Goal: Task Accomplishment & Management: Manage account settings

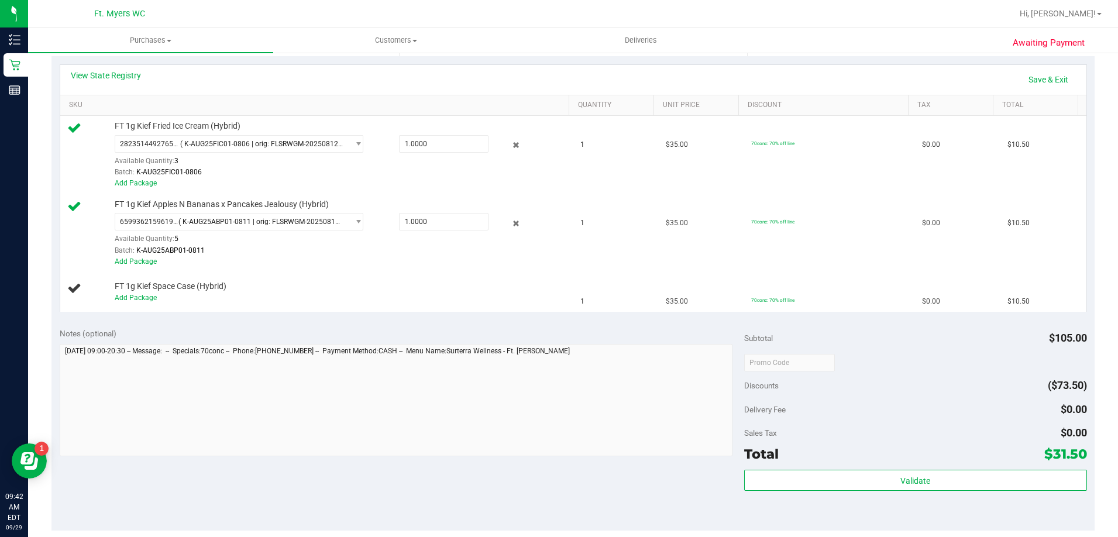
scroll to position [410, 0]
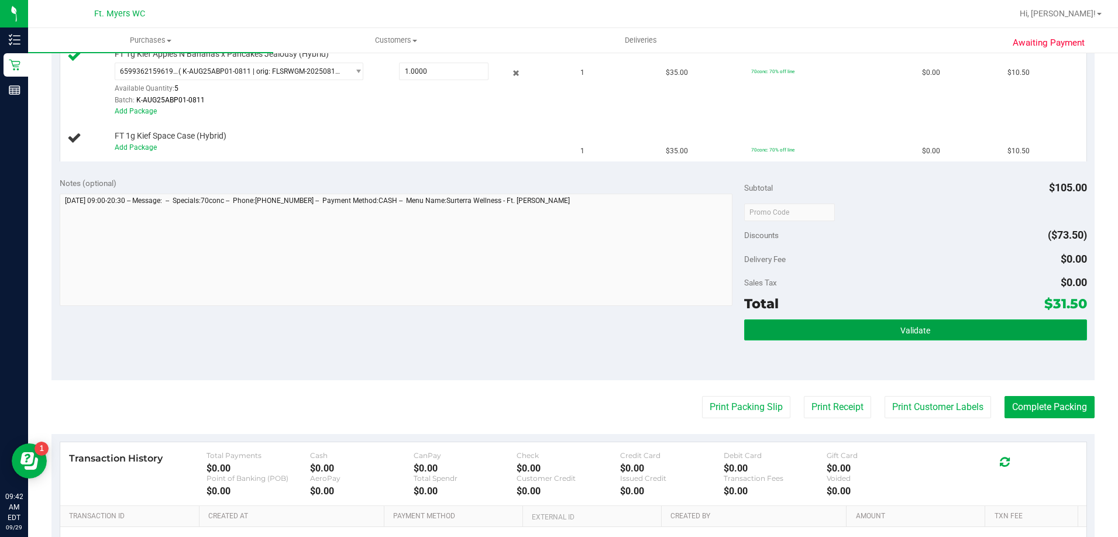
click at [935, 332] on button "Validate" at bounding box center [915, 330] width 342 height 21
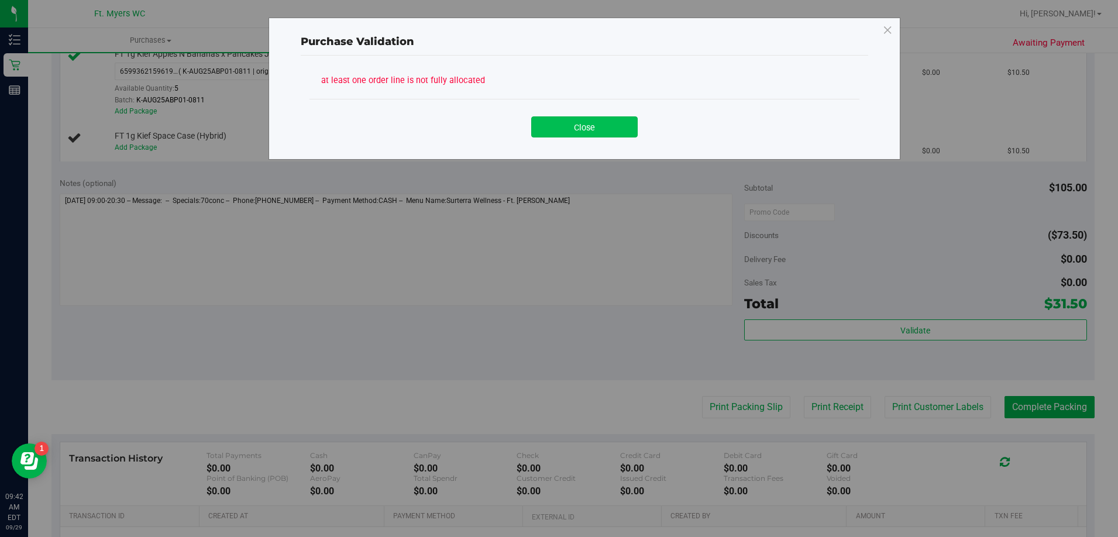
click at [560, 128] on button "Close" at bounding box center [584, 126] width 107 height 21
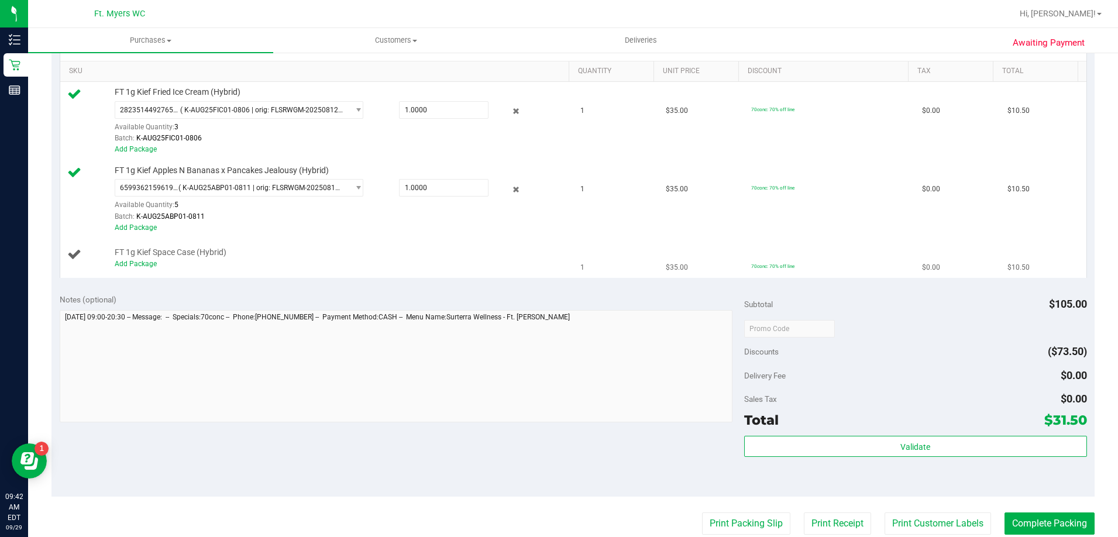
scroll to position [293, 0]
click at [138, 265] on link "Add Package" at bounding box center [136, 264] width 42 height 8
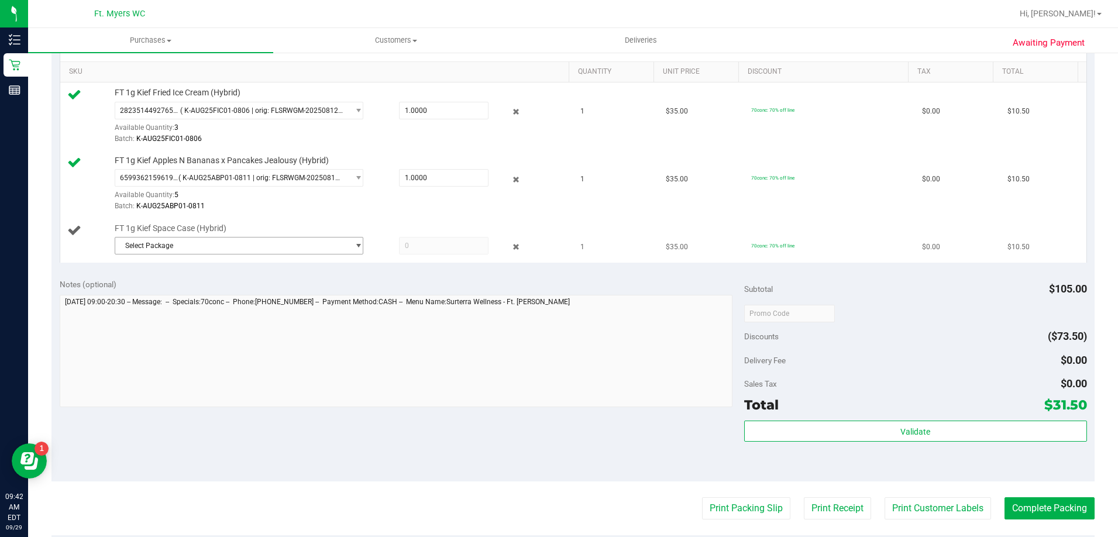
click at [156, 246] on span "Select Package" at bounding box center [231, 246] width 233 height 16
click at [232, 293] on span "( K-AUG25JCW01-0828 | orig: FLSRWGM-20250913-286 )" at bounding box center [278, 294] width 181 height 8
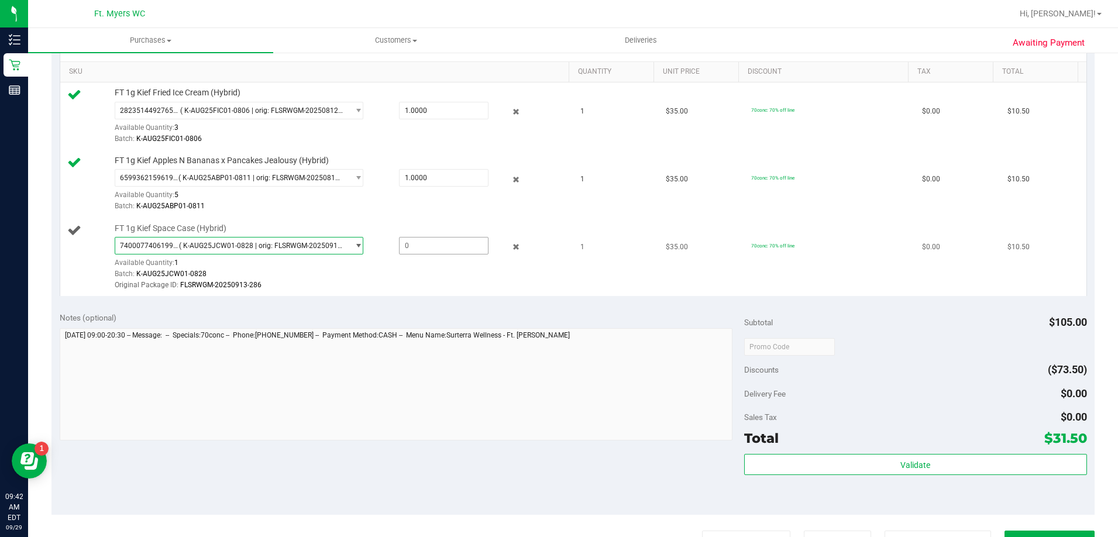
click at [404, 245] on span at bounding box center [444, 246] width 90 height 18
type input "1"
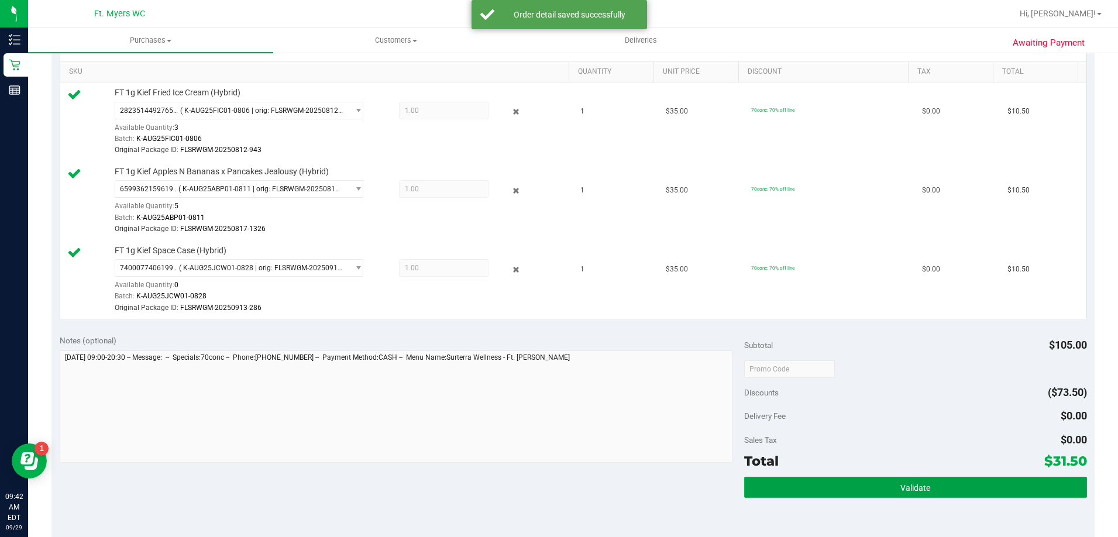
click at [888, 490] on button "Validate" at bounding box center [915, 487] width 342 height 21
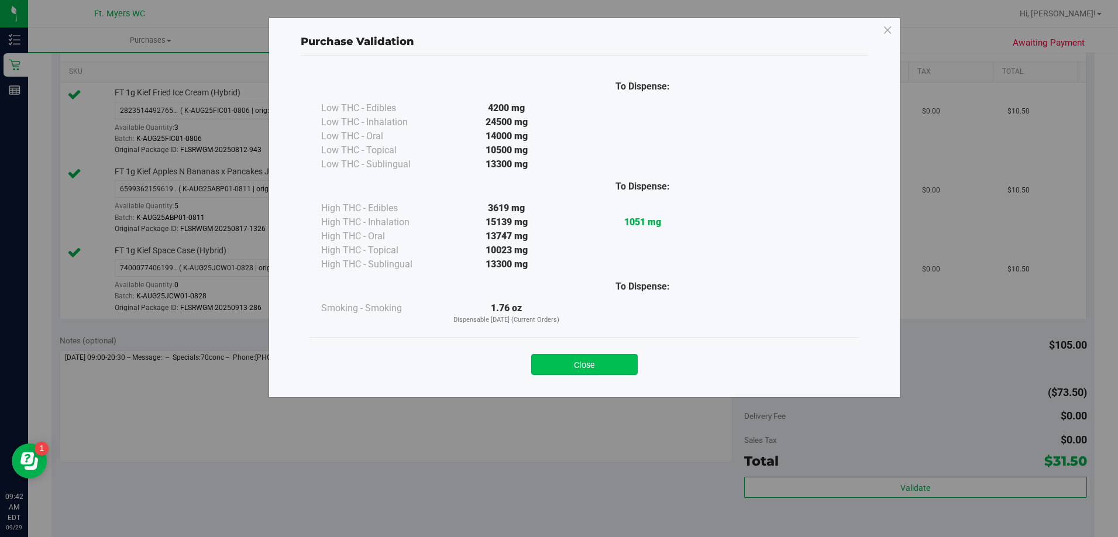
click at [602, 366] on button "Close" at bounding box center [584, 364] width 107 height 21
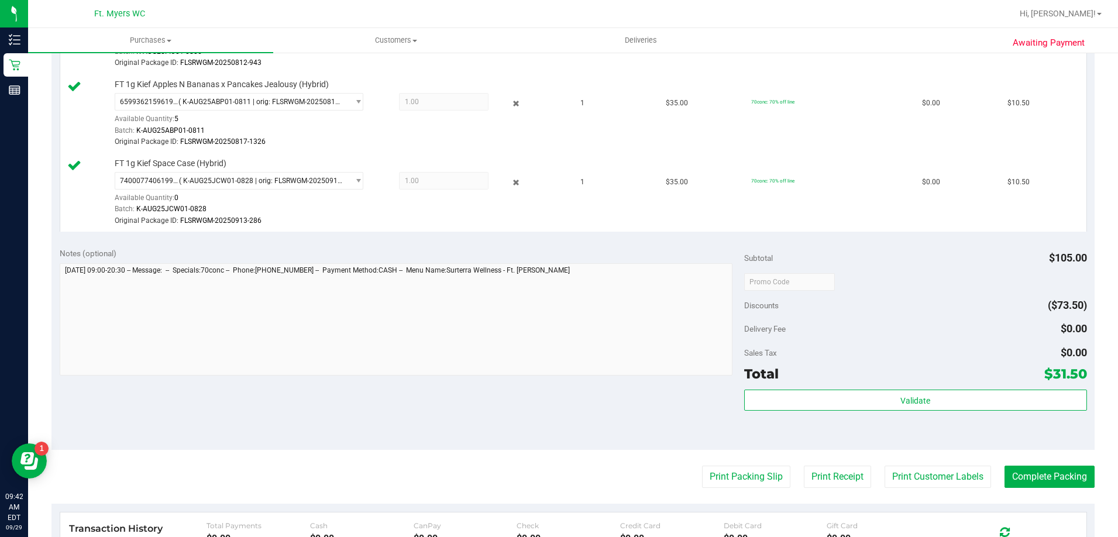
scroll to position [410, 0]
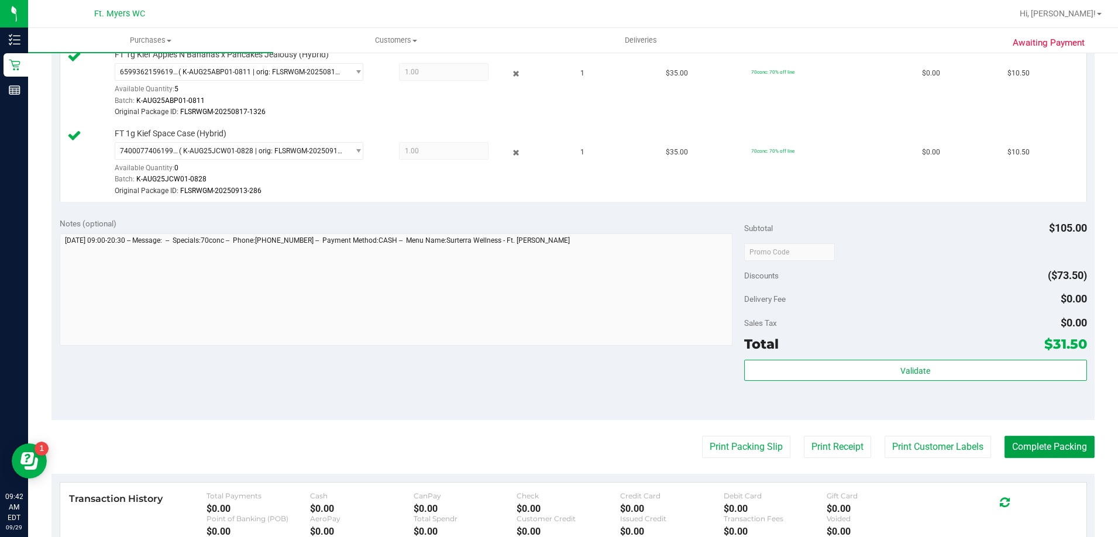
click at [1027, 444] on button "Complete Packing" at bounding box center [1050, 447] width 90 height 22
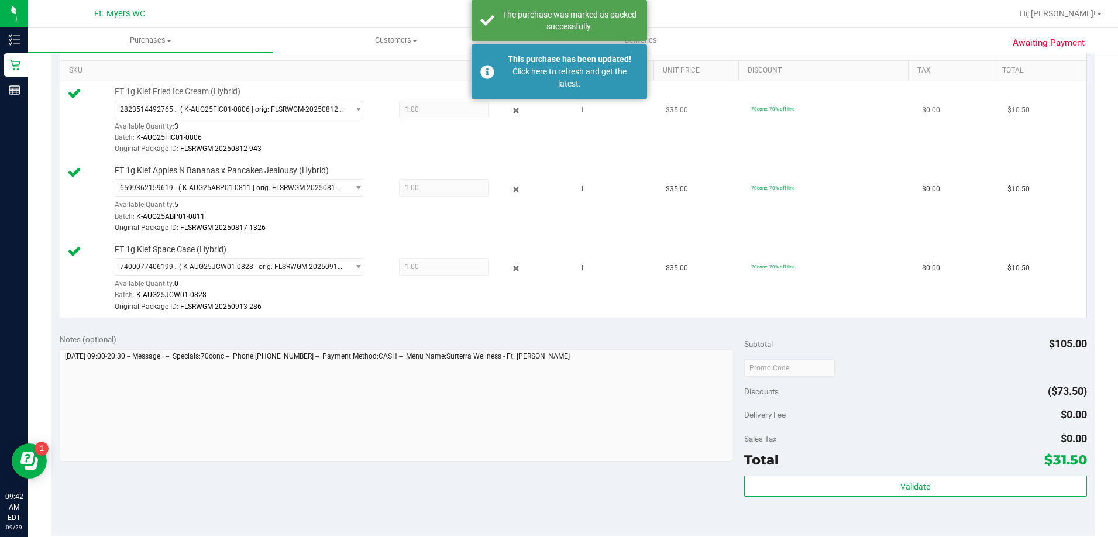
scroll to position [293, 0]
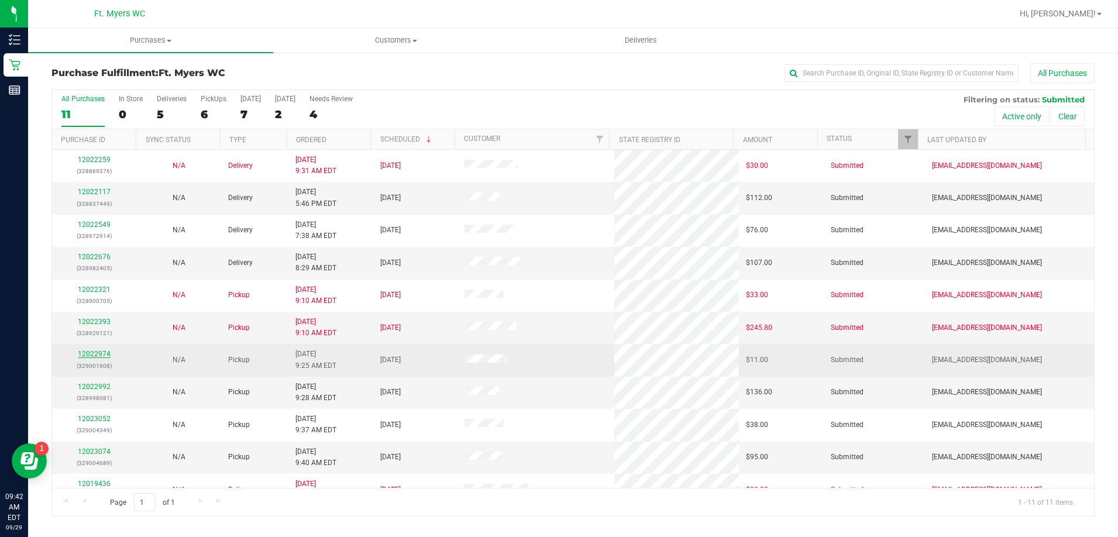
click at [96, 353] on link "12022974" at bounding box center [94, 354] width 33 height 8
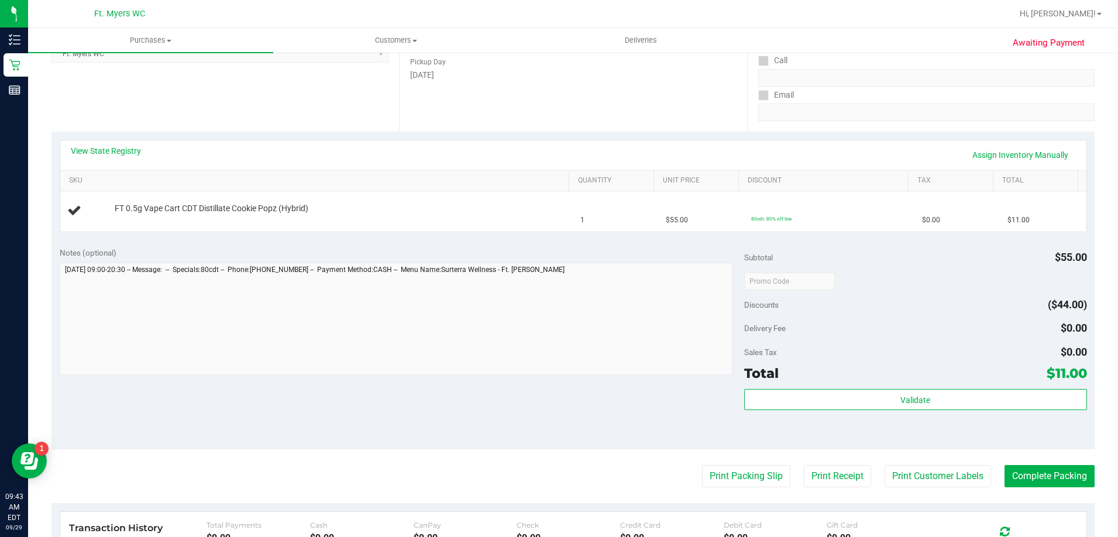
scroll to position [351, 0]
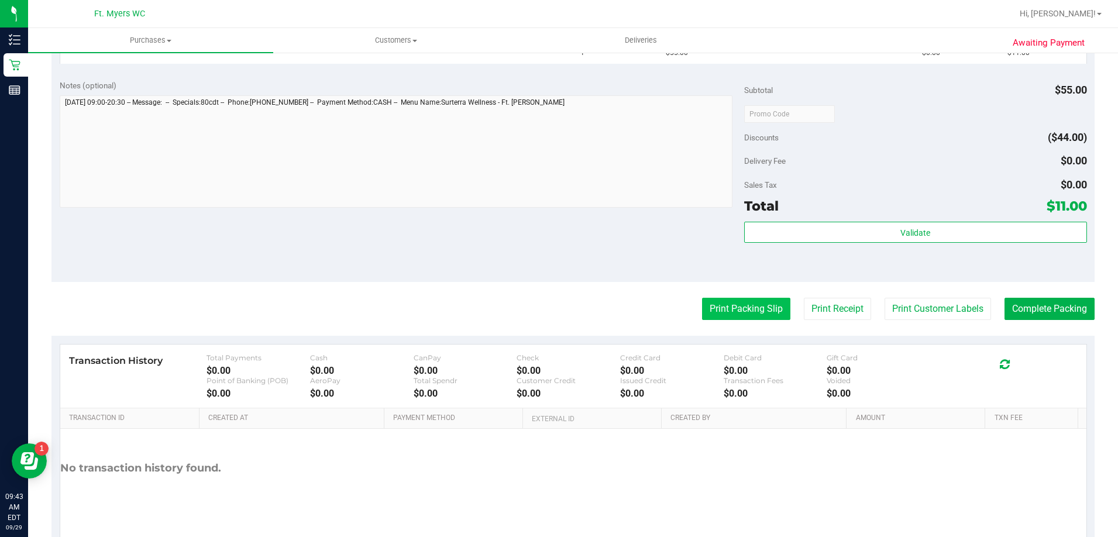
click at [742, 310] on button "Print Packing Slip" at bounding box center [746, 309] width 88 height 22
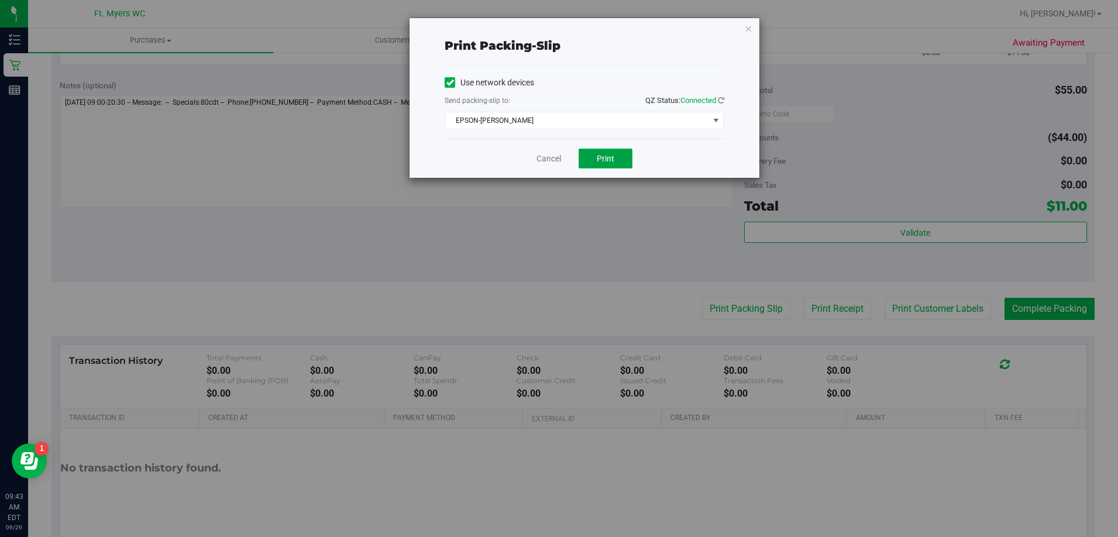
click at [619, 152] on button "Print" at bounding box center [606, 159] width 54 height 20
click at [606, 155] on span "Print" at bounding box center [606, 158] width 18 height 9
click at [559, 159] on link "Cancel" at bounding box center [549, 159] width 25 height 12
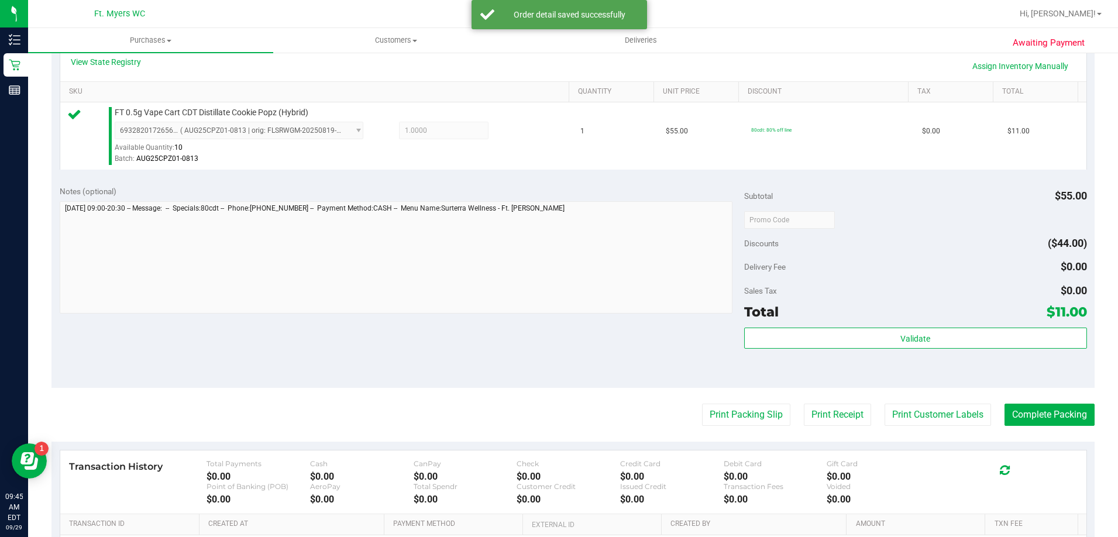
scroll to position [293, 0]
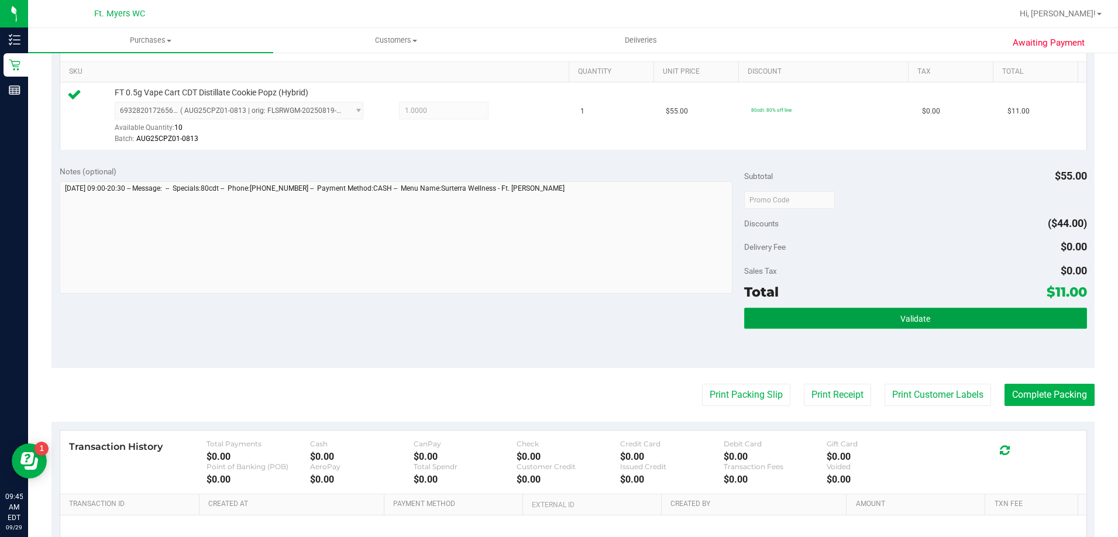
click at [926, 321] on button "Validate" at bounding box center [915, 318] width 342 height 21
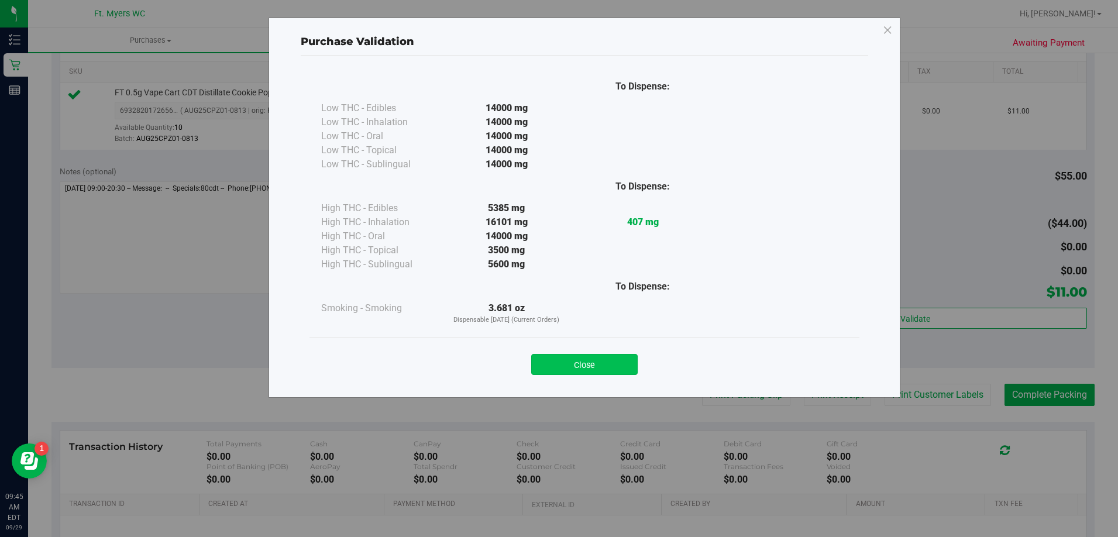
click at [596, 372] on button "Close" at bounding box center [584, 364] width 107 height 21
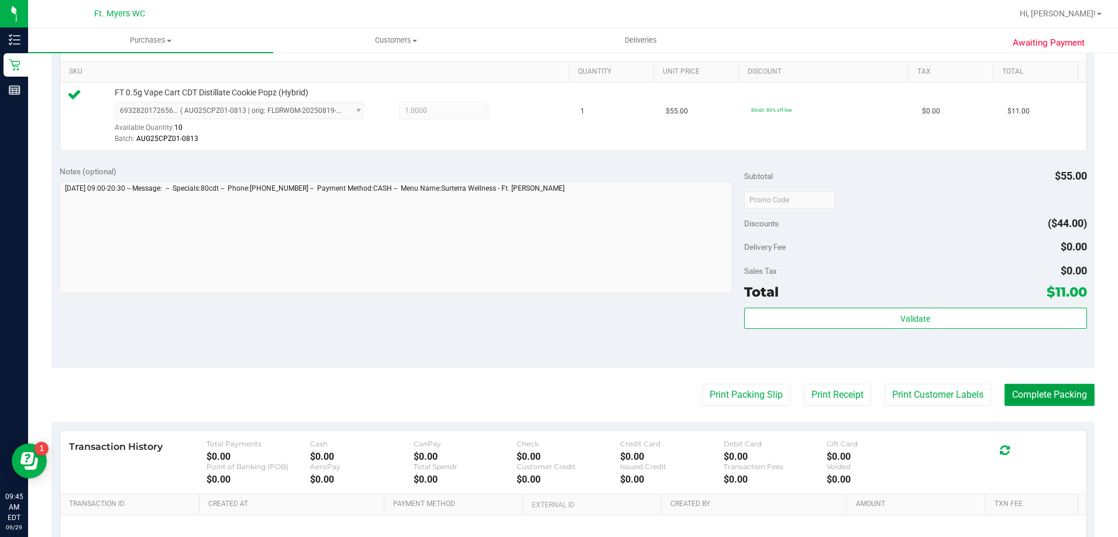
click at [1059, 397] on button "Complete Packing" at bounding box center [1050, 395] width 90 height 22
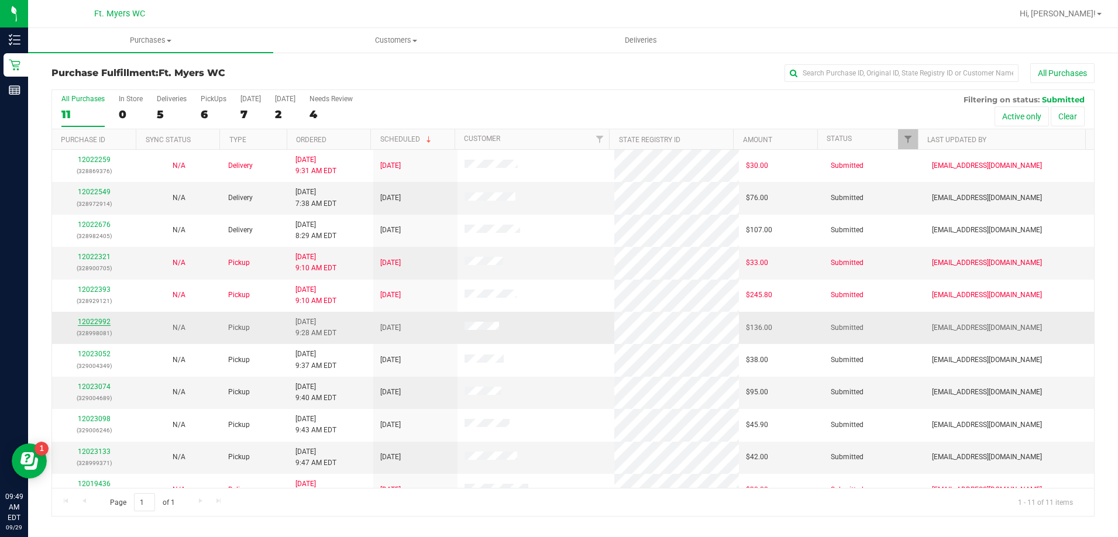
click at [97, 324] on link "12022992" at bounding box center [94, 322] width 33 height 8
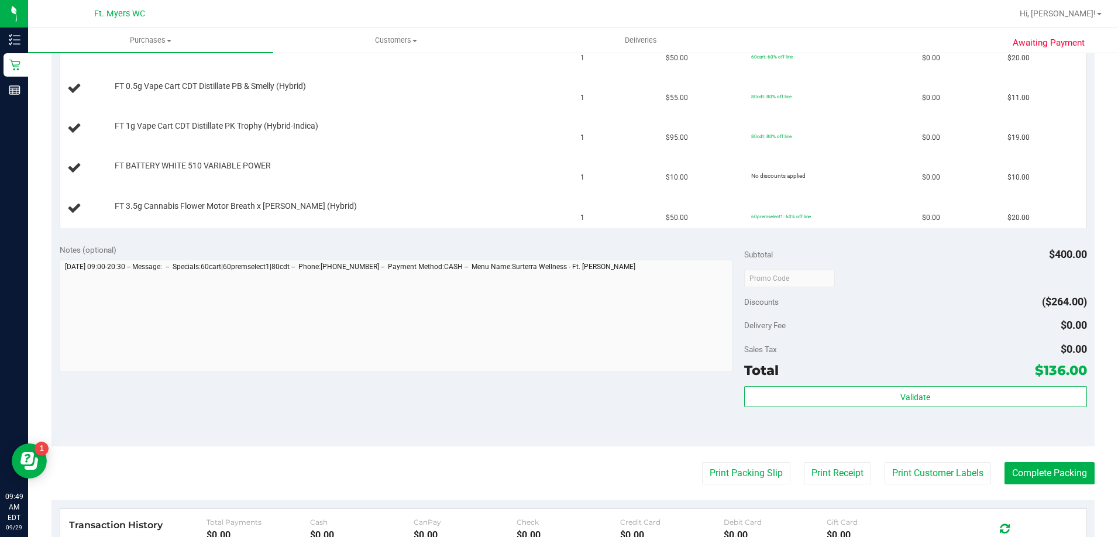
scroll to position [585, 0]
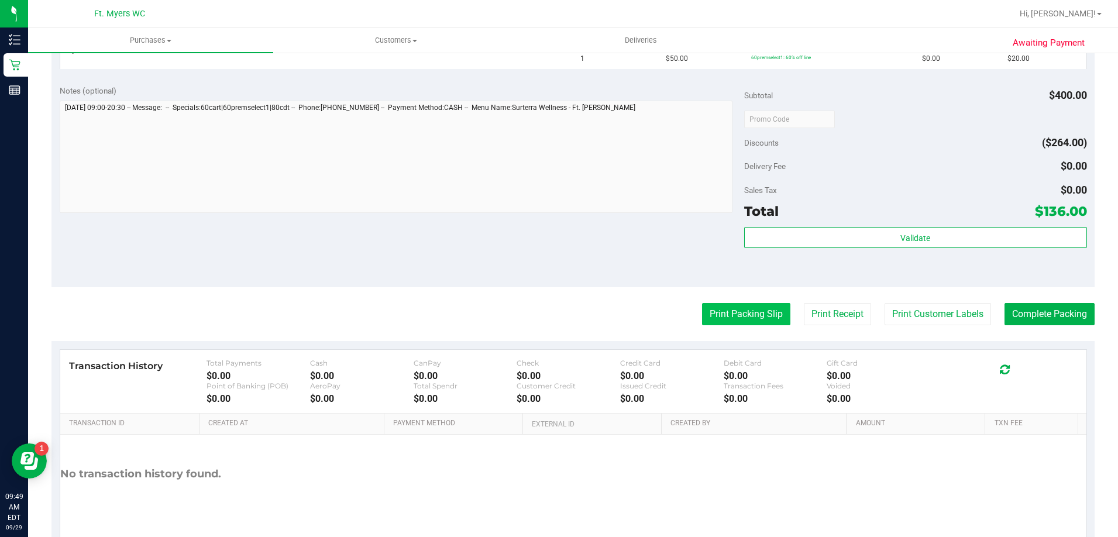
click at [742, 319] on button "Print Packing Slip" at bounding box center [746, 314] width 88 height 22
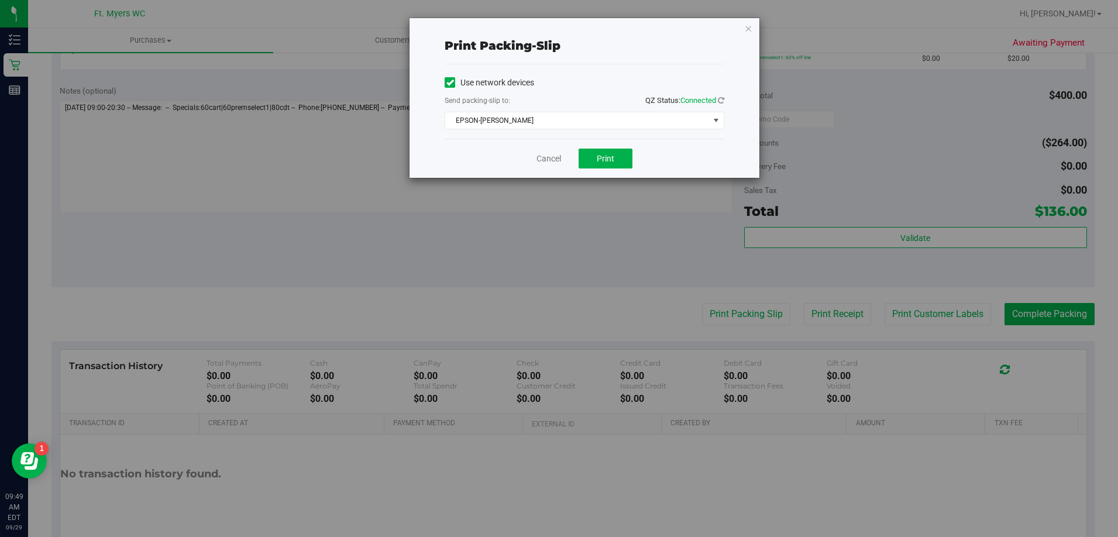
click at [627, 171] on div "Cancel Print" at bounding box center [585, 158] width 280 height 39
click at [617, 162] on button "Print" at bounding box center [606, 159] width 54 height 20
click at [548, 160] on link "Cancel" at bounding box center [549, 159] width 25 height 12
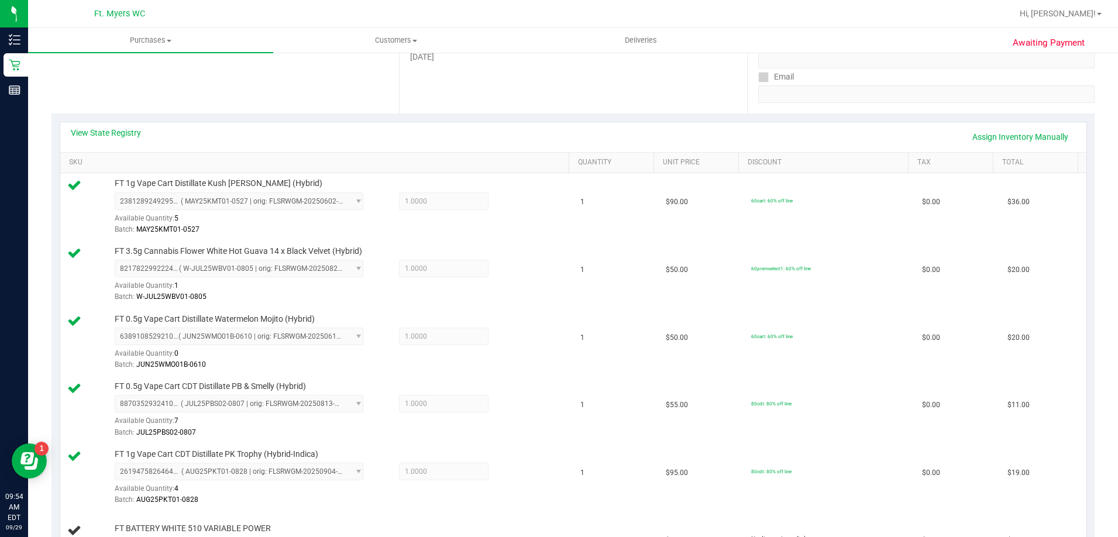
scroll to position [176, 0]
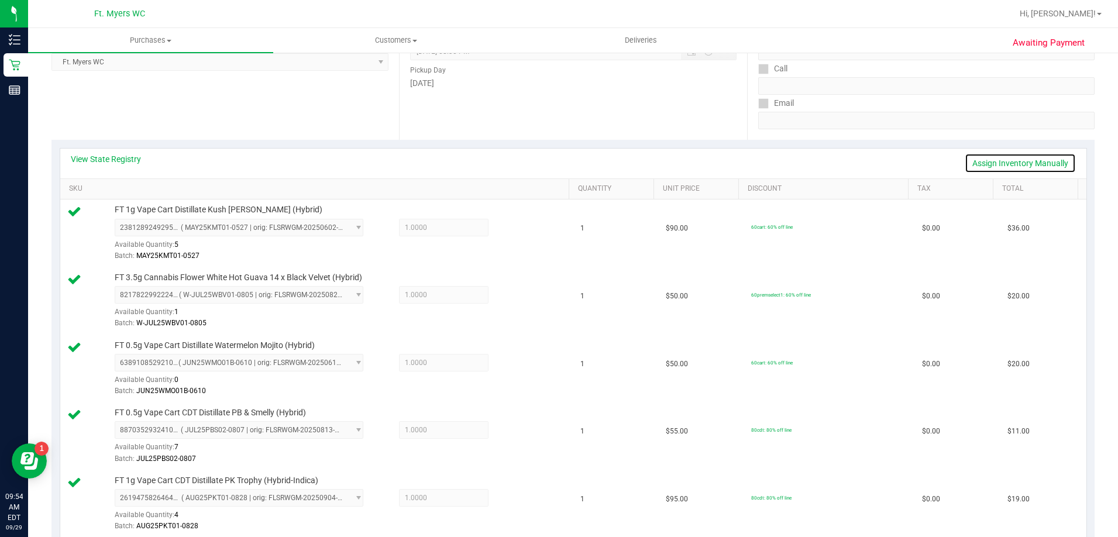
click at [993, 159] on link "Assign Inventory Manually" at bounding box center [1020, 163] width 111 height 20
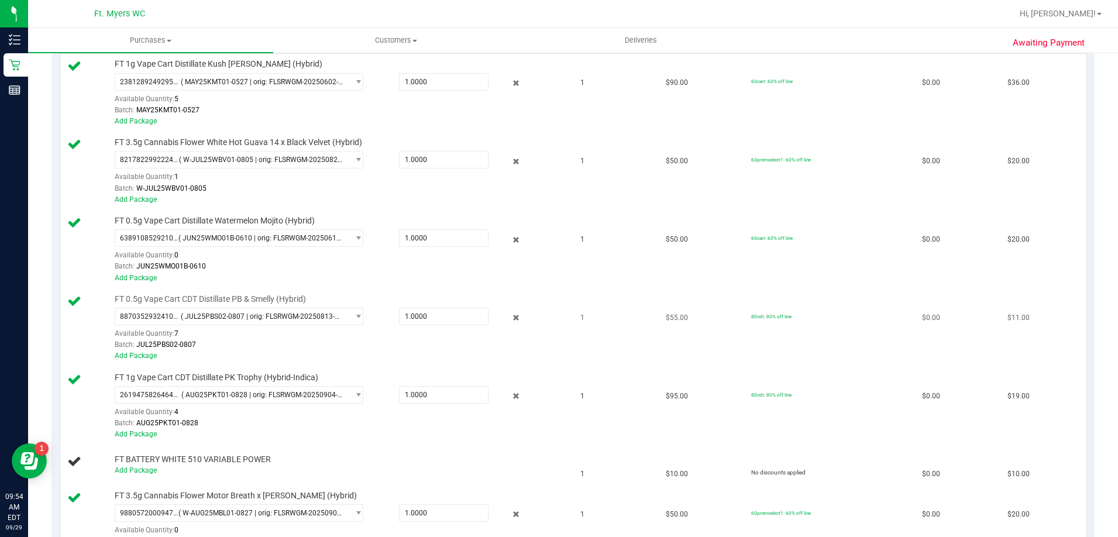
scroll to position [351, 0]
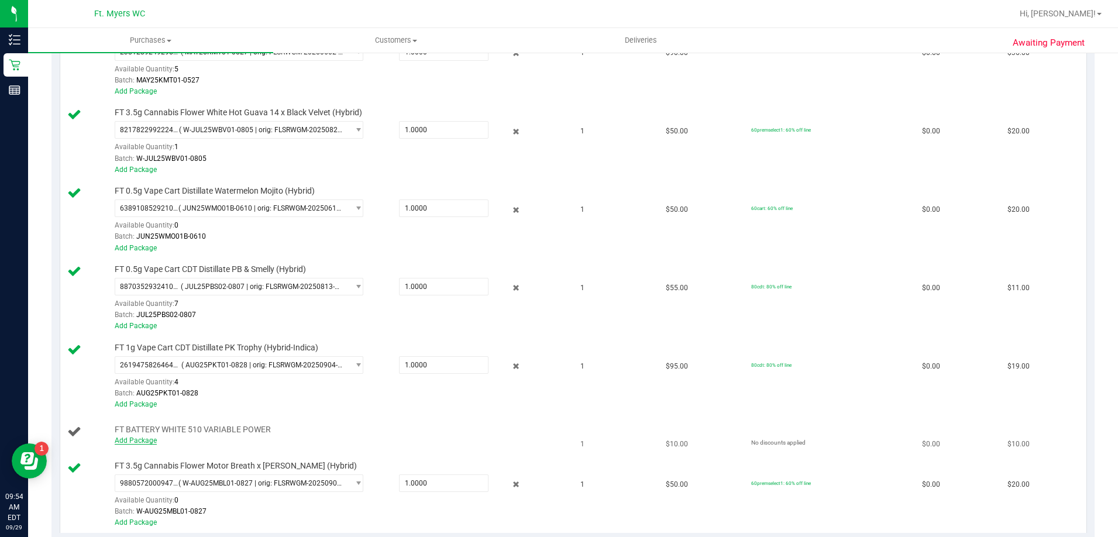
click at [132, 439] on link "Add Package" at bounding box center [136, 441] width 42 height 8
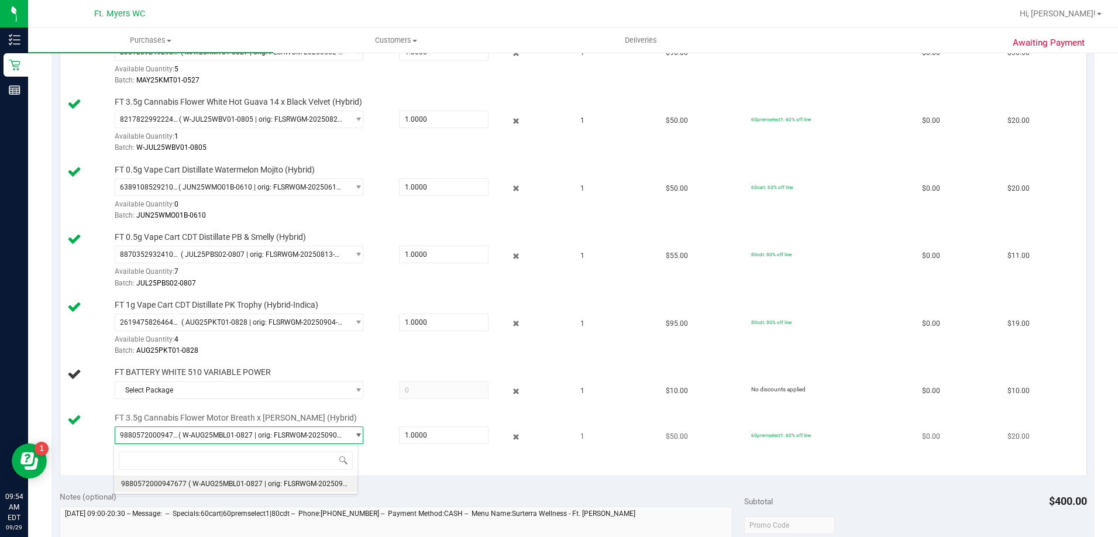
click at [212, 434] on span "( W-AUG25MBL01-0827 | orig: FLSRWGM-20250902-2278 )" at bounding box center [261, 435] width 165 height 8
click at [188, 428] on span "9880572000947677 ( W-AUG25MBL01-0827 | orig: FLSRWGM-20250902-2278 )" at bounding box center [231, 435] width 233 height 16
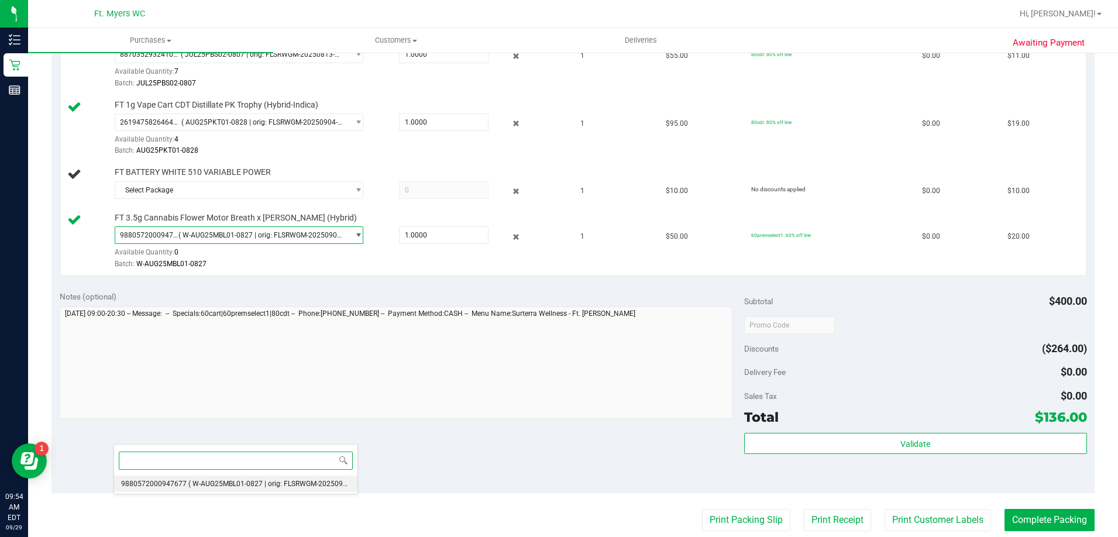
scroll to position [585, 0]
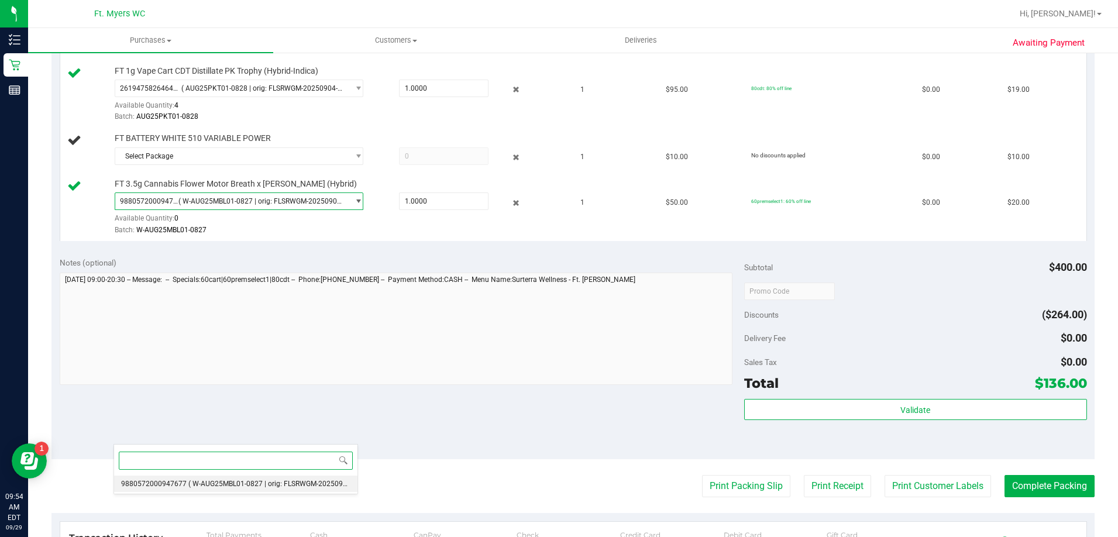
click at [217, 480] on span "( W-AUG25MBL01-0827 | orig: FLSRWGM-20250902-2278 )" at bounding box center [280, 484] width 185 height 8
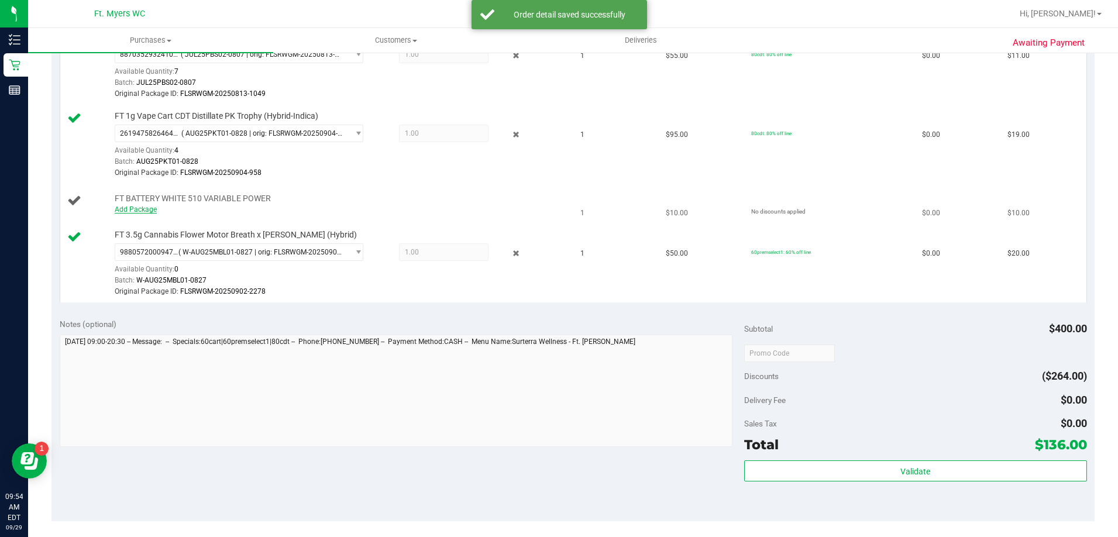
click at [146, 208] on link "Add Package" at bounding box center [136, 209] width 42 height 8
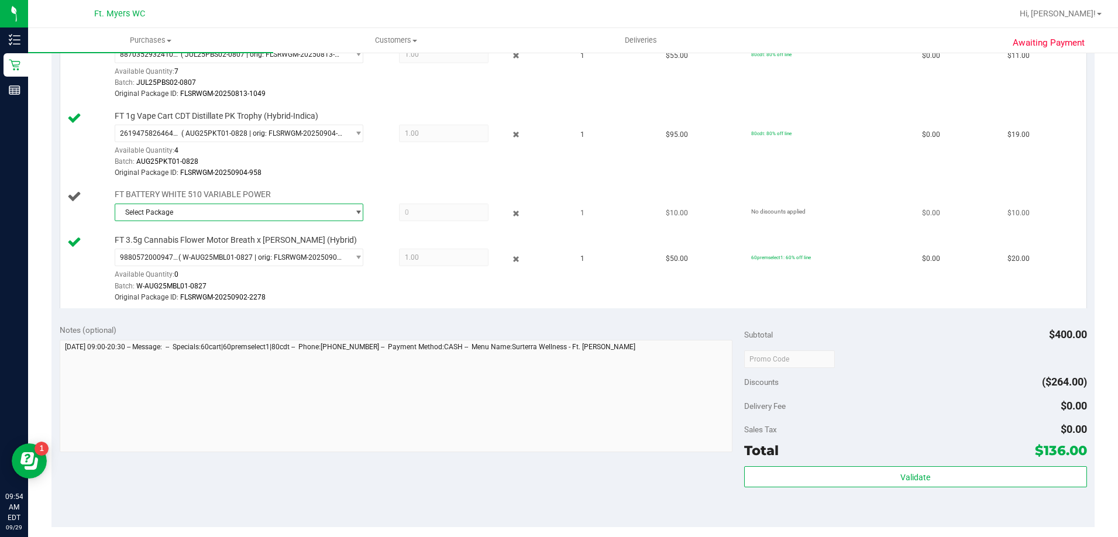
click at [194, 211] on span "Select Package" at bounding box center [231, 212] width 233 height 16
click at [240, 263] on span "( 1992285-072025 | orig: FLSRWLX-20250828-002 )" at bounding box center [283, 260] width 163 height 8
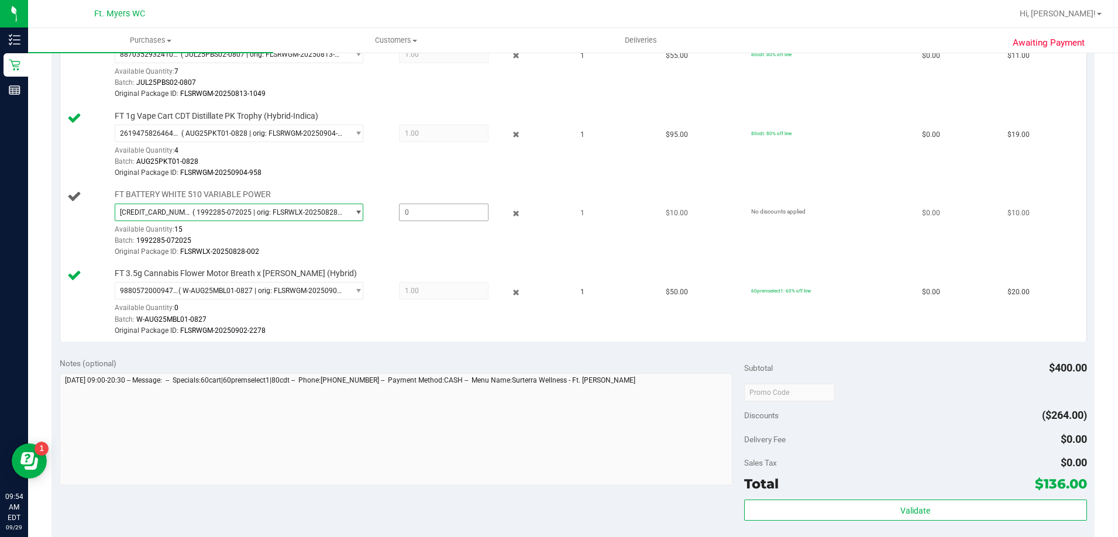
drag, startPoint x: 409, startPoint y: 210, endPoint x: 399, endPoint y: 211, distance: 9.4
click at [409, 210] on span at bounding box center [444, 213] width 90 height 18
type input "1"
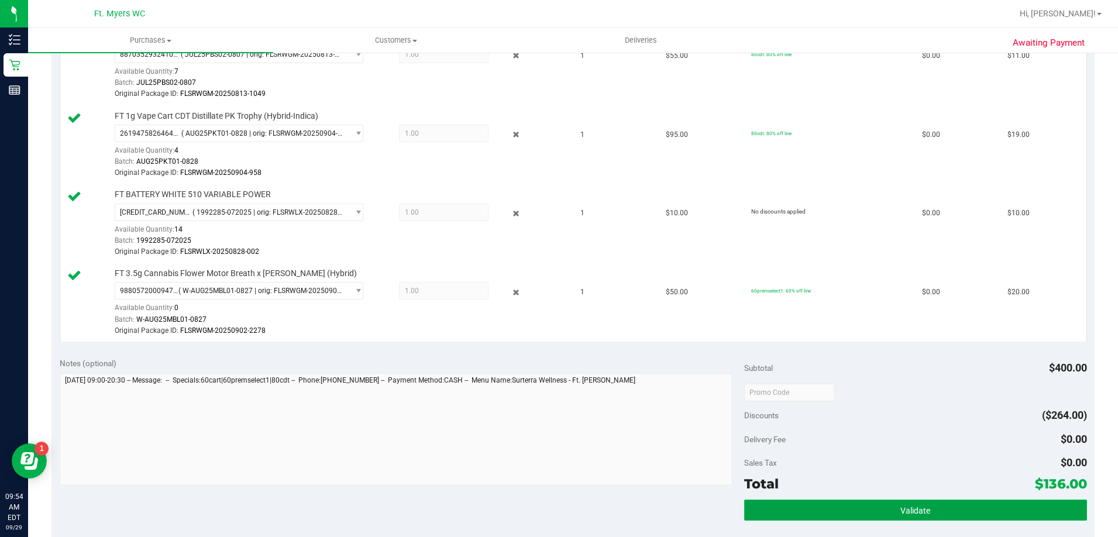
click at [856, 516] on button "Validate" at bounding box center [915, 510] width 342 height 21
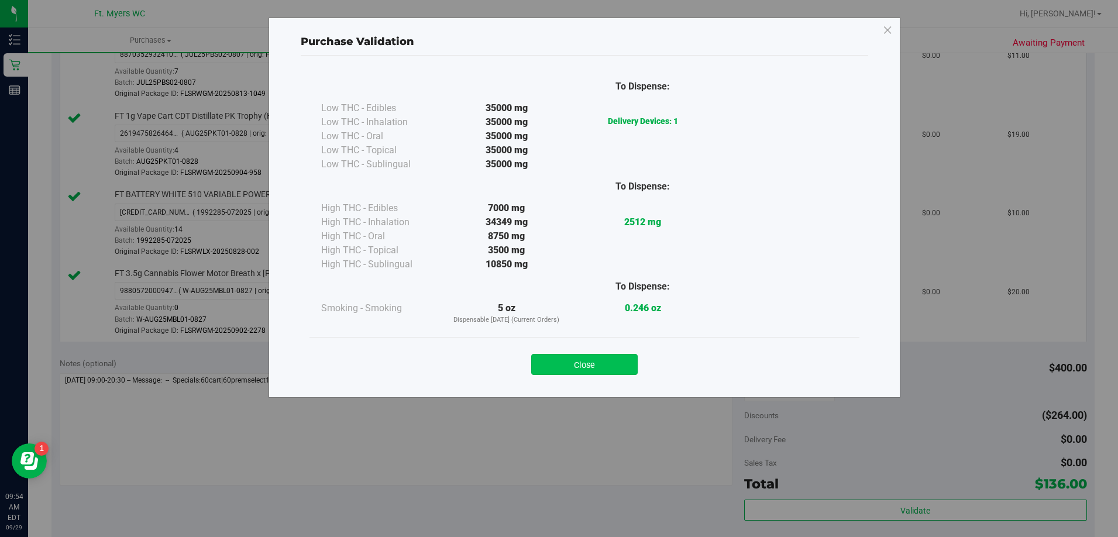
click at [602, 366] on button "Close" at bounding box center [584, 364] width 107 height 21
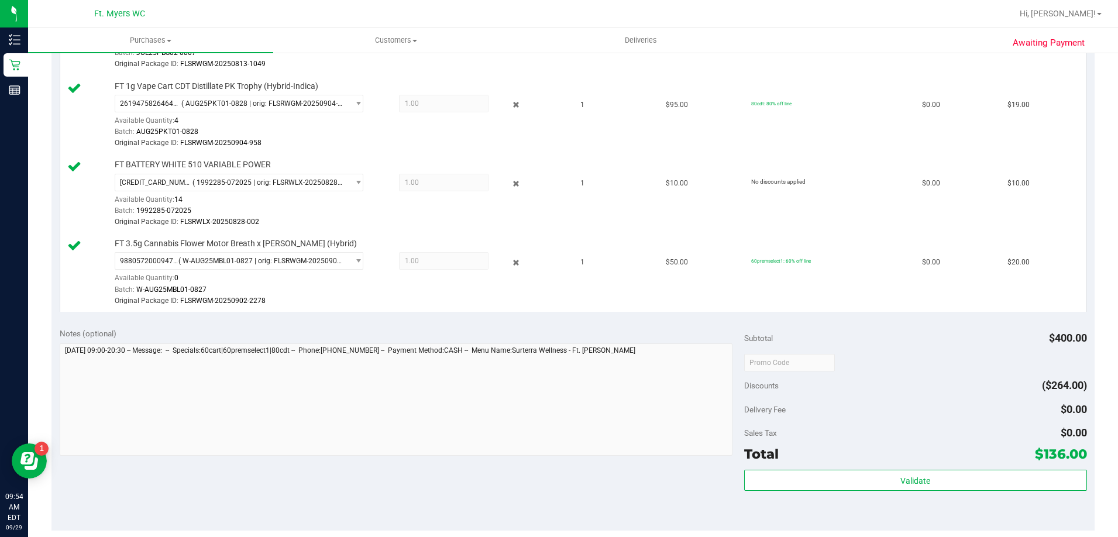
scroll to position [644, 0]
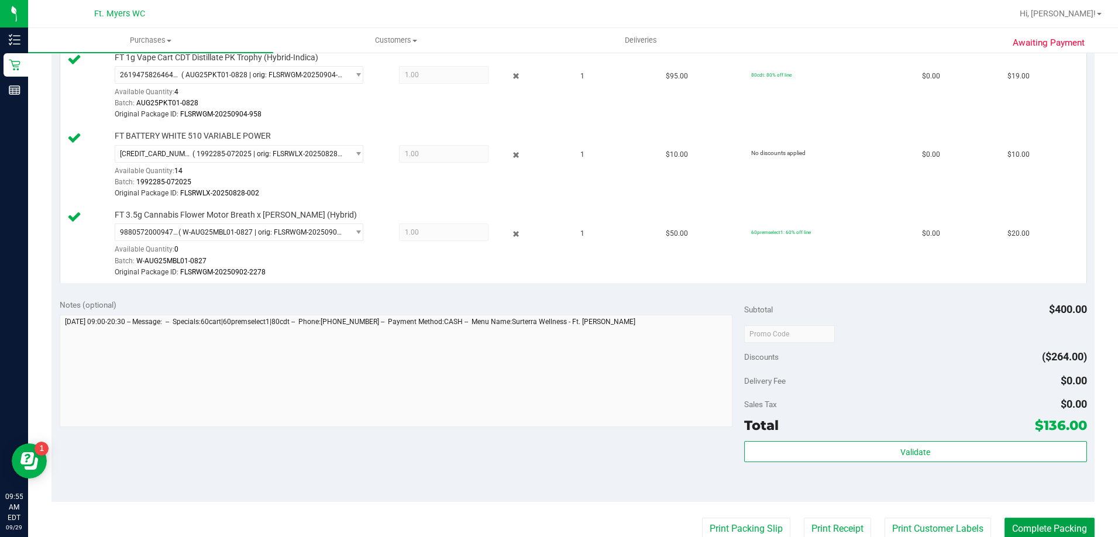
click at [1029, 532] on button "Complete Packing" at bounding box center [1050, 529] width 90 height 22
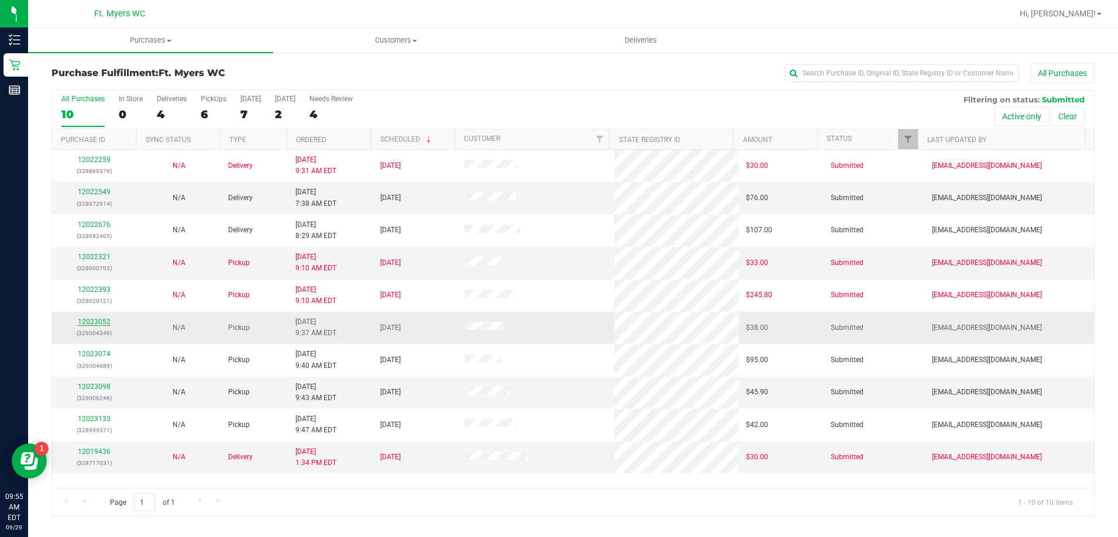
click at [103, 322] on link "12023052" at bounding box center [94, 322] width 33 height 8
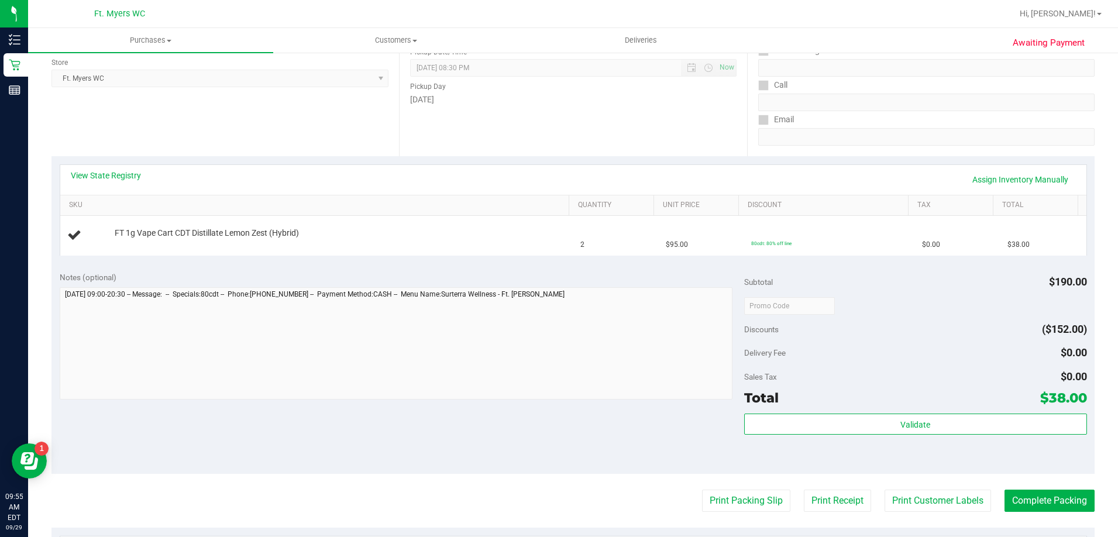
scroll to position [176, 0]
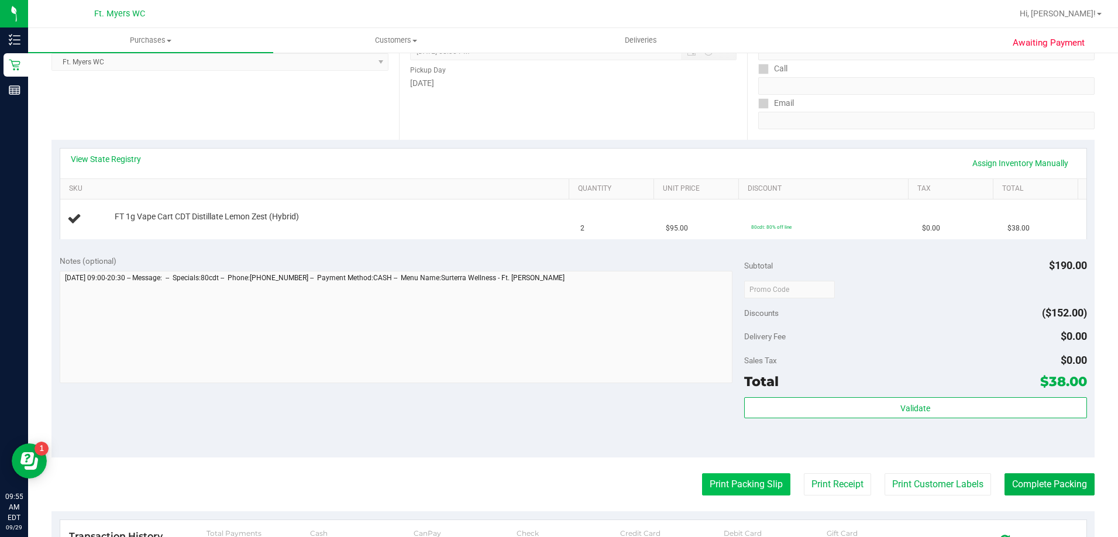
click at [764, 490] on button "Print Packing Slip" at bounding box center [746, 484] width 88 height 22
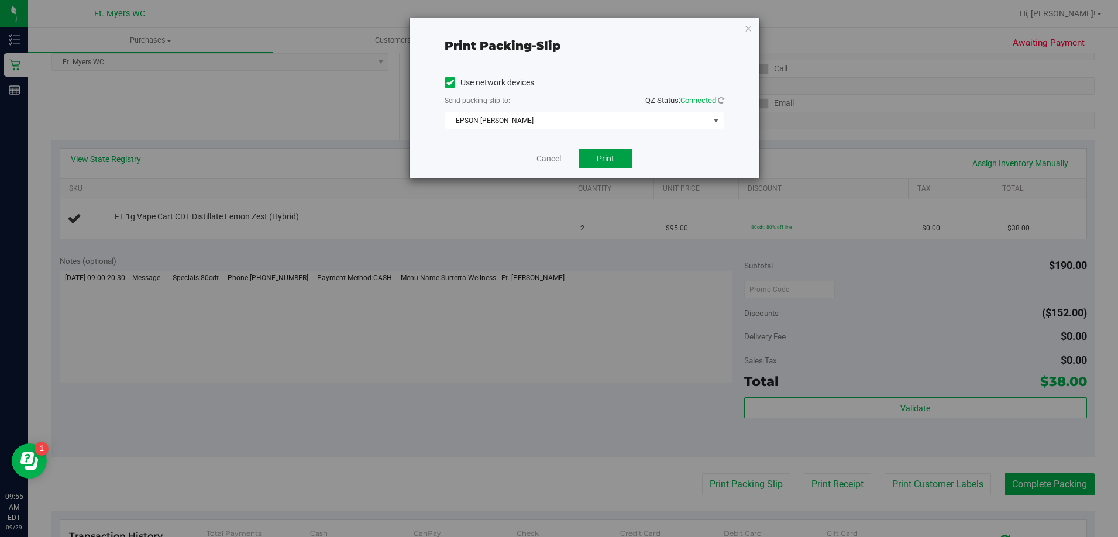
click at [607, 164] on button "Print" at bounding box center [606, 159] width 54 height 20
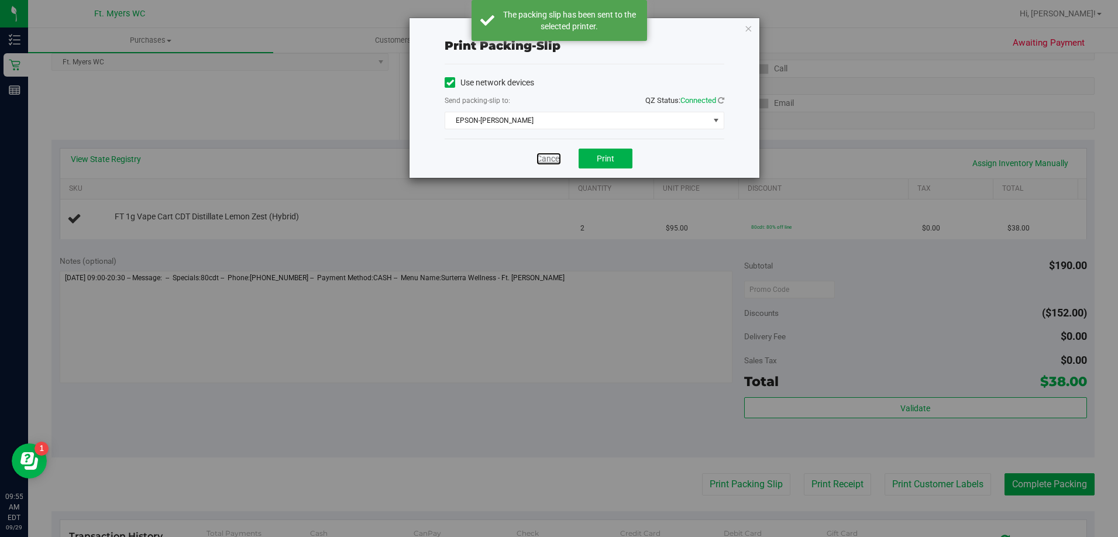
click at [550, 153] on link "Cancel" at bounding box center [549, 159] width 25 height 12
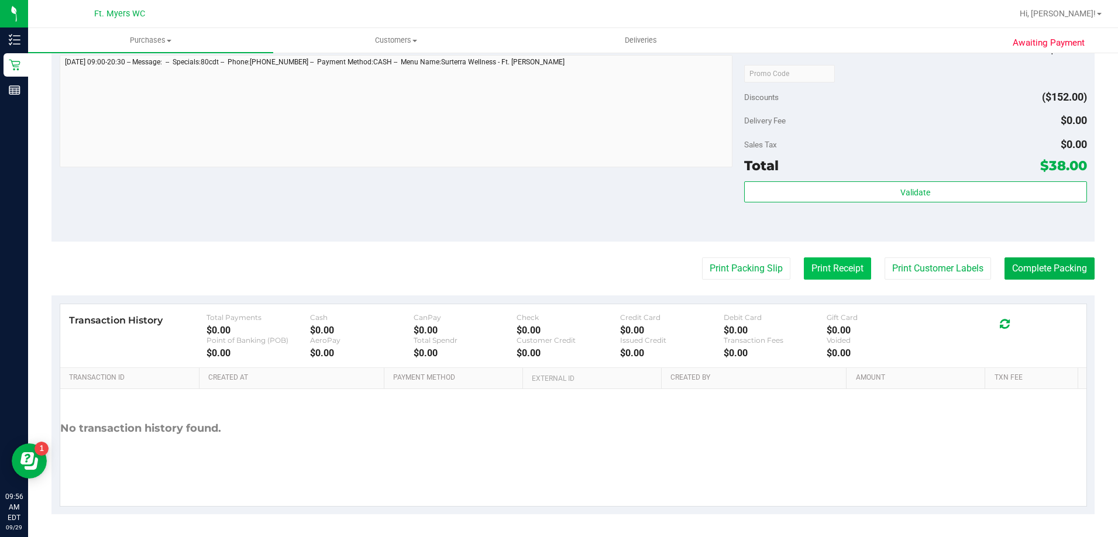
scroll to position [420, 0]
click at [1030, 267] on button "Complete Packing" at bounding box center [1050, 268] width 90 height 22
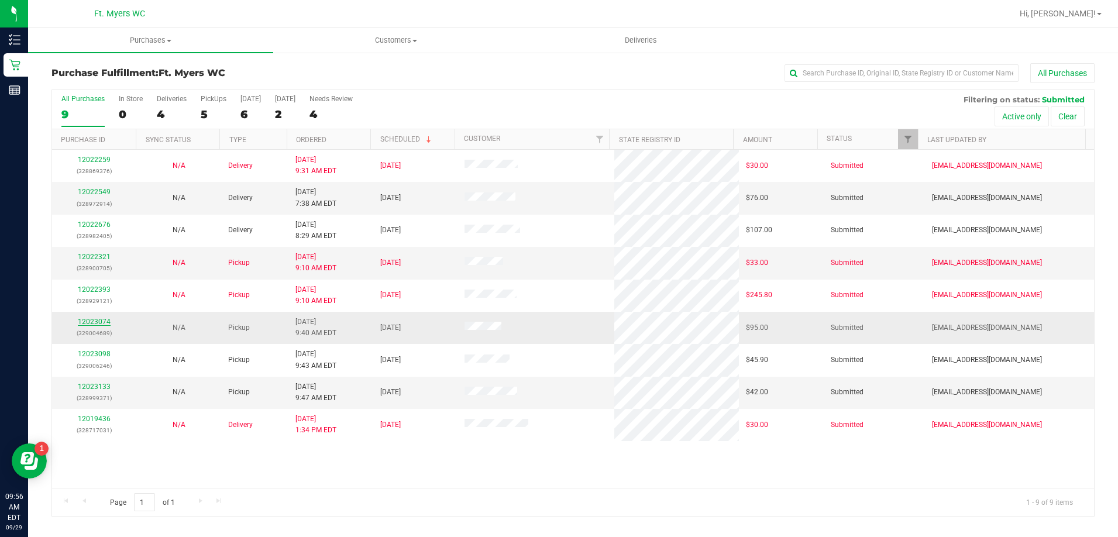
click at [96, 323] on link "12023074" at bounding box center [94, 322] width 33 height 8
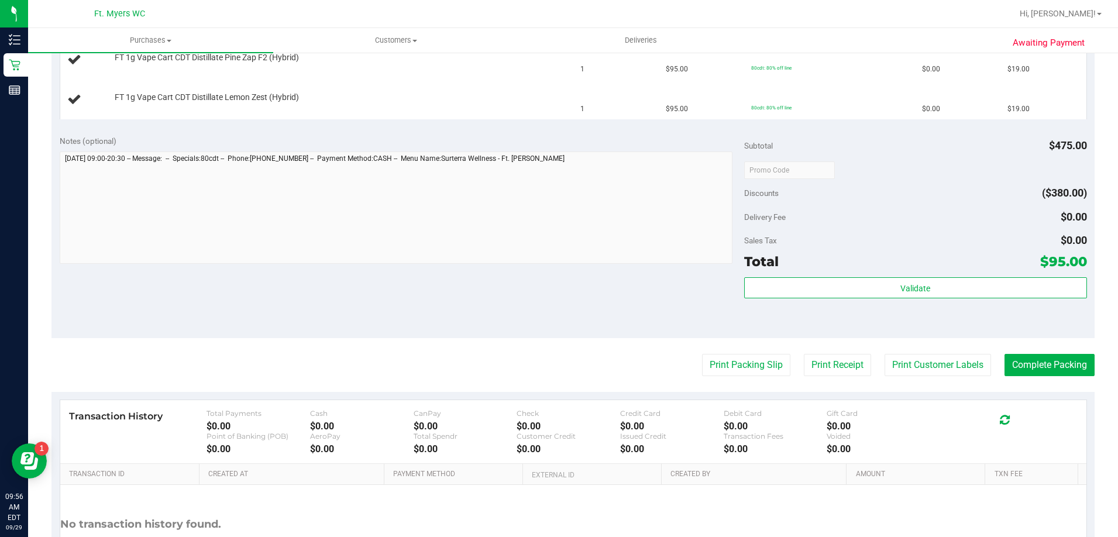
scroll to position [468, 0]
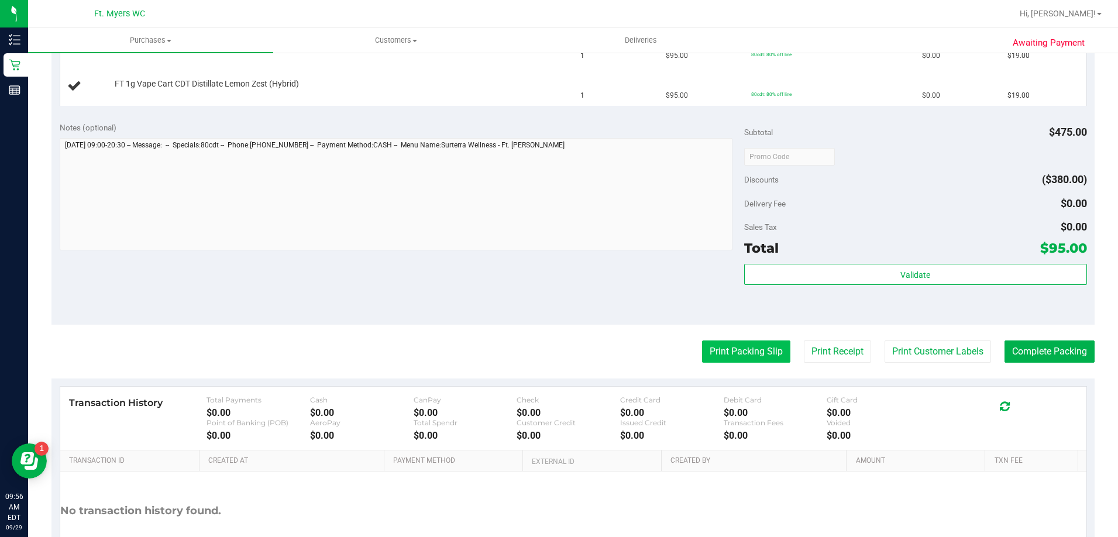
click at [739, 350] on button "Print Packing Slip" at bounding box center [746, 352] width 88 height 22
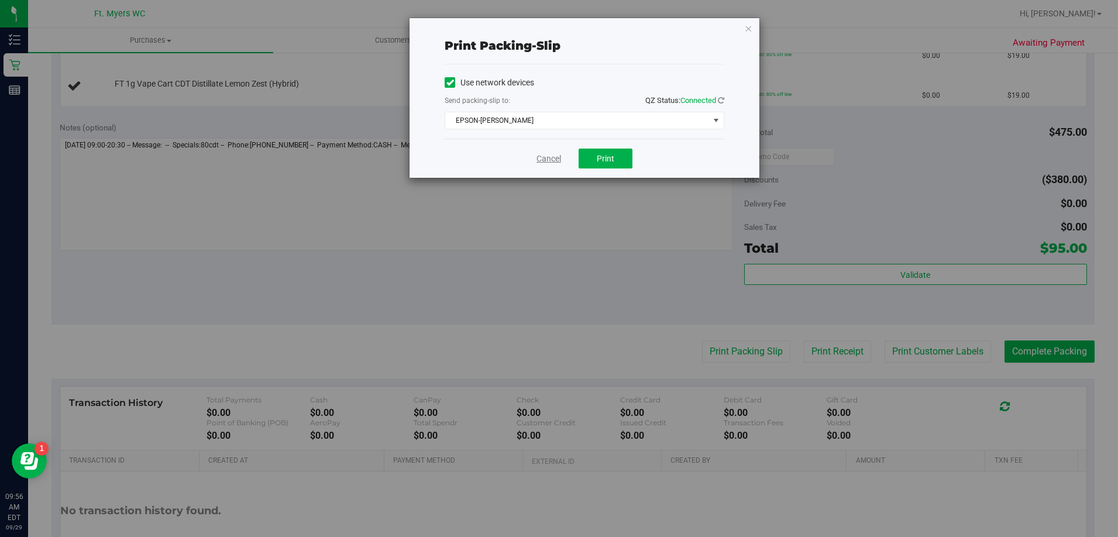
click at [551, 154] on link "Cancel" at bounding box center [549, 159] width 25 height 12
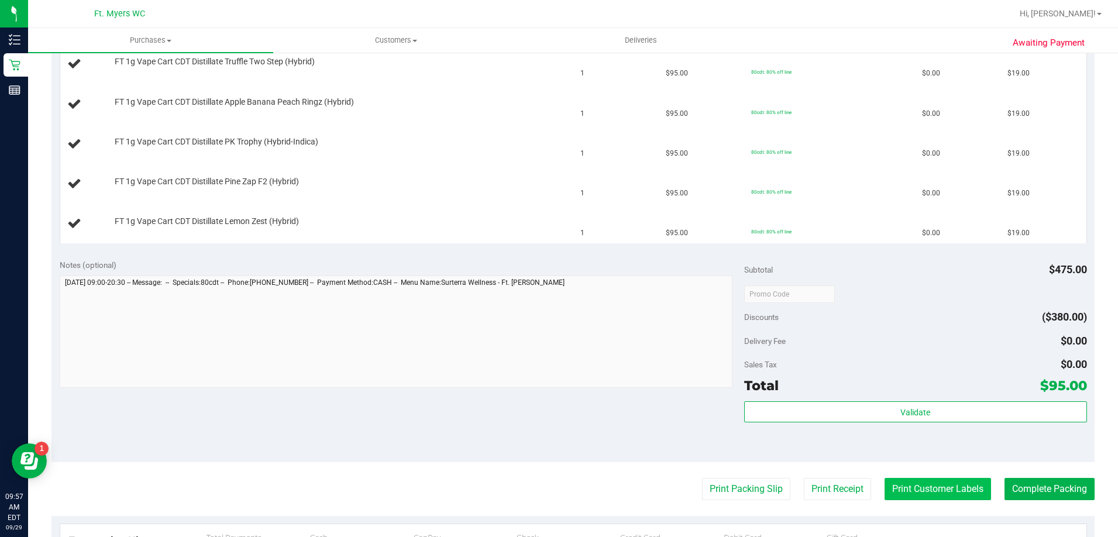
scroll to position [351, 0]
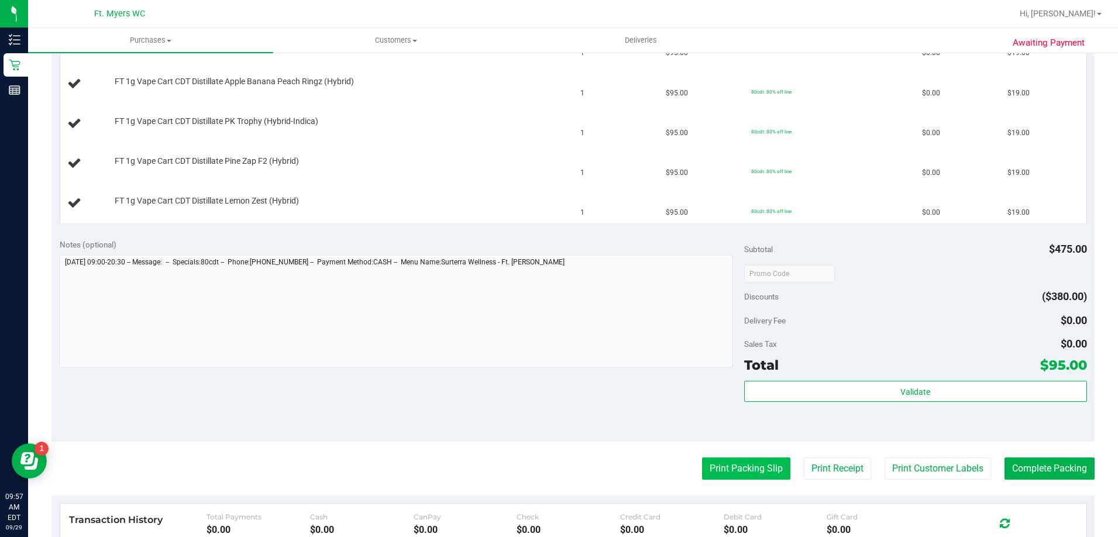
click at [745, 473] on button "Print Packing Slip" at bounding box center [746, 469] width 88 height 22
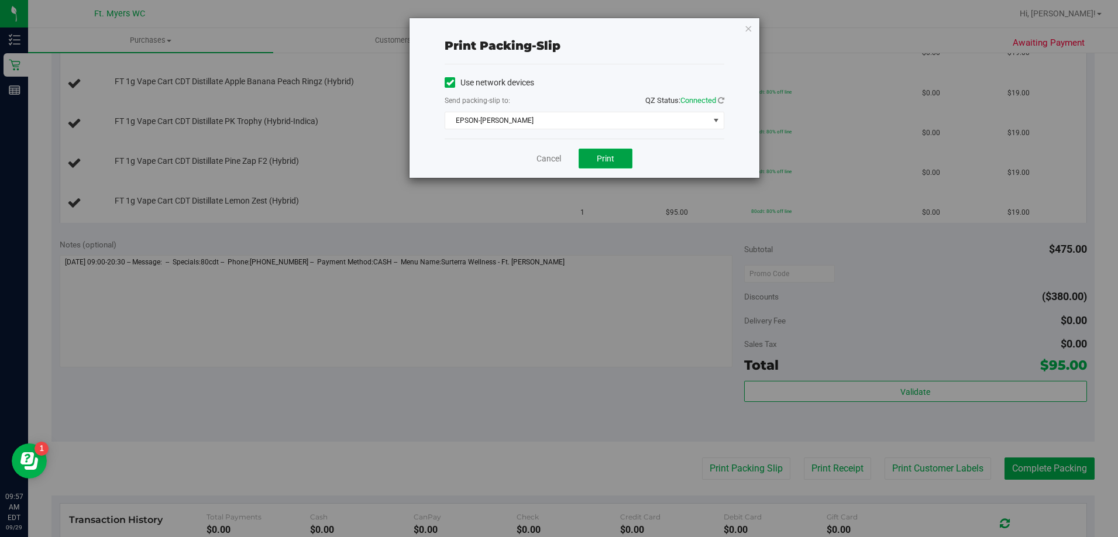
click at [606, 155] on span "Print" at bounding box center [606, 158] width 18 height 9
click at [546, 159] on link "Cancel" at bounding box center [549, 159] width 25 height 12
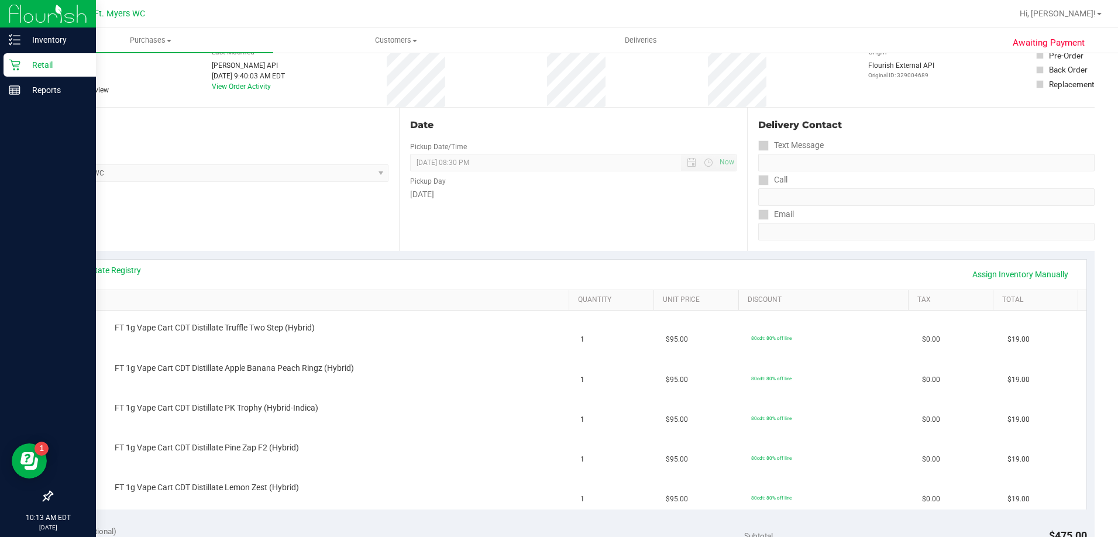
scroll to position [0, 0]
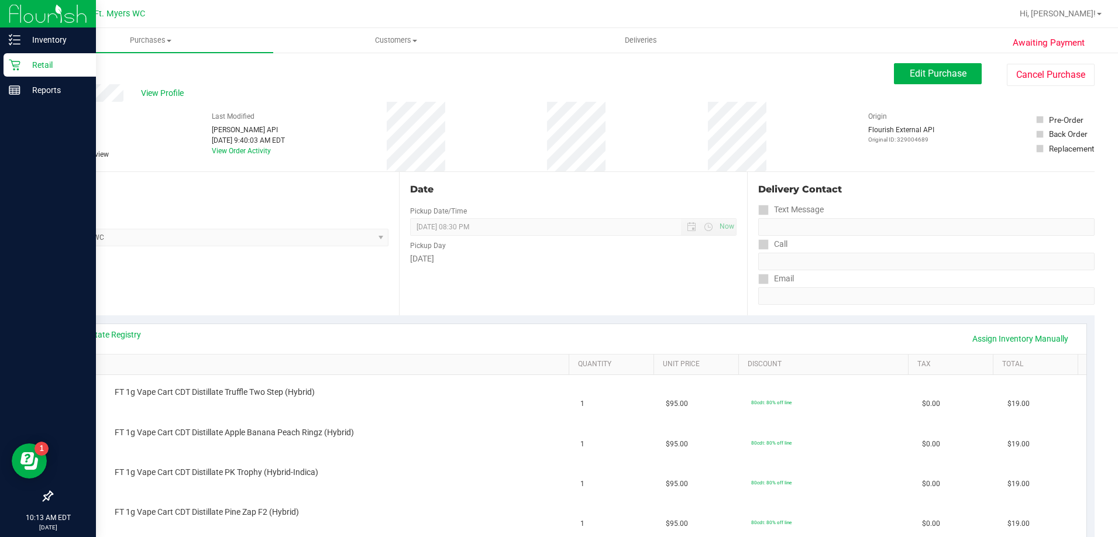
click at [18, 57] on div "Retail" at bounding box center [50, 64] width 92 height 23
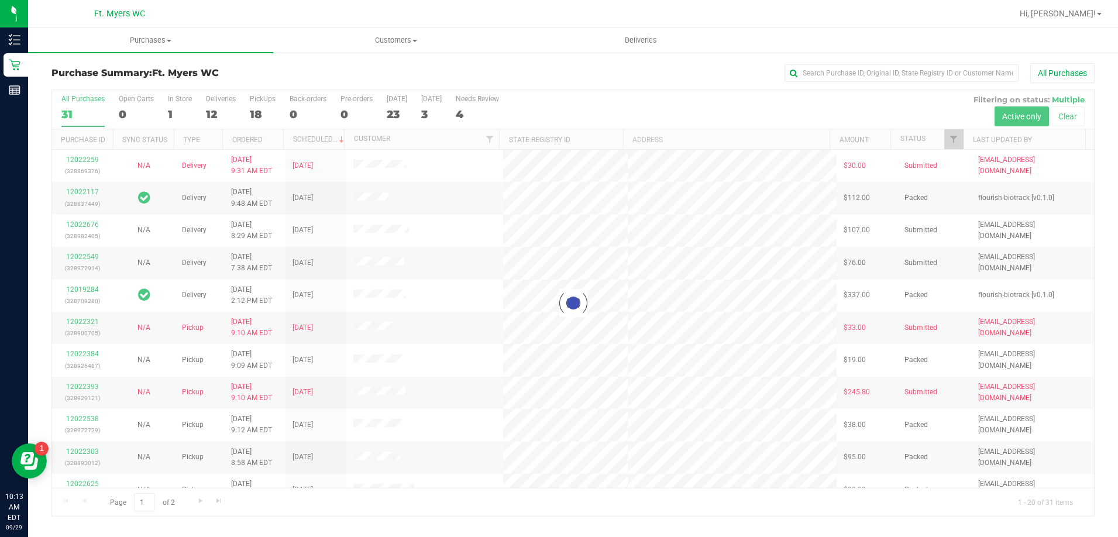
click at [182, 113] on div at bounding box center [573, 303] width 1042 height 426
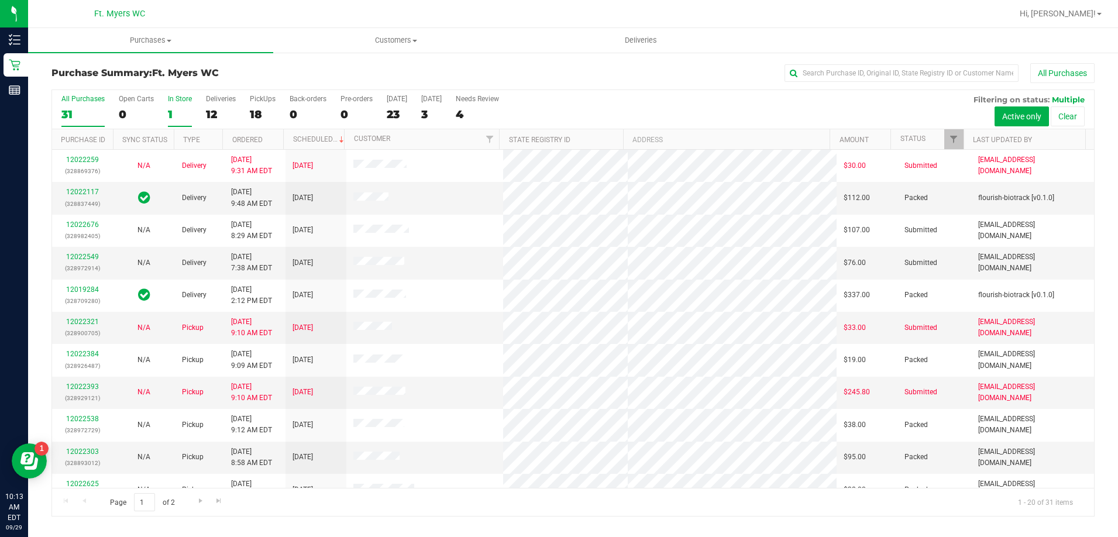
click at [175, 118] on div "1" at bounding box center [180, 114] width 24 height 13
click at [0, 0] on input "In Store 1" at bounding box center [0, 0] width 0 height 0
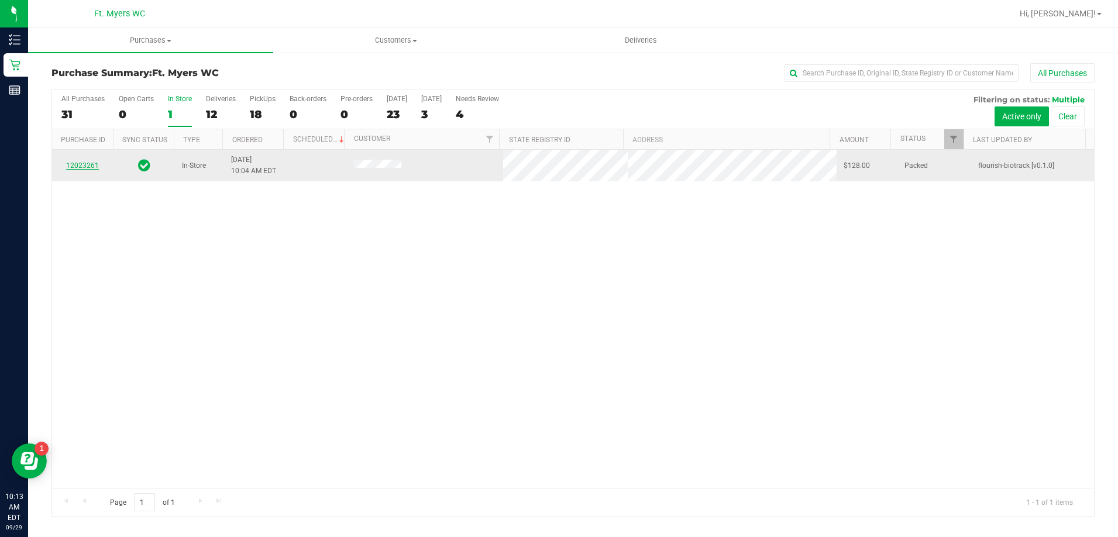
click at [83, 165] on link "12023261" at bounding box center [82, 166] width 33 height 8
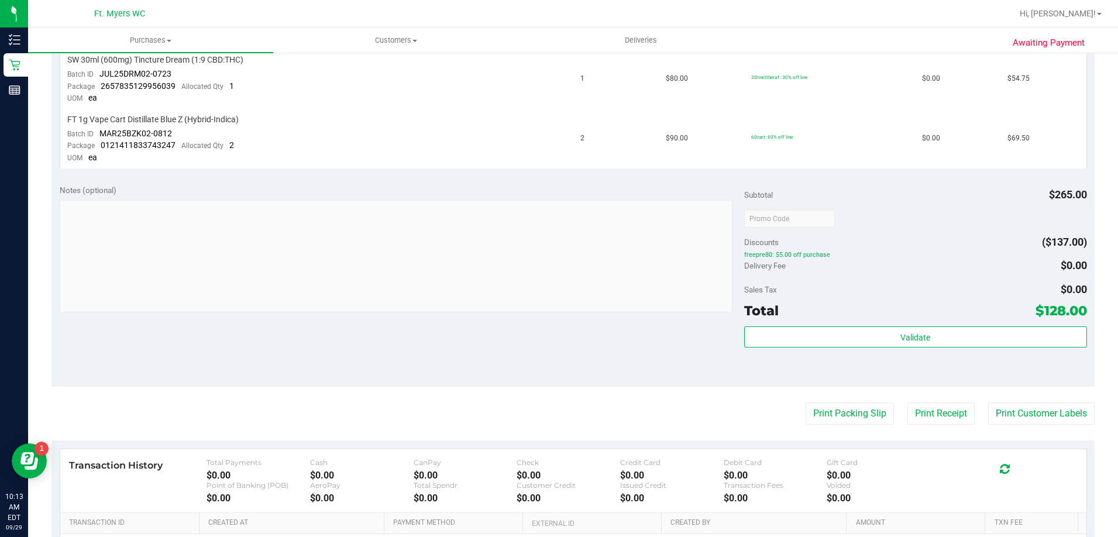
scroll to position [410, 0]
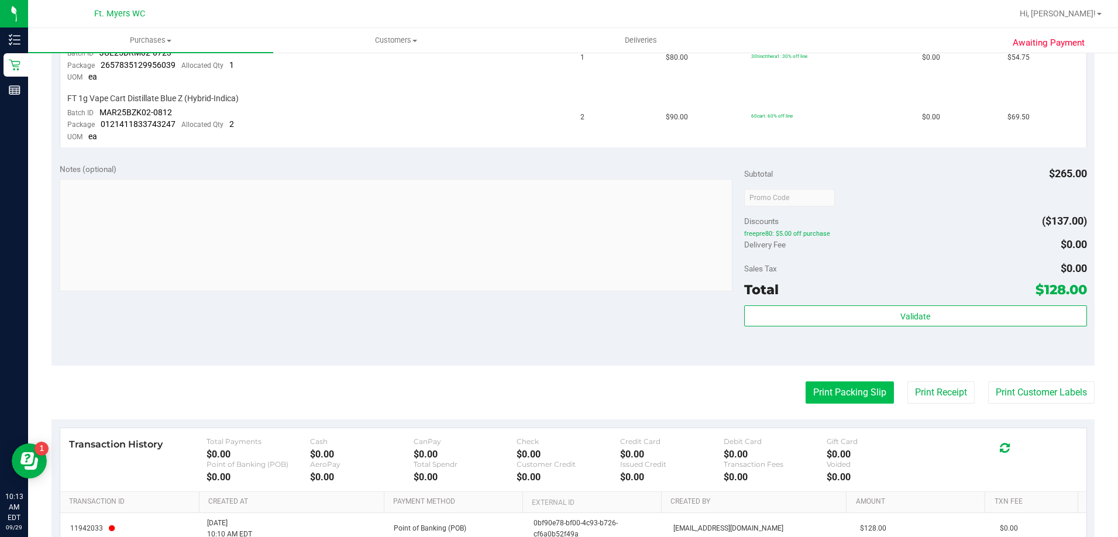
click at [854, 385] on button "Print Packing Slip" at bounding box center [850, 393] width 88 height 22
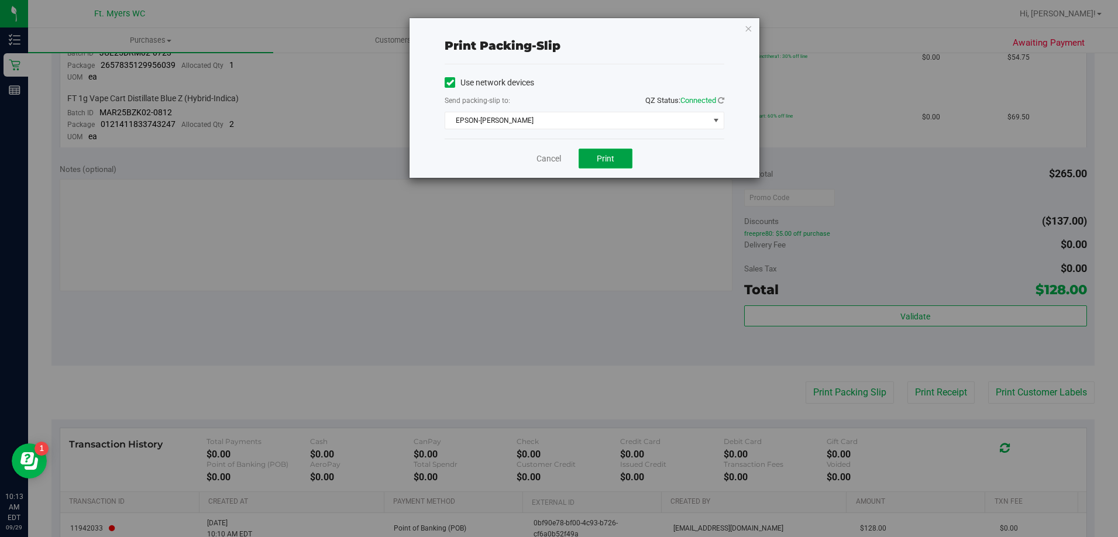
click at [616, 167] on button "Print" at bounding box center [606, 159] width 54 height 20
click at [547, 153] on link "Cancel" at bounding box center [549, 159] width 25 height 12
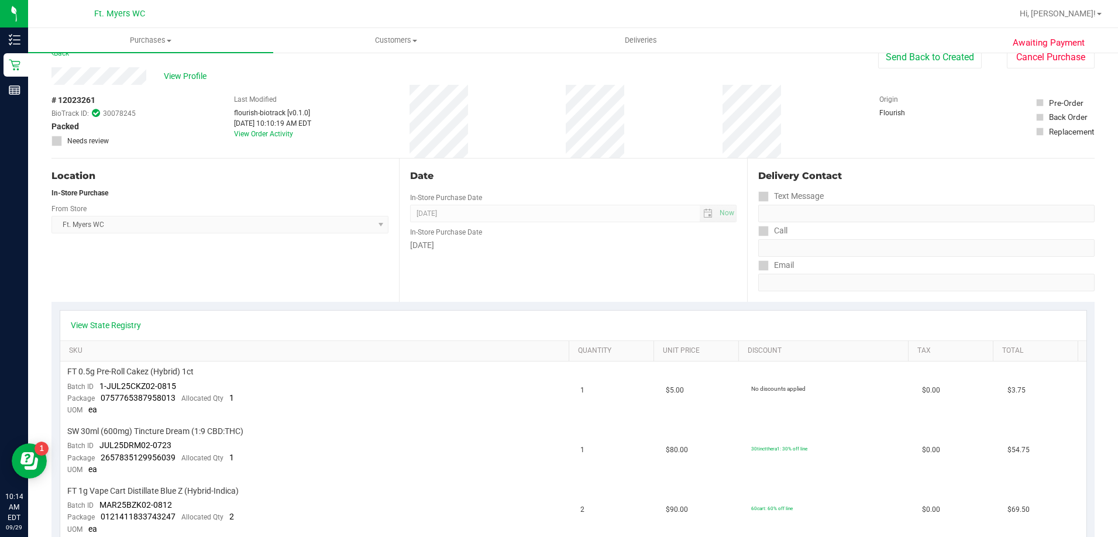
scroll to position [0, 0]
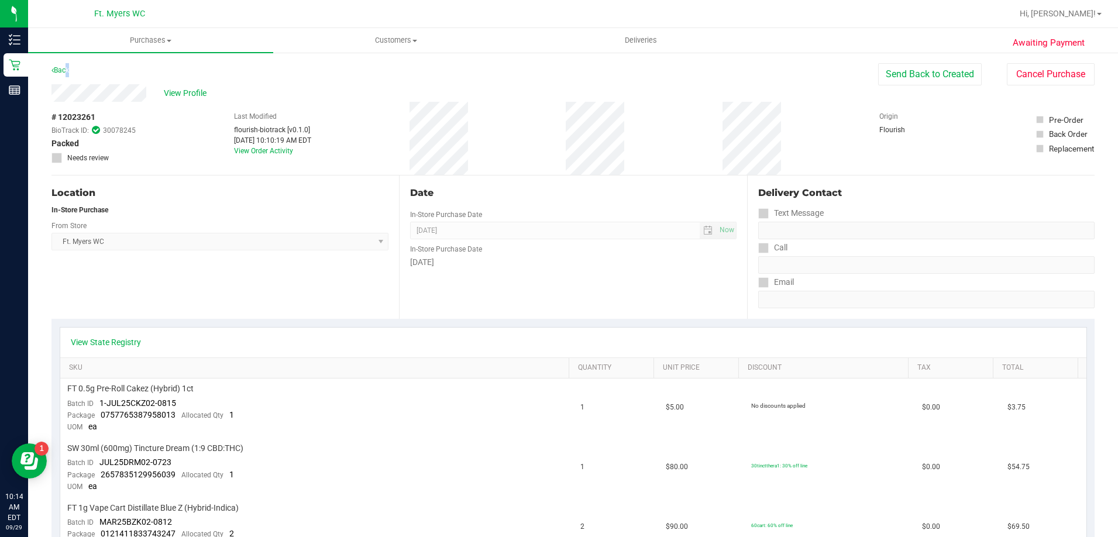
click at [67, 74] on div "Back" at bounding box center [61, 70] width 18 height 14
click at [64, 69] on link "Back" at bounding box center [61, 70] width 18 height 8
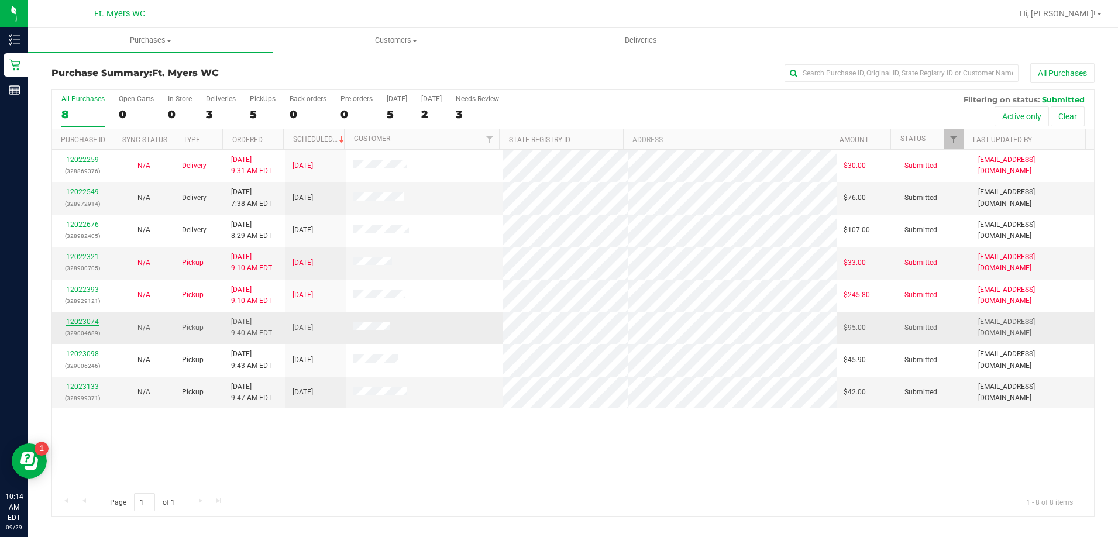
click at [87, 322] on link "12023074" at bounding box center [82, 322] width 33 height 8
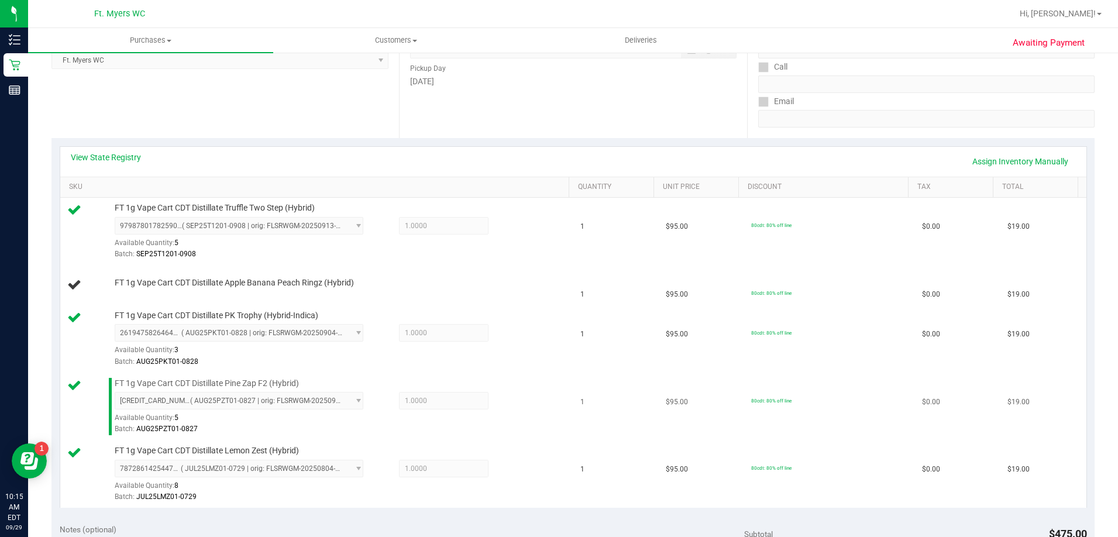
scroll to position [234, 0]
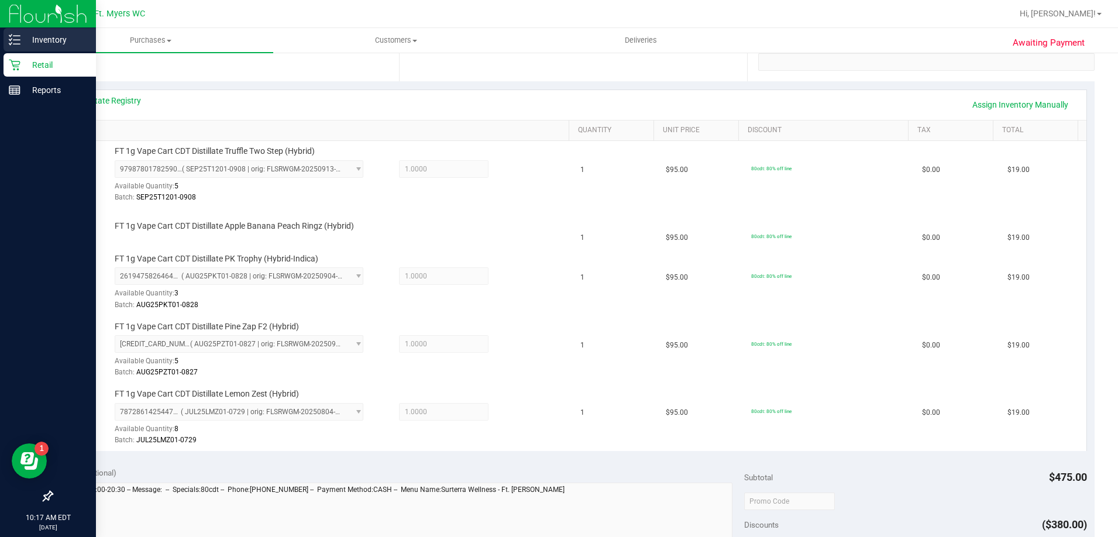
click at [40, 37] on p "Inventory" at bounding box center [55, 40] width 70 height 14
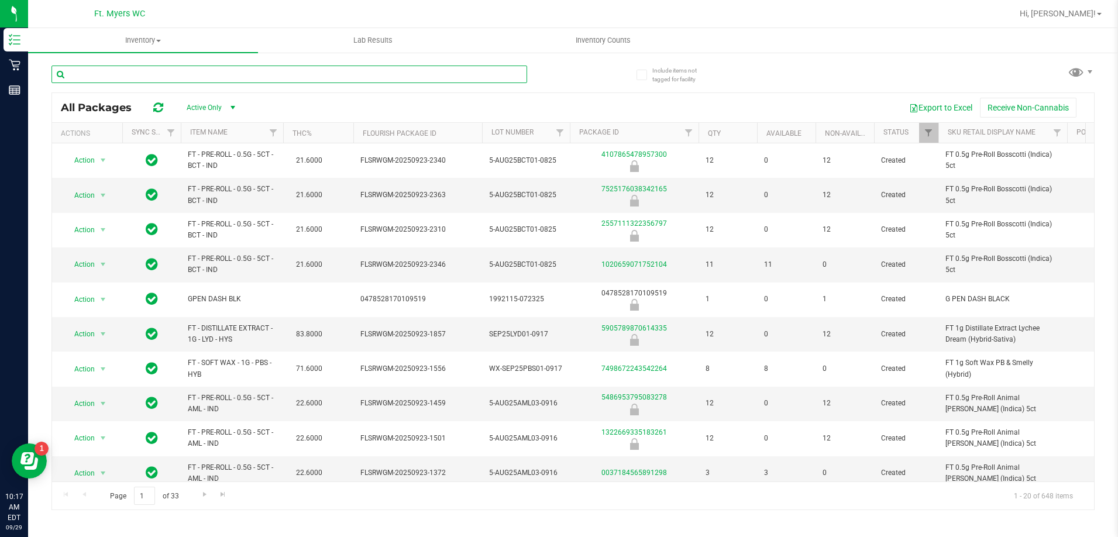
click at [89, 74] on input "text" at bounding box center [290, 75] width 476 height 18
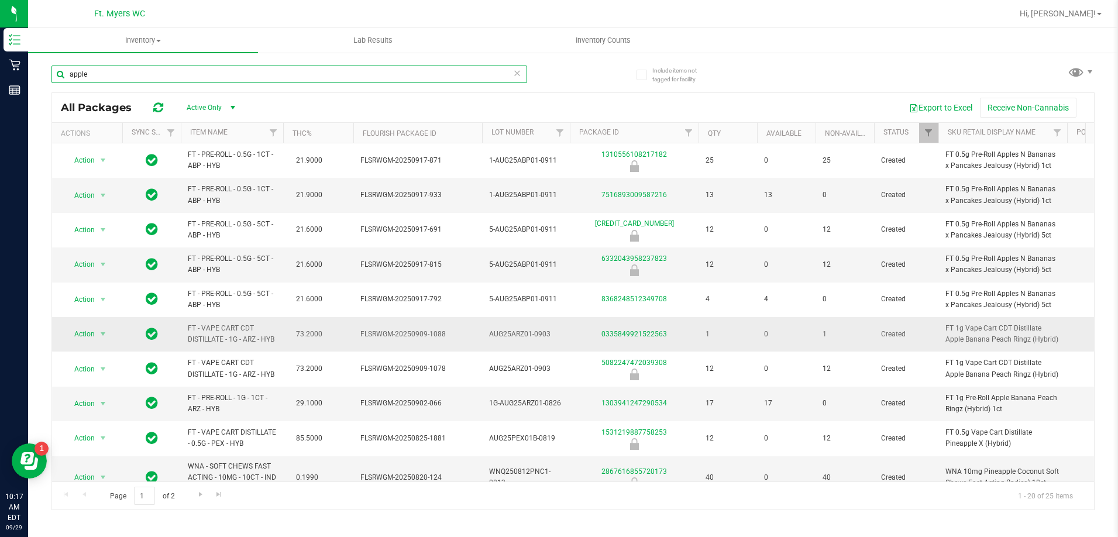
scroll to position [59, 0]
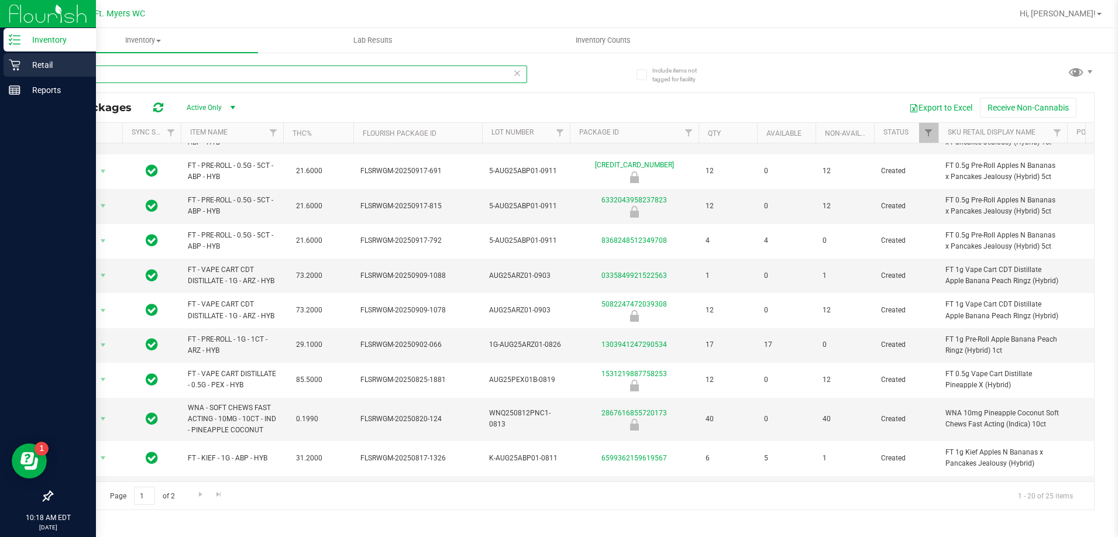
type input "apple"
click at [35, 65] on p "Retail" at bounding box center [55, 65] width 70 height 14
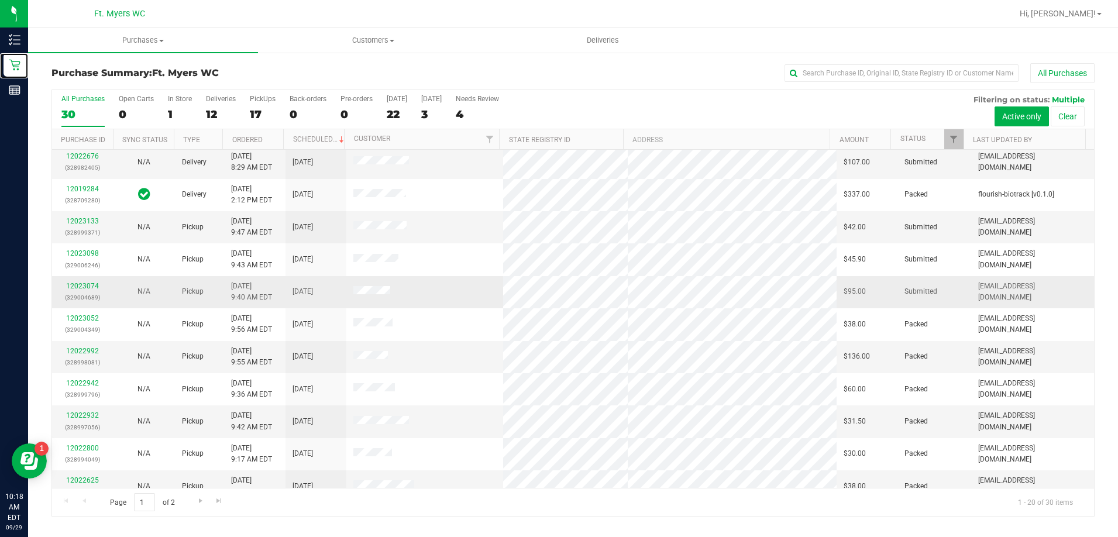
scroll to position [117, 0]
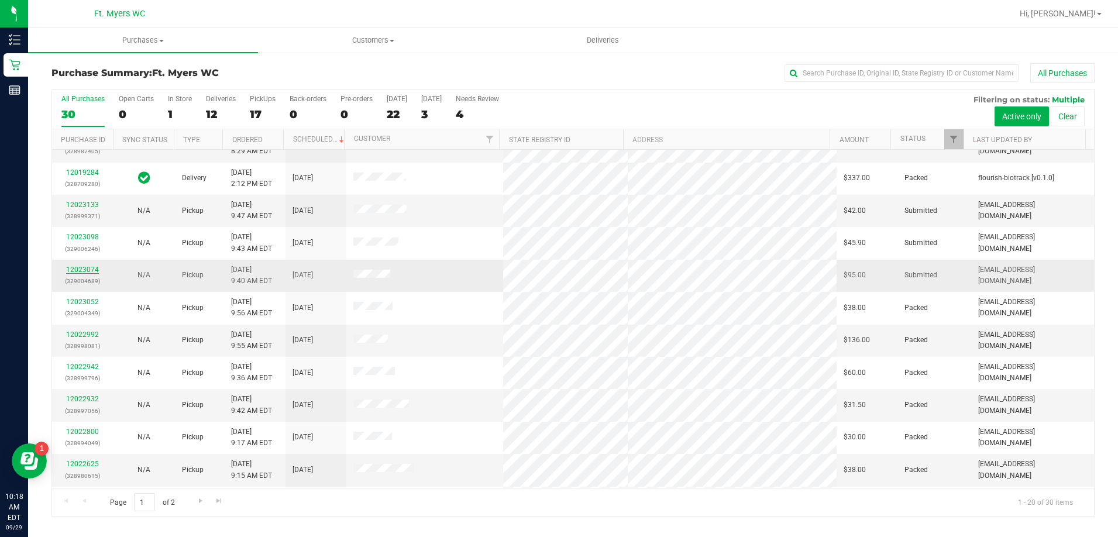
click at [87, 267] on link "12023074" at bounding box center [82, 270] width 33 height 8
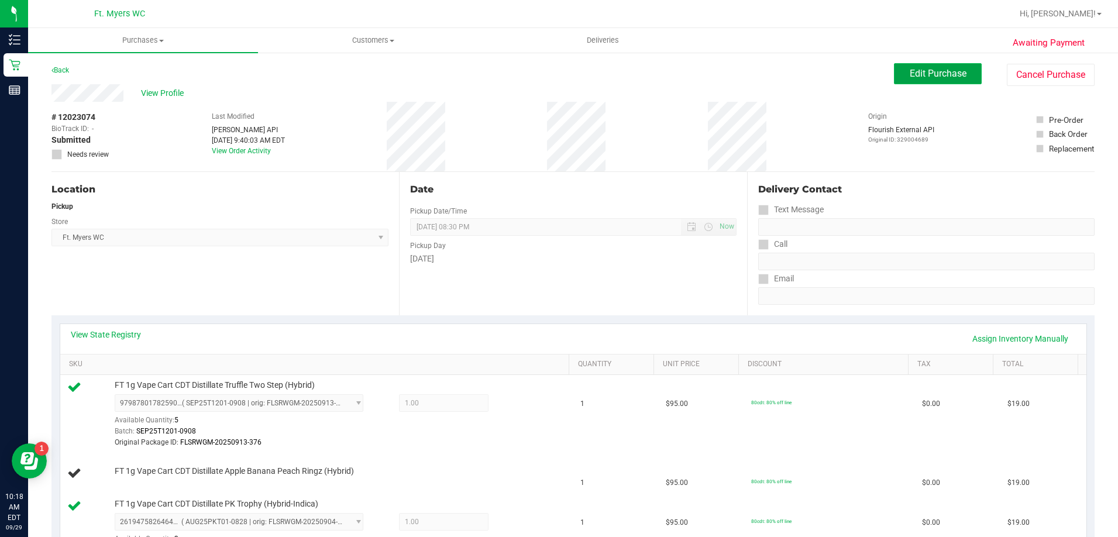
click at [928, 73] on span "Edit Purchase" at bounding box center [938, 73] width 57 height 11
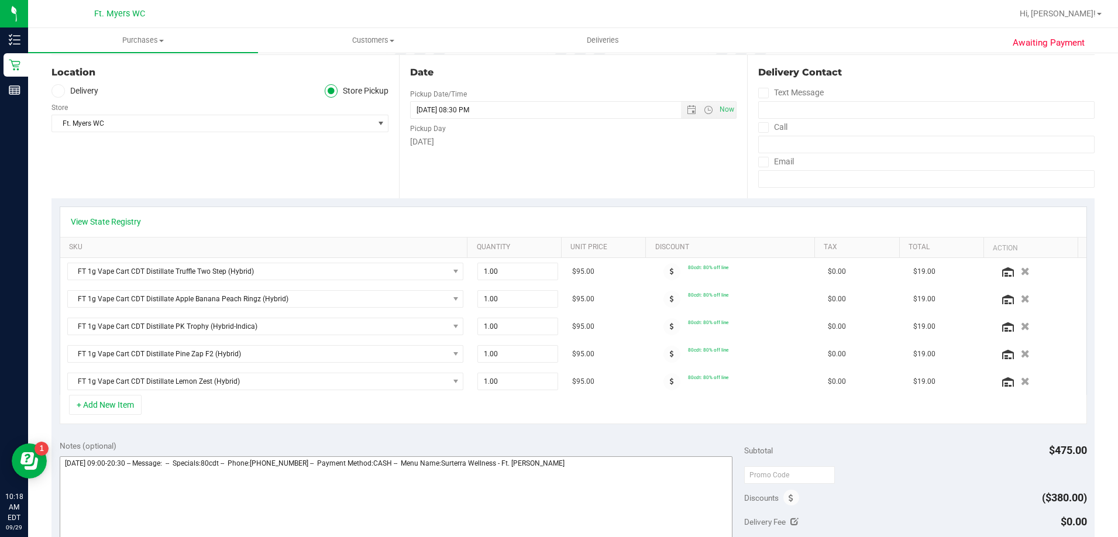
scroll to position [176, 0]
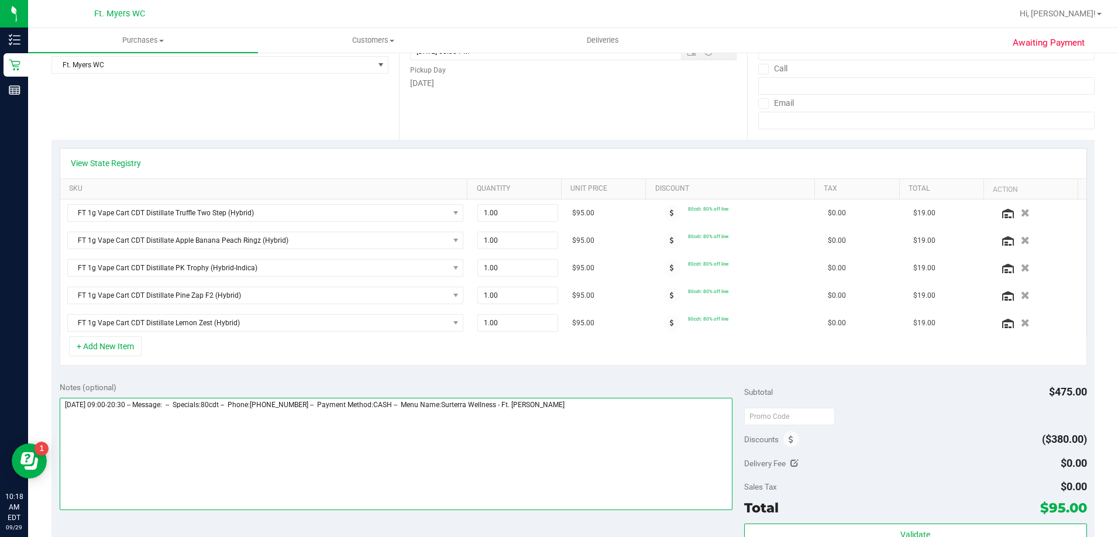
click at [591, 416] on textarea at bounding box center [397, 454] width 674 height 112
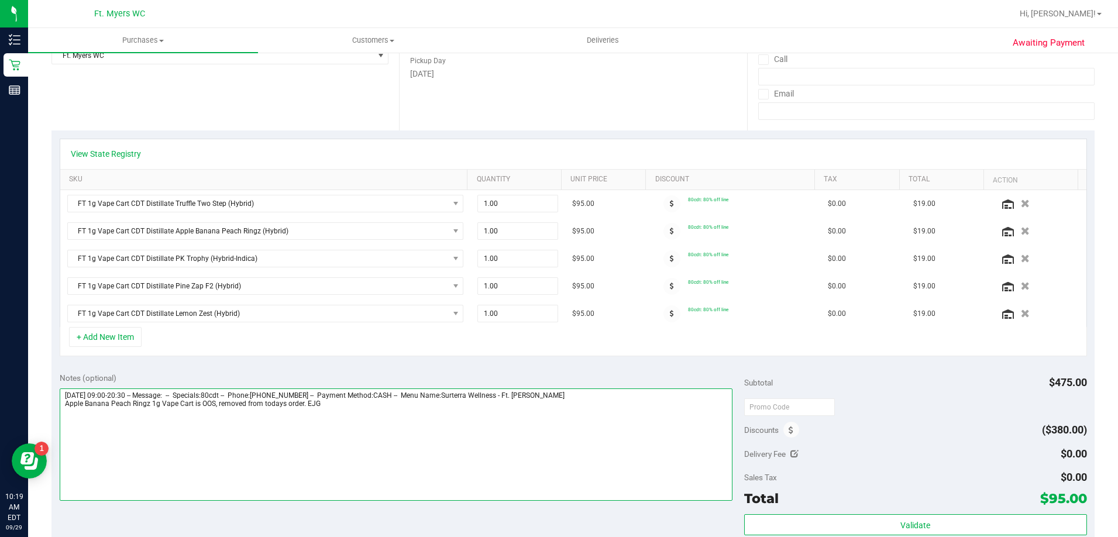
scroll to position [0, 0]
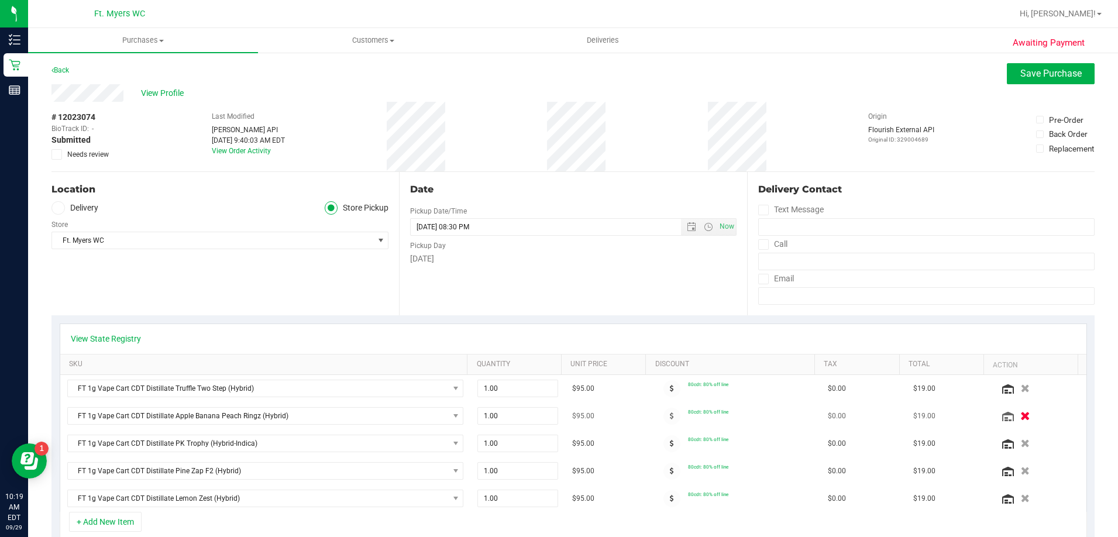
type textarea "[DATE] 09:00-20:30 -- Message: -- Specials:80cdt -- Phone:[PHONE_NUMBER] -- Pay…"
click at [1021, 414] on icon "button" at bounding box center [1026, 416] width 10 height 9
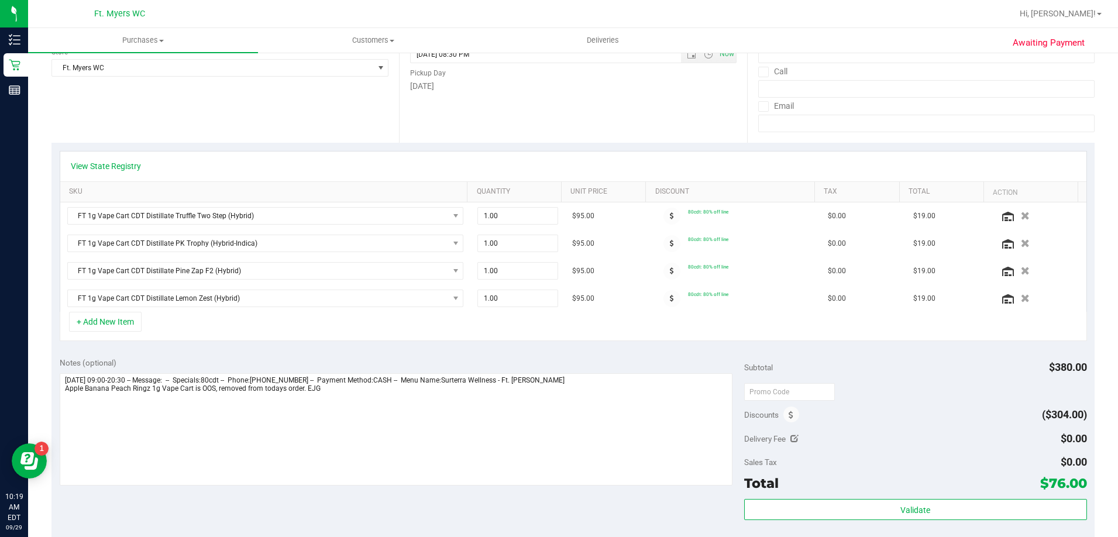
scroll to position [234, 0]
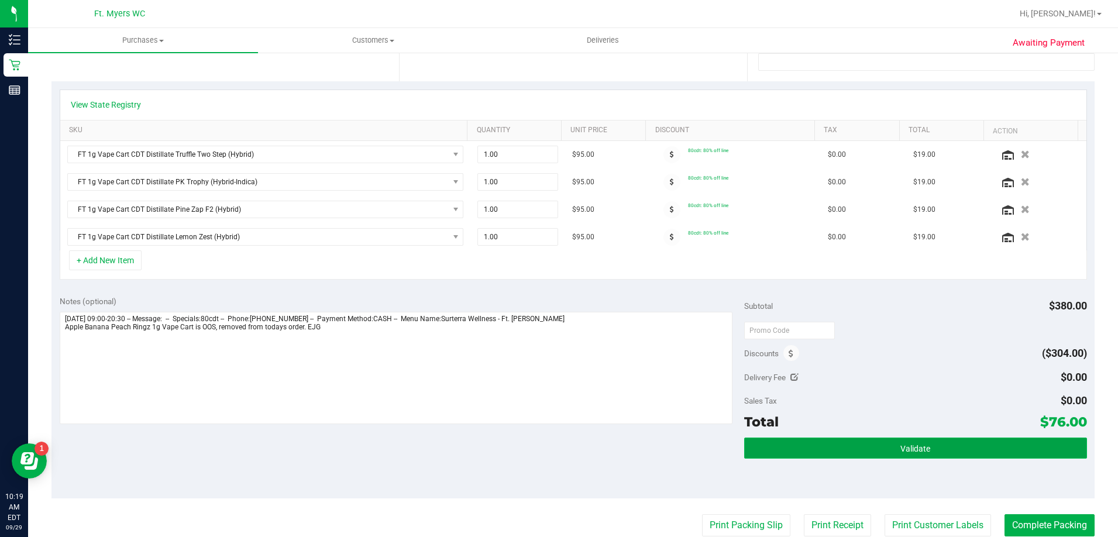
click at [901, 445] on span "Validate" at bounding box center [916, 448] width 30 height 9
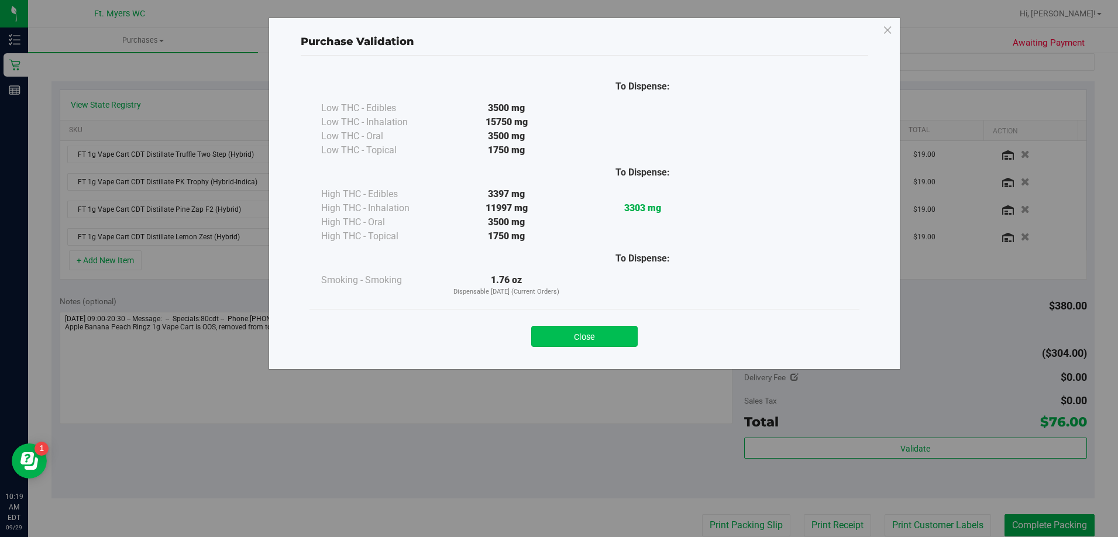
click at [560, 334] on button "Close" at bounding box center [584, 336] width 107 height 21
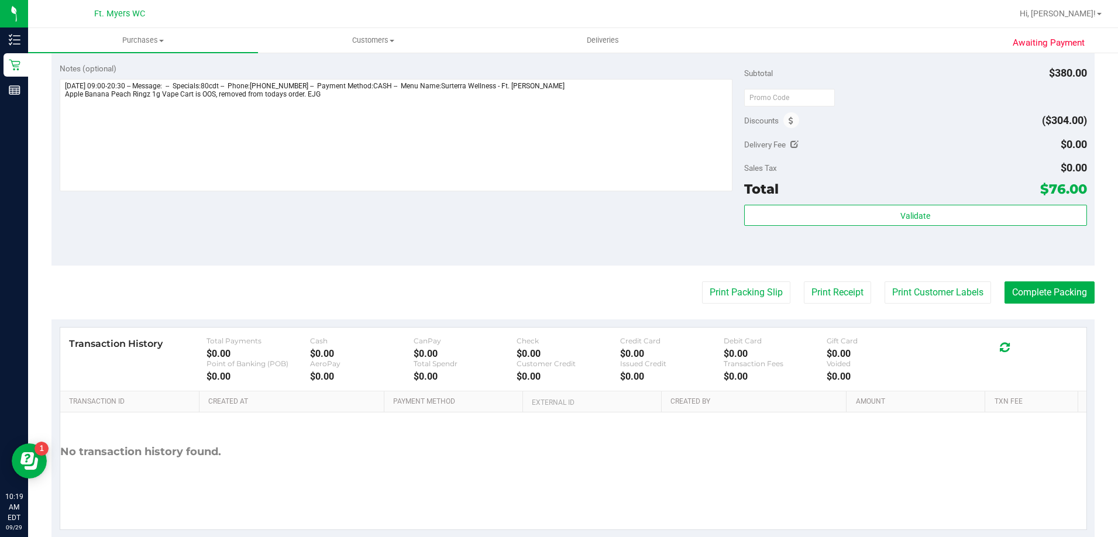
scroll to position [468, 0]
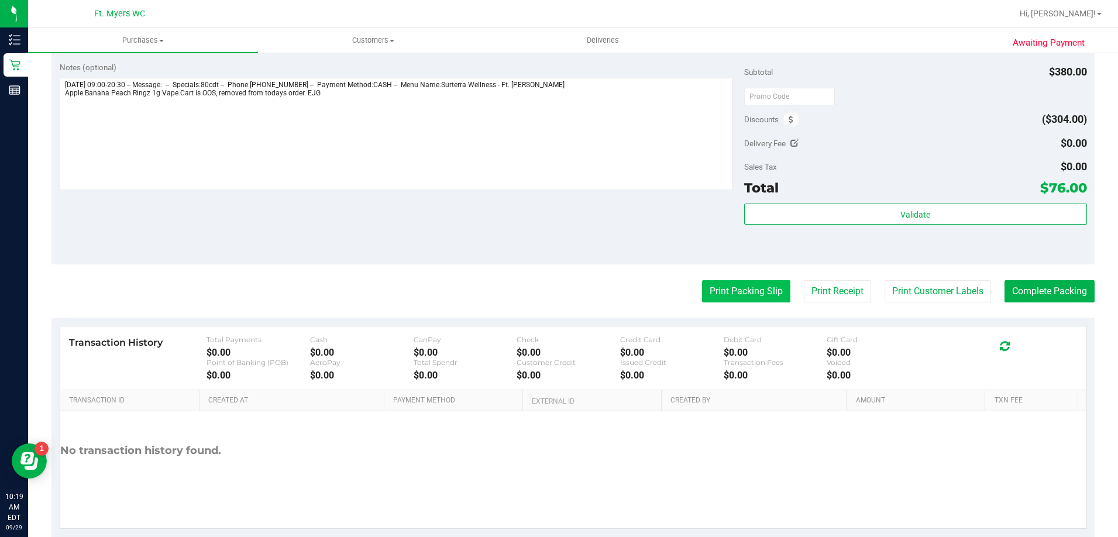
click at [729, 290] on button "Print Packing Slip" at bounding box center [746, 291] width 88 height 22
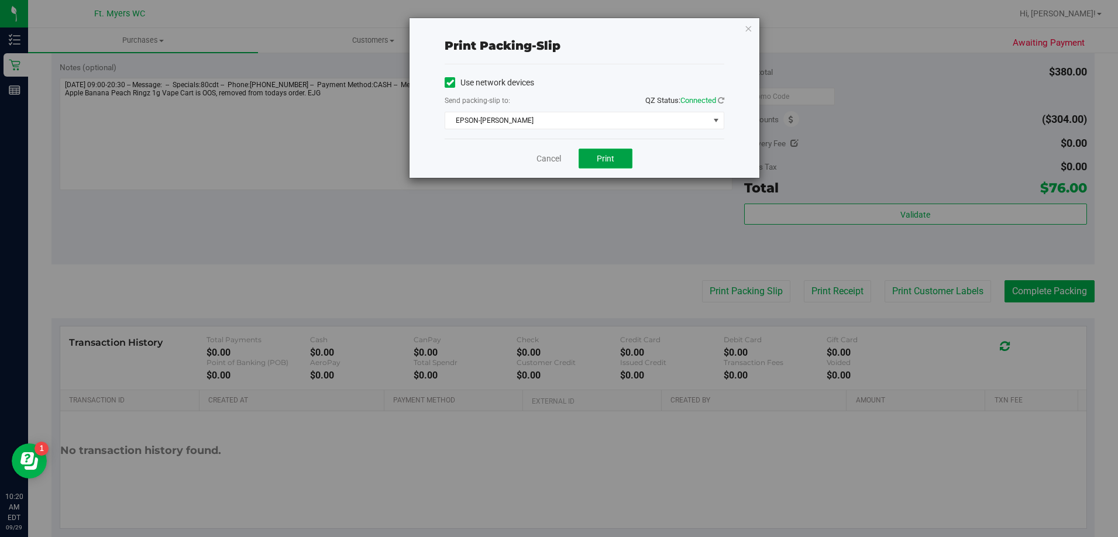
click at [607, 157] on span "Print" at bounding box center [606, 158] width 18 height 9
click at [561, 159] on link "Cancel" at bounding box center [549, 159] width 25 height 12
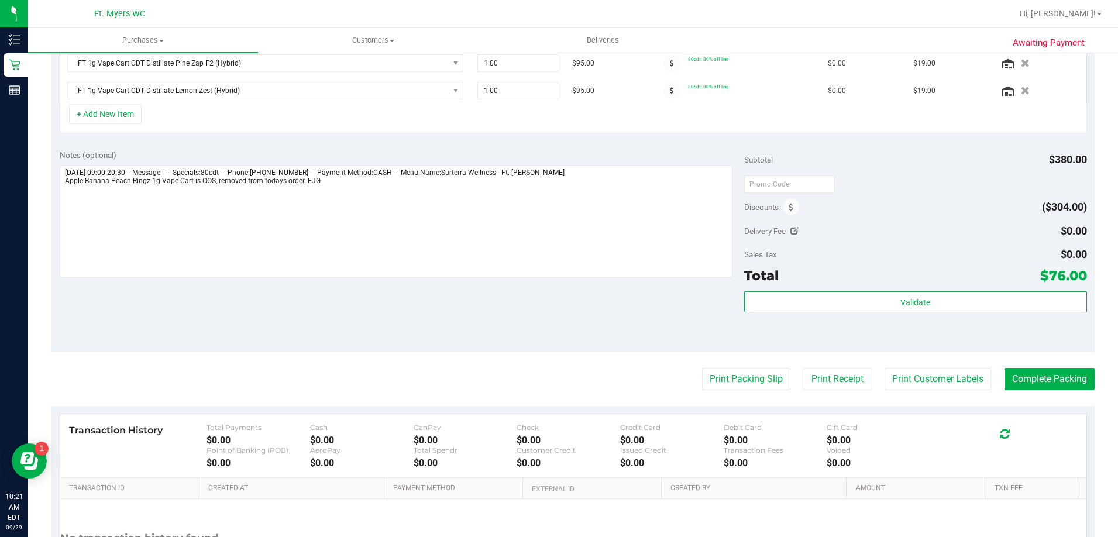
scroll to position [375, 0]
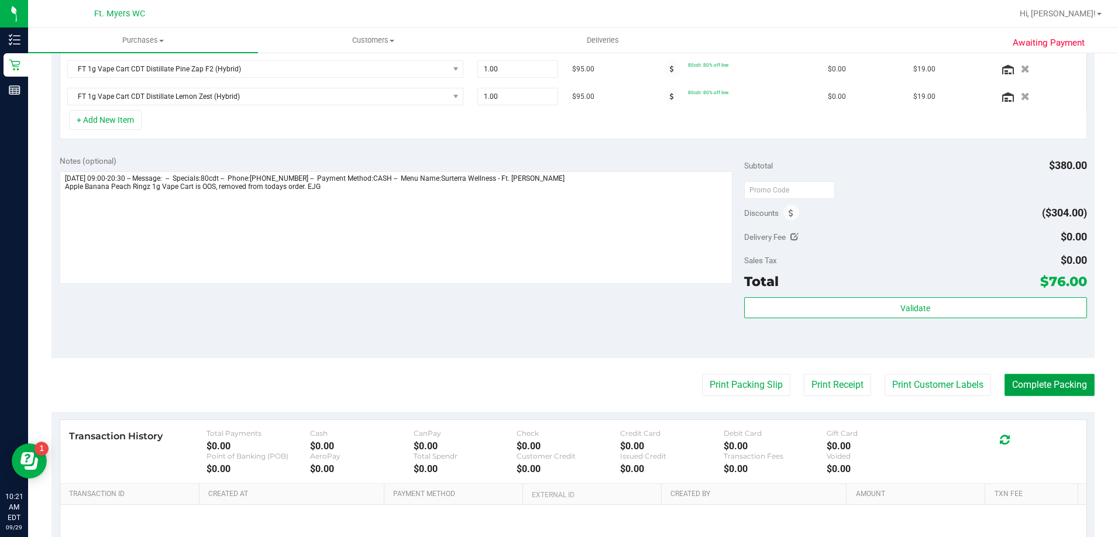
click at [1031, 391] on button "Complete Packing" at bounding box center [1050, 385] width 90 height 22
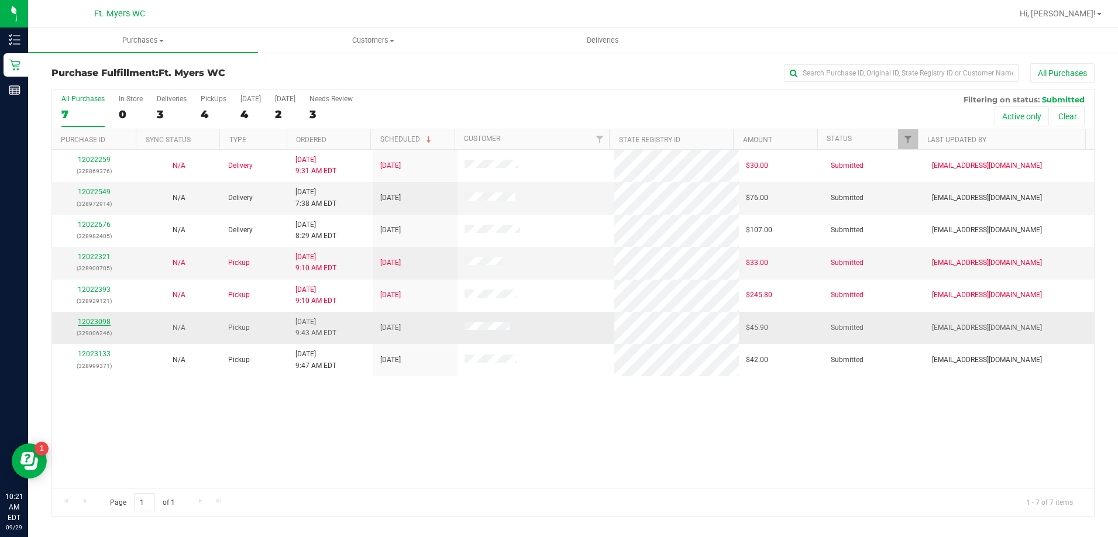
click at [88, 320] on link "12023098" at bounding box center [94, 322] width 33 height 8
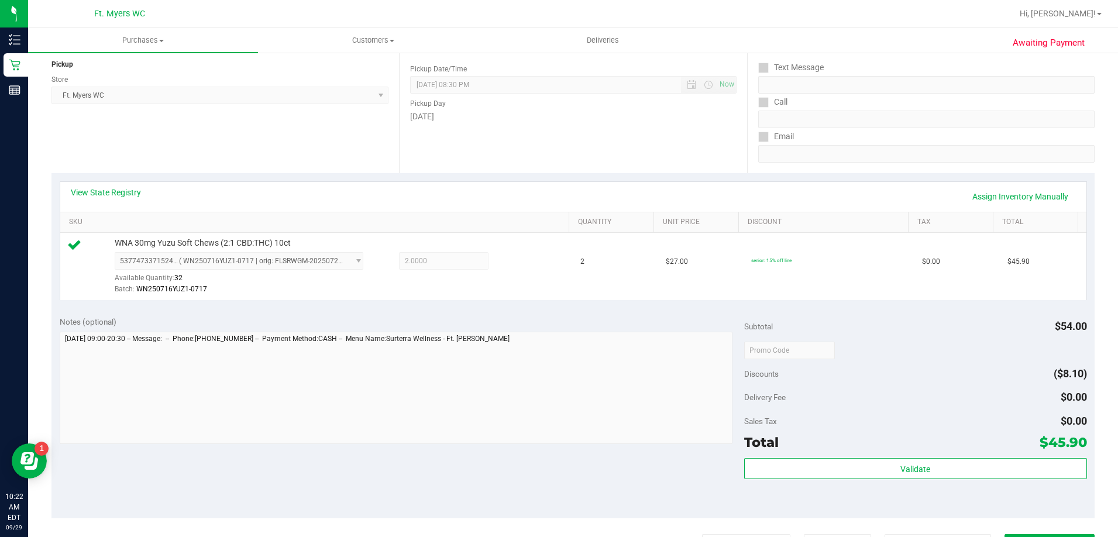
scroll to position [176, 0]
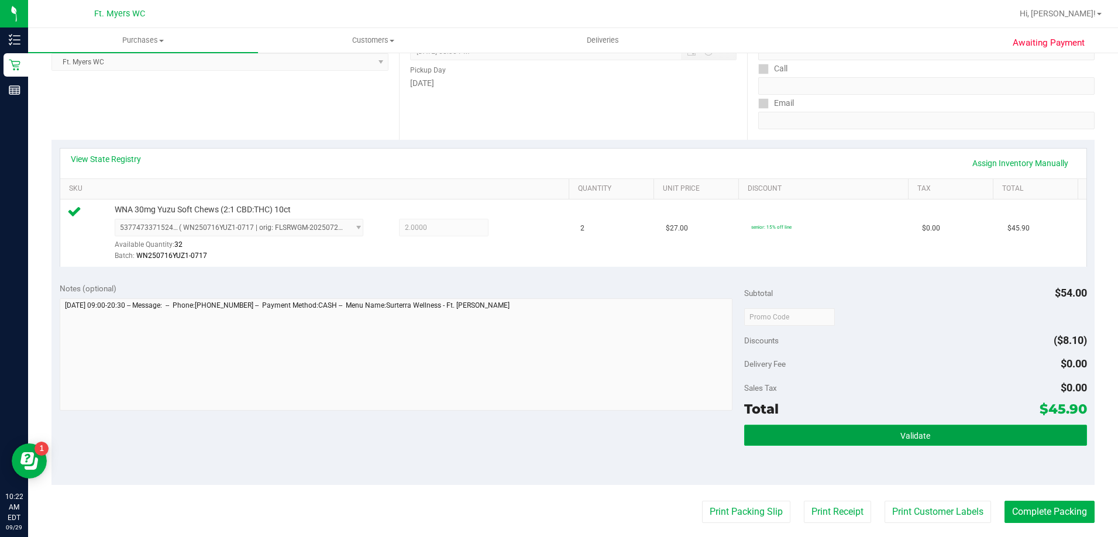
click at [798, 437] on button "Validate" at bounding box center [915, 435] width 342 height 21
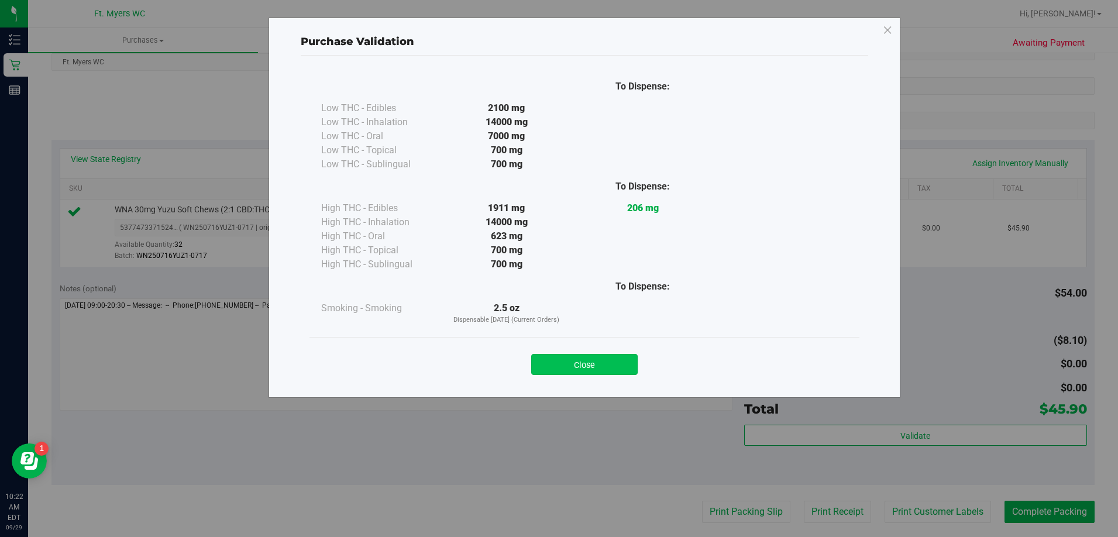
click at [593, 361] on button "Close" at bounding box center [584, 364] width 107 height 21
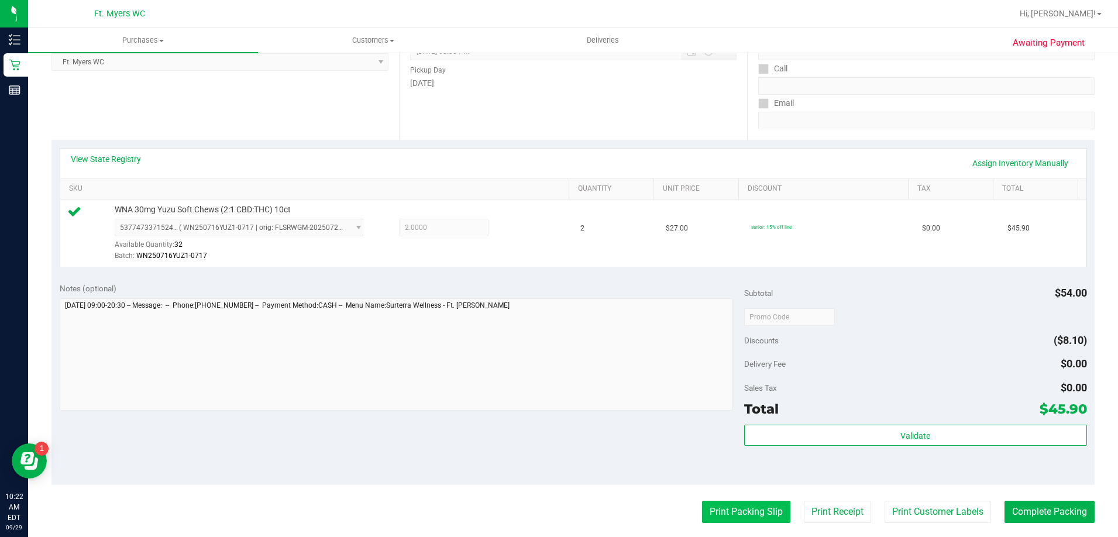
click at [743, 517] on button "Print Packing Slip" at bounding box center [746, 512] width 88 height 22
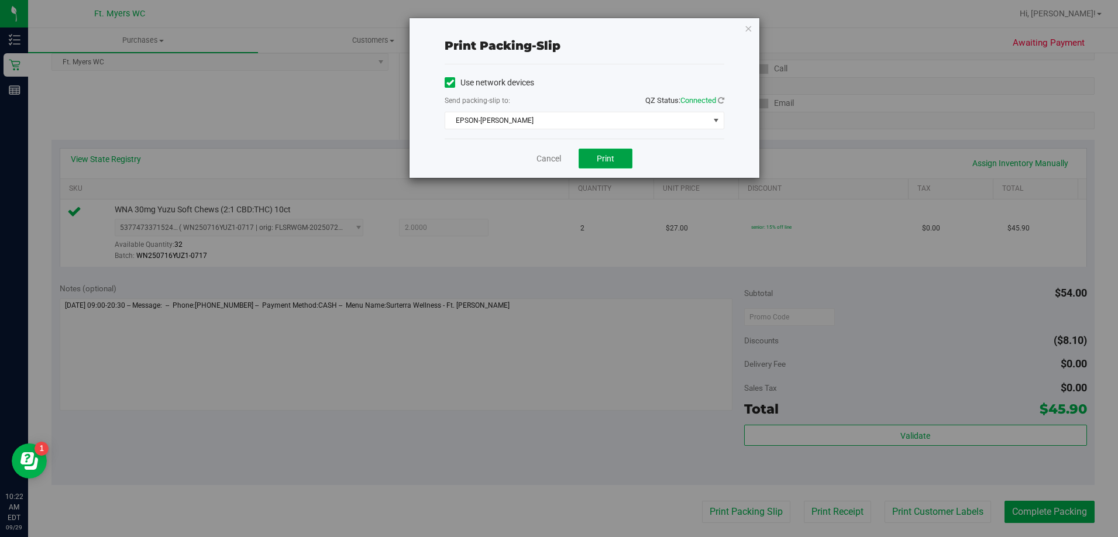
click at [604, 163] on button "Print" at bounding box center [606, 159] width 54 height 20
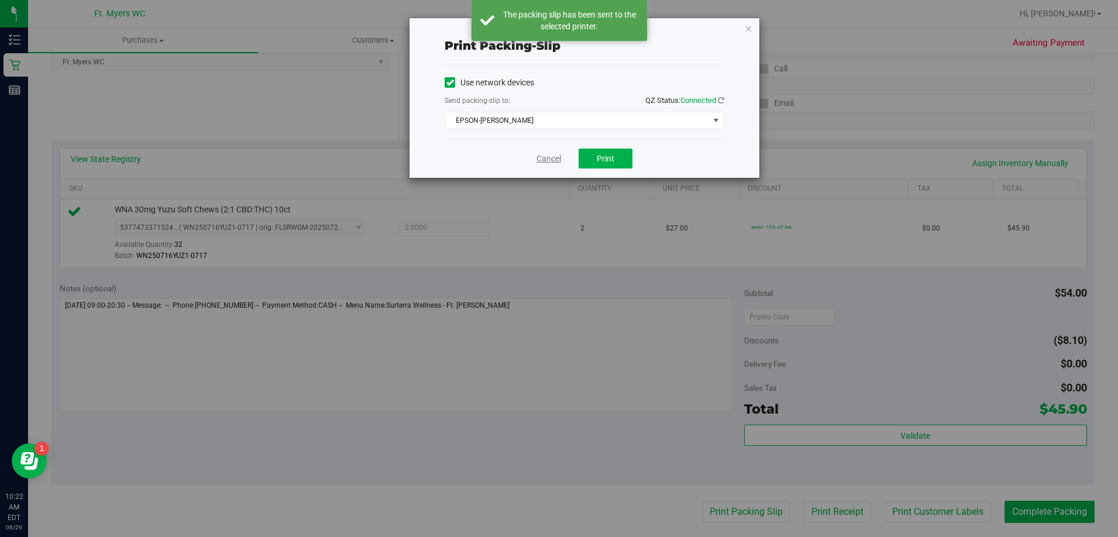
click at [550, 159] on link "Cancel" at bounding box center [549, 159] width 25 height 12
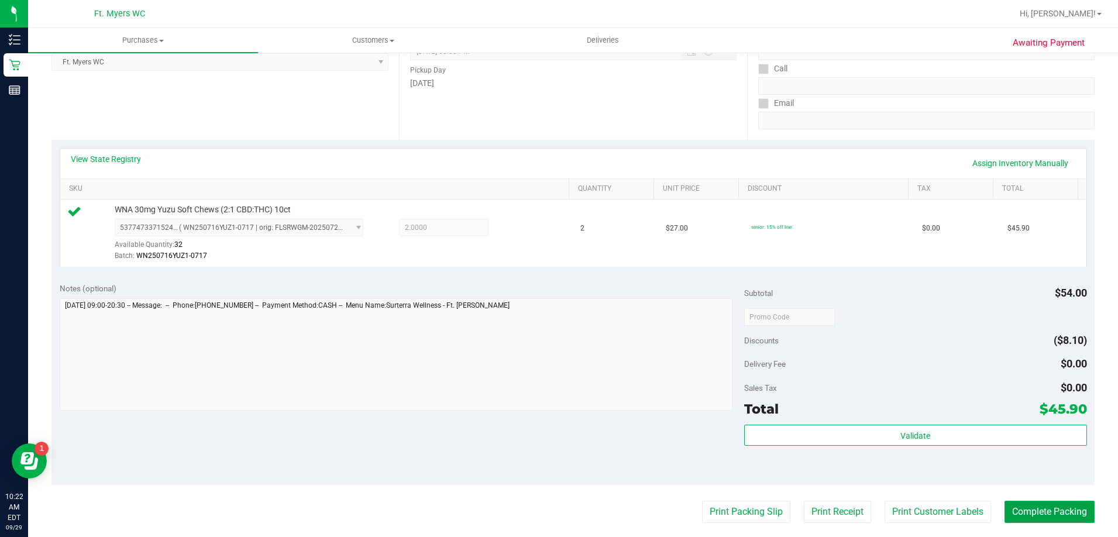
click at [1051, 505] on button "Complete Packing" at bounding box center [1050, 512] width 90 height 22
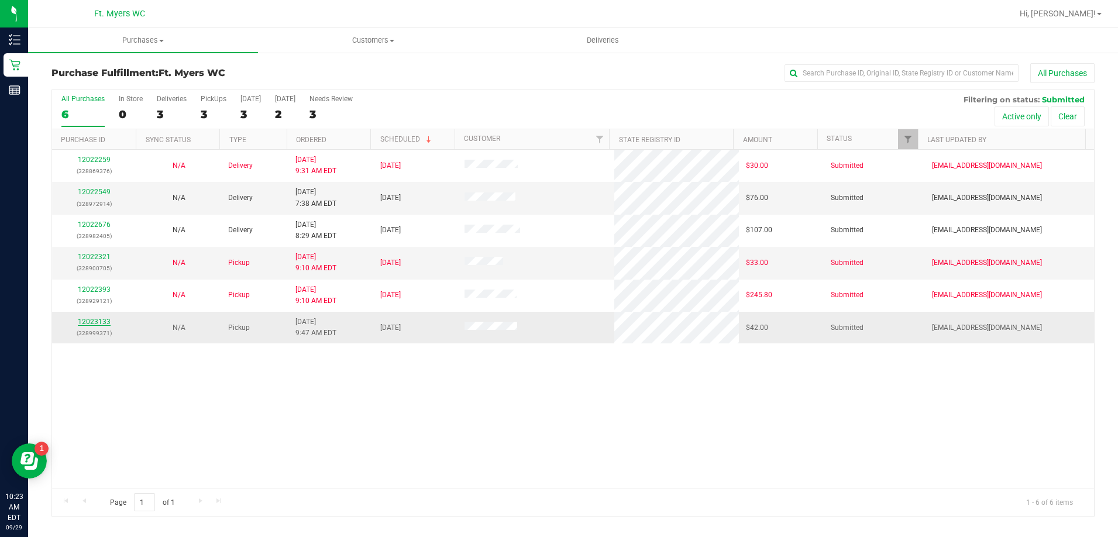
click at [98, 325] on link "12023133" at bounding box center [94, 322] width 33 height 8
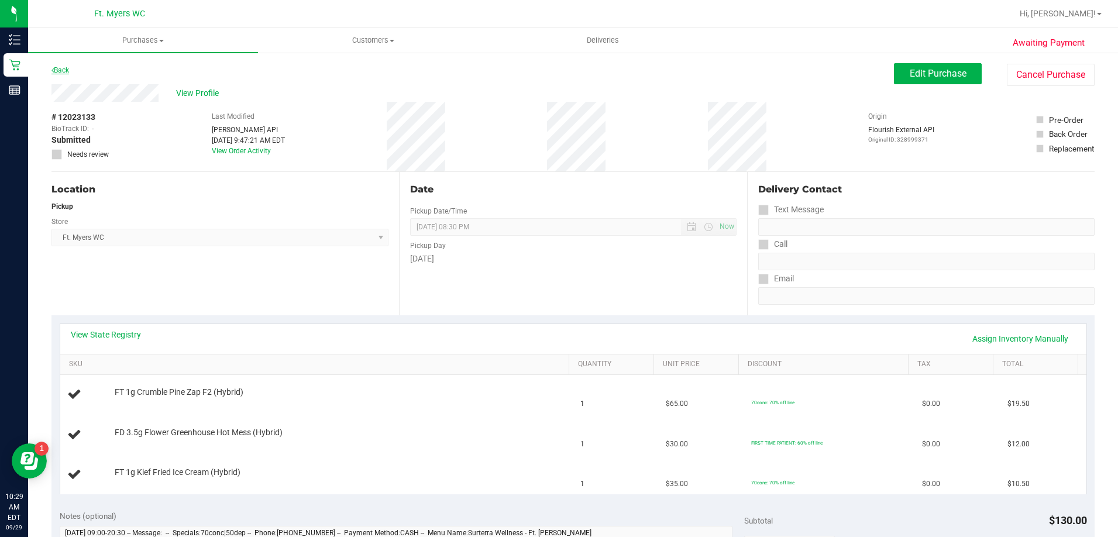
click at [61, 68] on link "Back" at bounding box center [61, 70] width 18 height 8
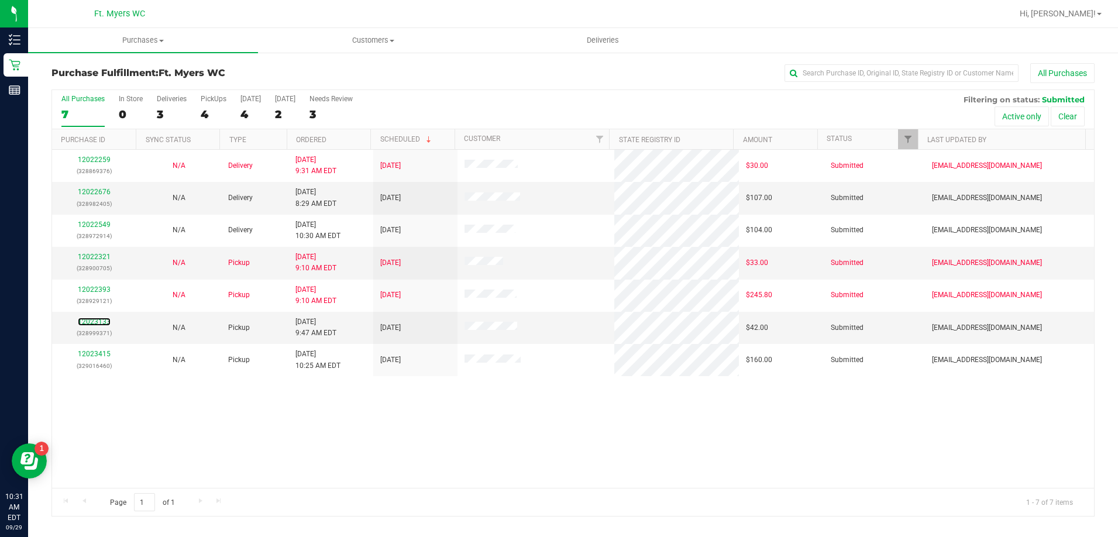
click at [91, 319] on link "12023133" at bounding box center [94, 322] width 33 height 8
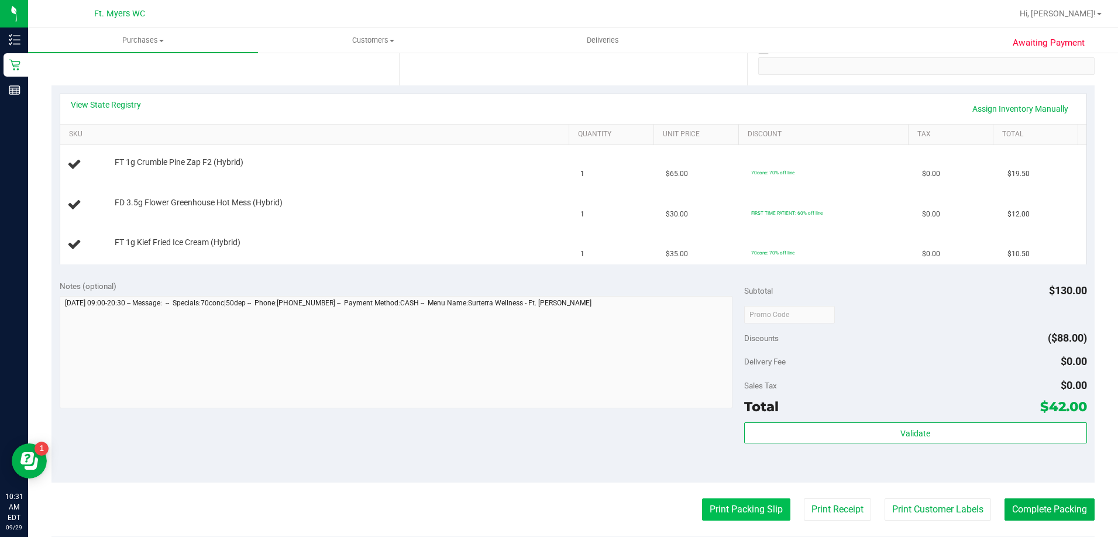
scroll to position [234, 0]
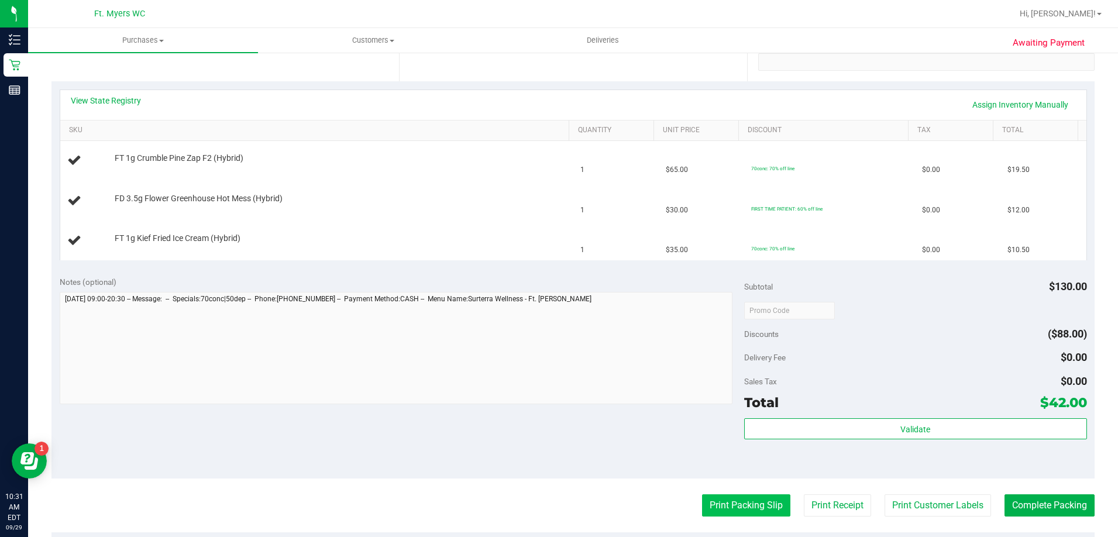
click at [756, 509] on button "Print Packing Slip" at bounding box center [746, 506] width 88 height 22
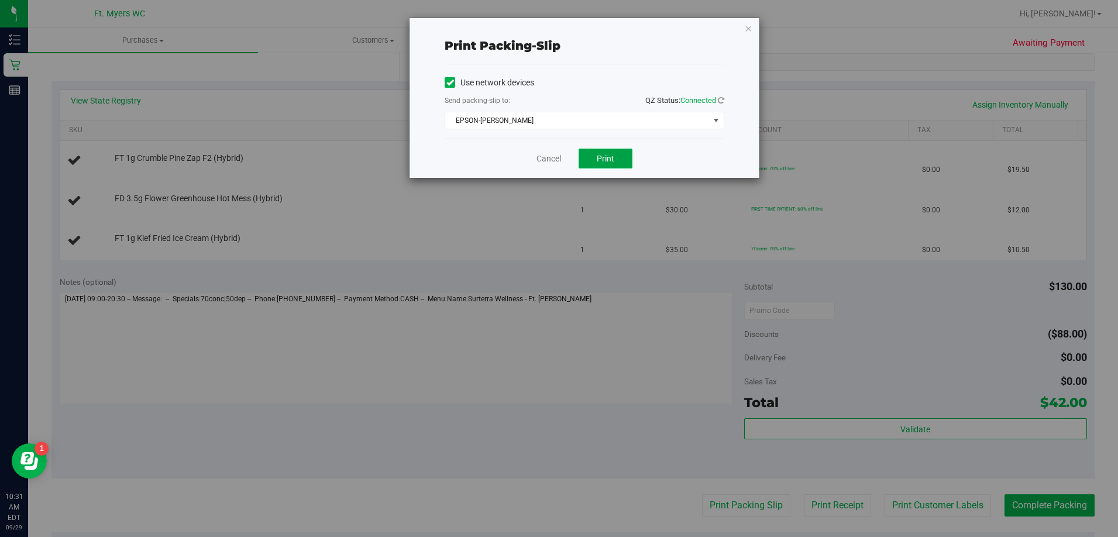
click at [593, 160] on button "Print" at bounding box center [606, 159] width 54 height 20
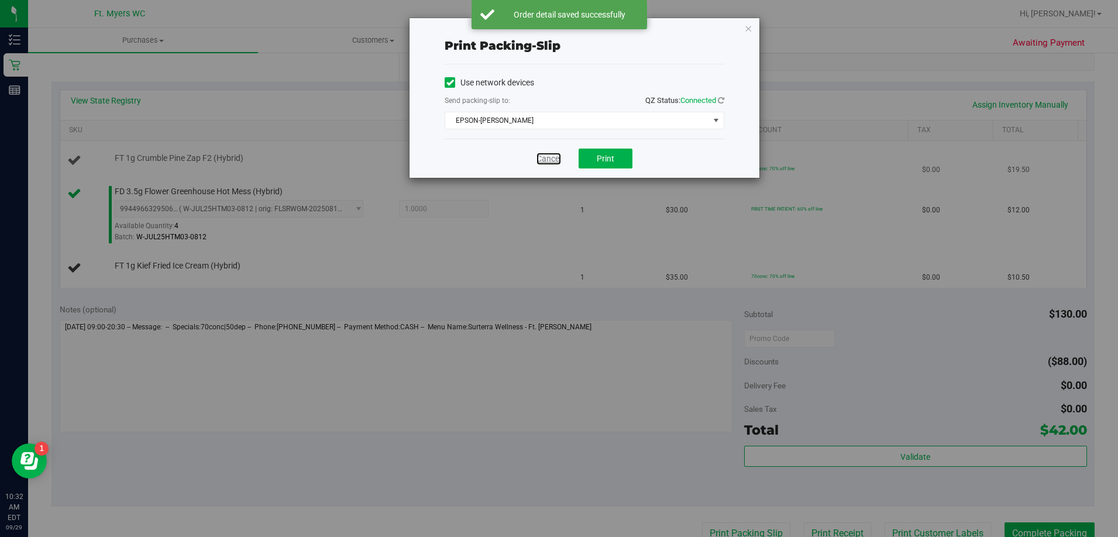
click at [547, 156] on link "Cancel" at bounding box center [549, 159] width 25 height 12
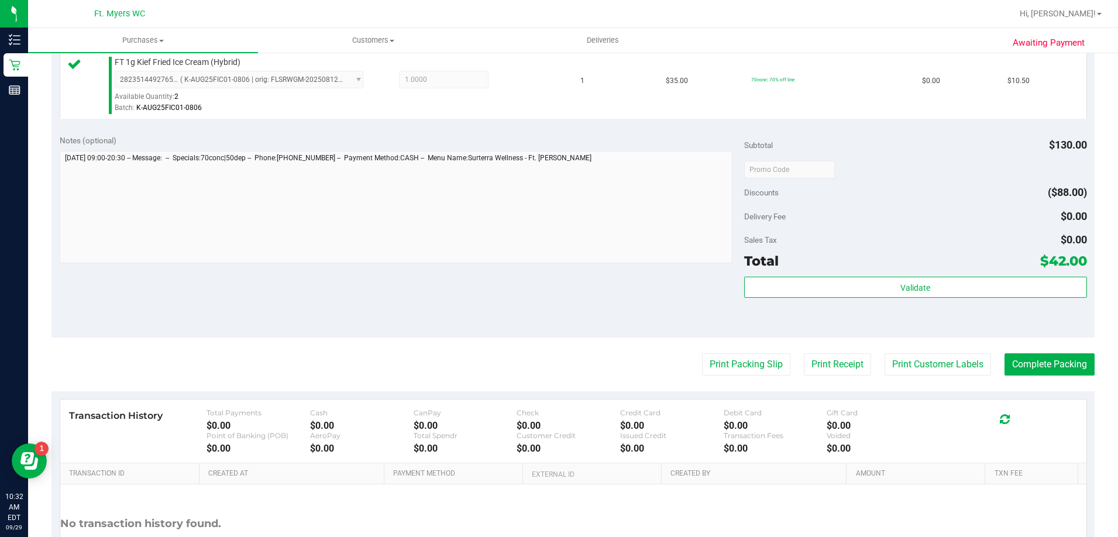
scroll to position [476, 0]
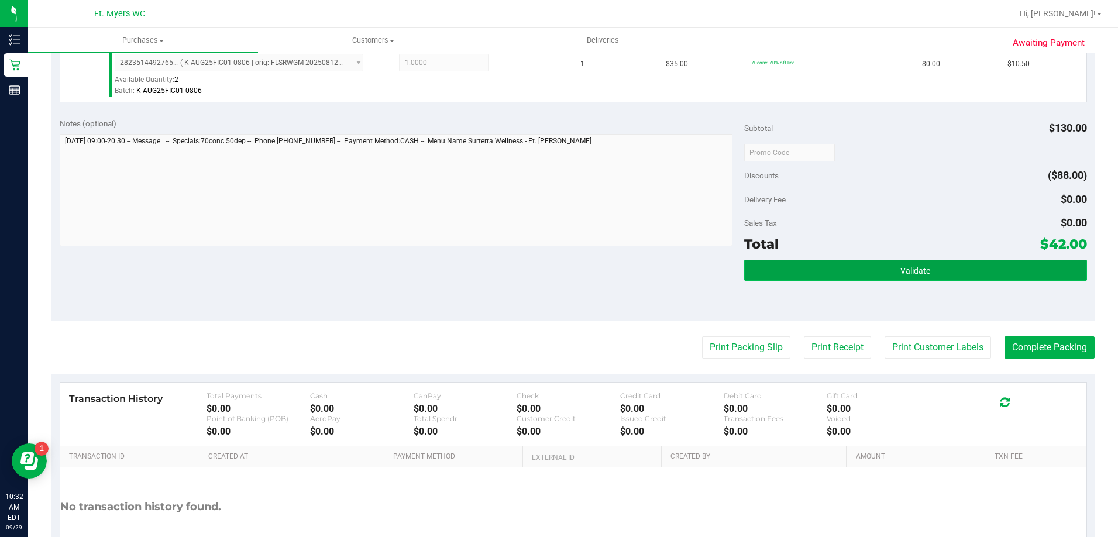
click at [890, 265] on button "Validate" at bounding box center [915, 270] width 342 height 21
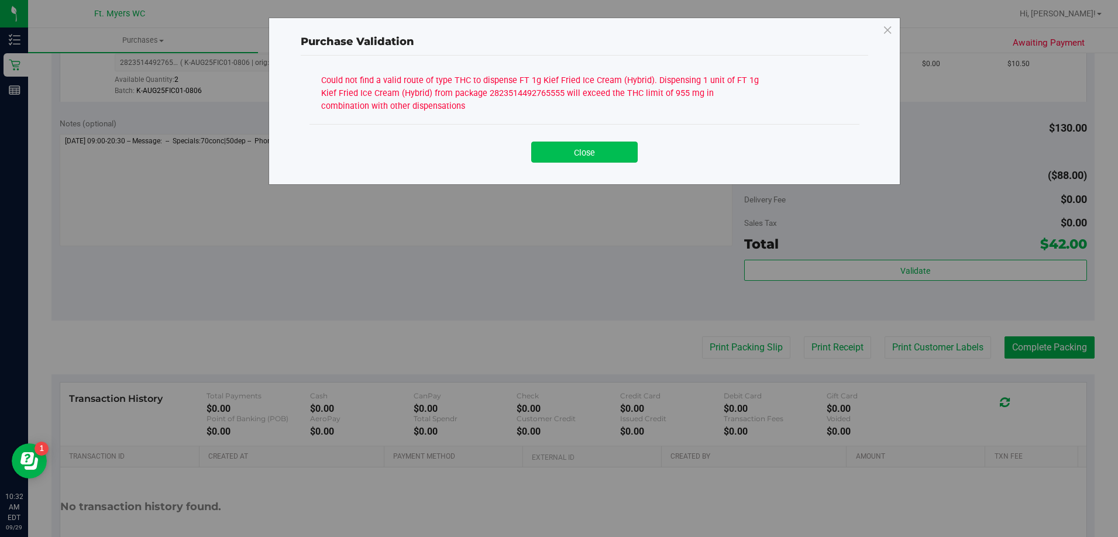
click at [589, 153] on button "Close" at bounding box center [584, 152] width 107 height 21
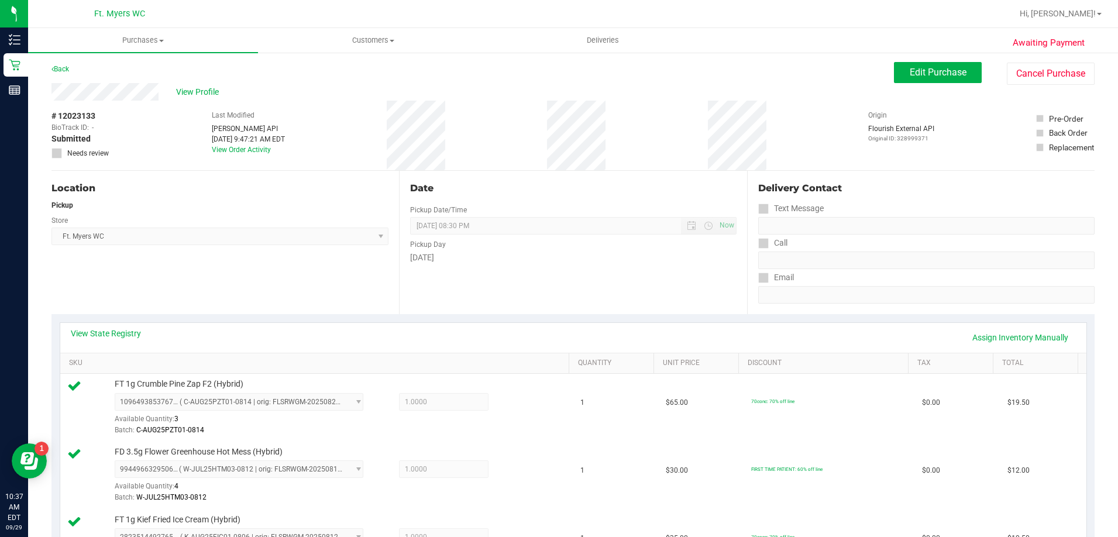
scroll to position [0, 0]
click at [941, 73] on span "Edit Purchase" at bounding box center [938, 73] width 57 height 11
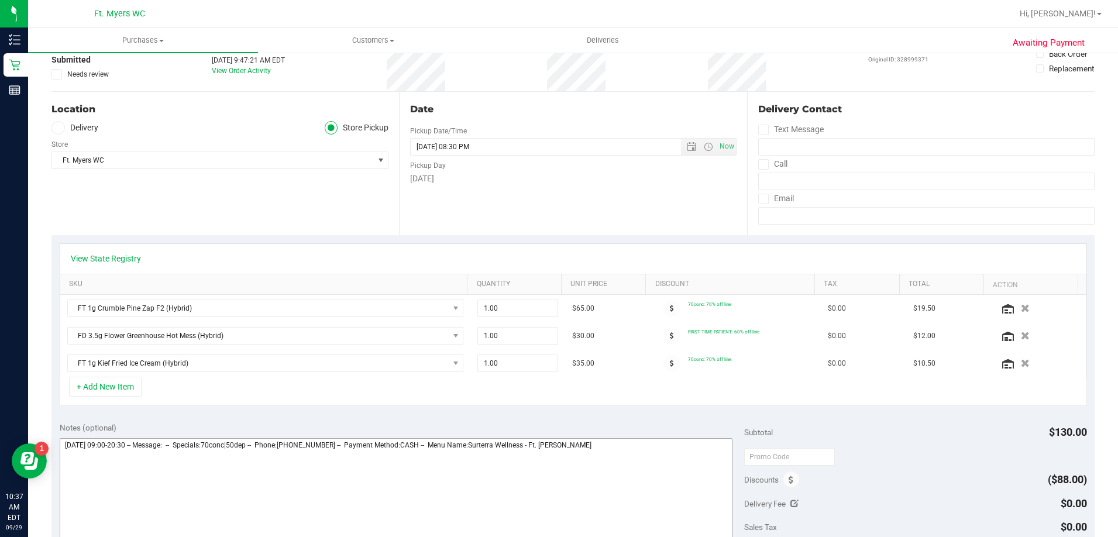
scroll to position [234, 0]
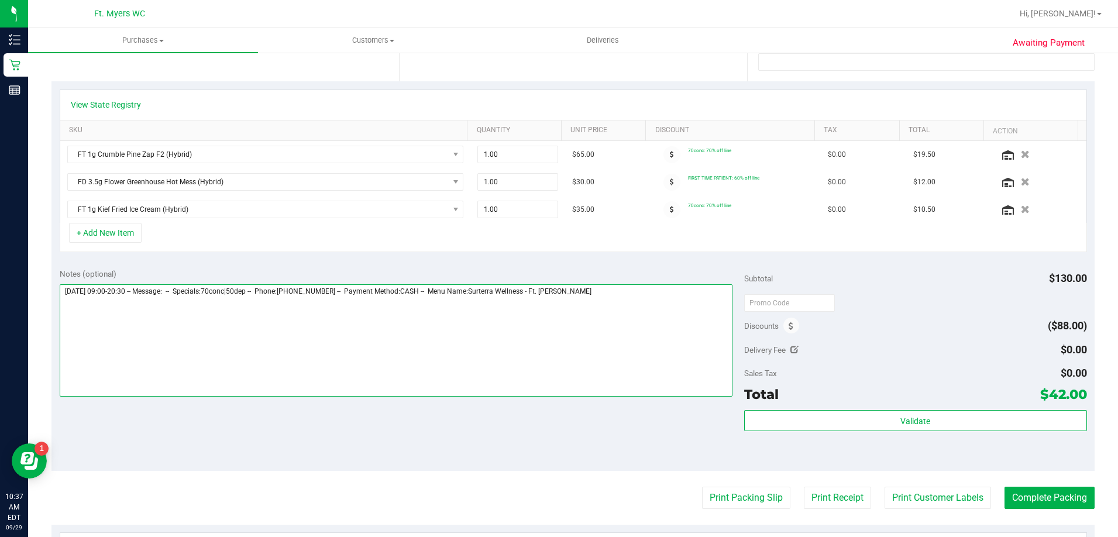
click at [589, 290] on textarea at bounding box center [397, 340] width 674 height 112
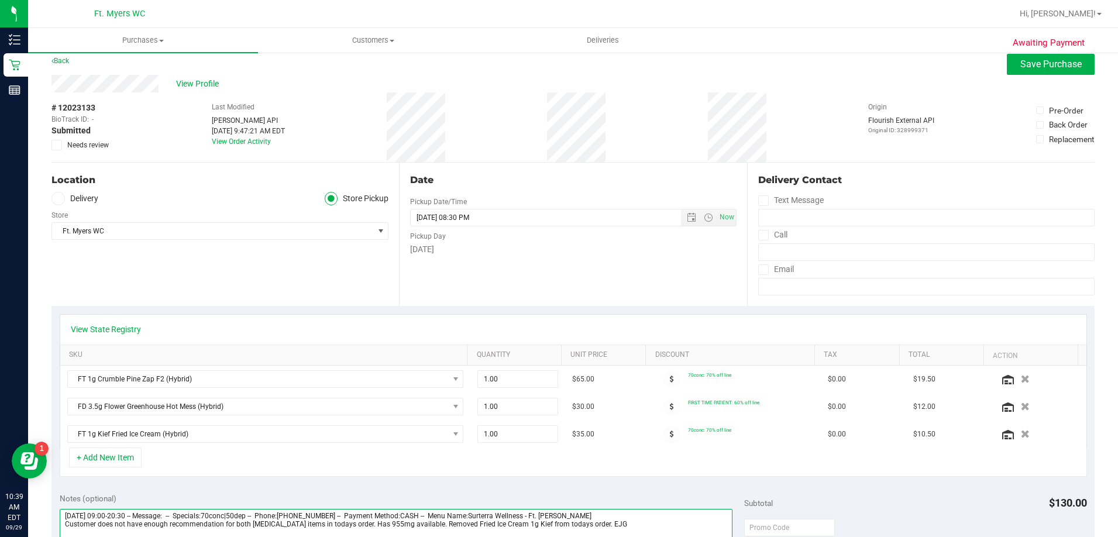
scroll to position [0, 0]
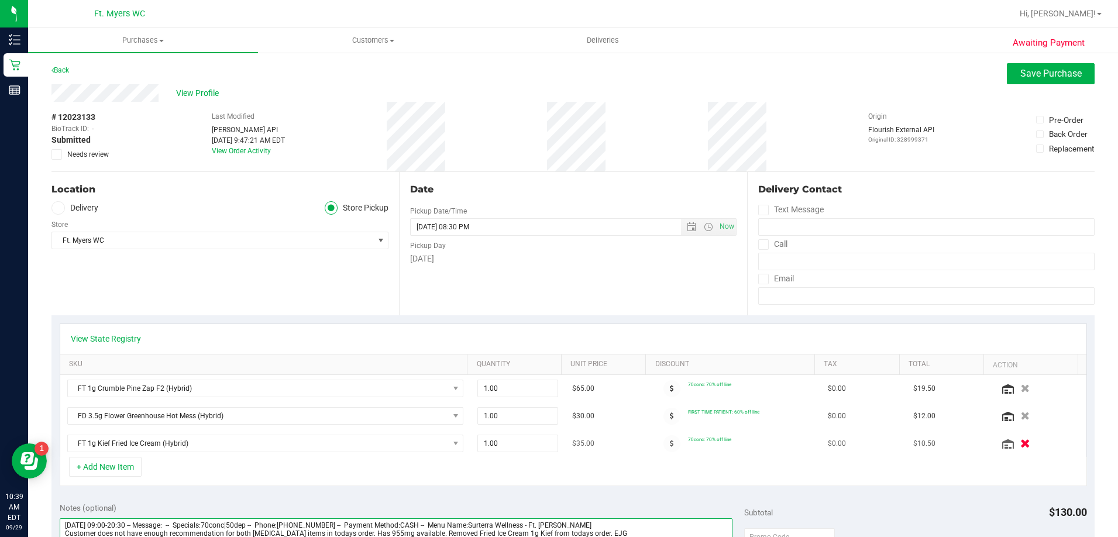
type textarea "[DATE] 09:00-20:30 -- Message: -- Specials:70conc|50dep -- Phone:[PHONE_NUMBER]…"
click at [1015, 445] on button "button" at bounding box center [1025, 443] width 20 height 12
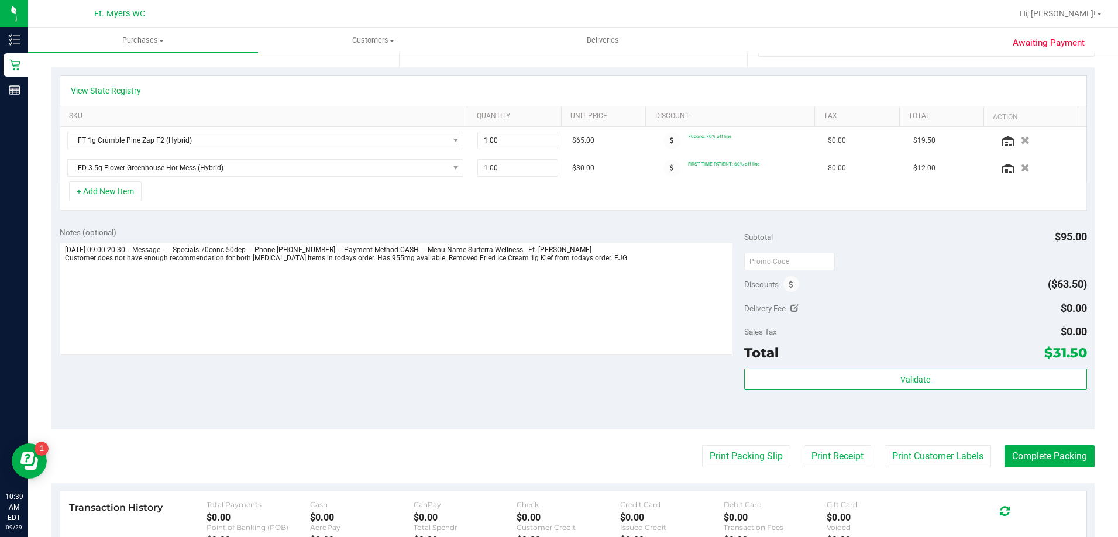
scroll to position [293, 0]
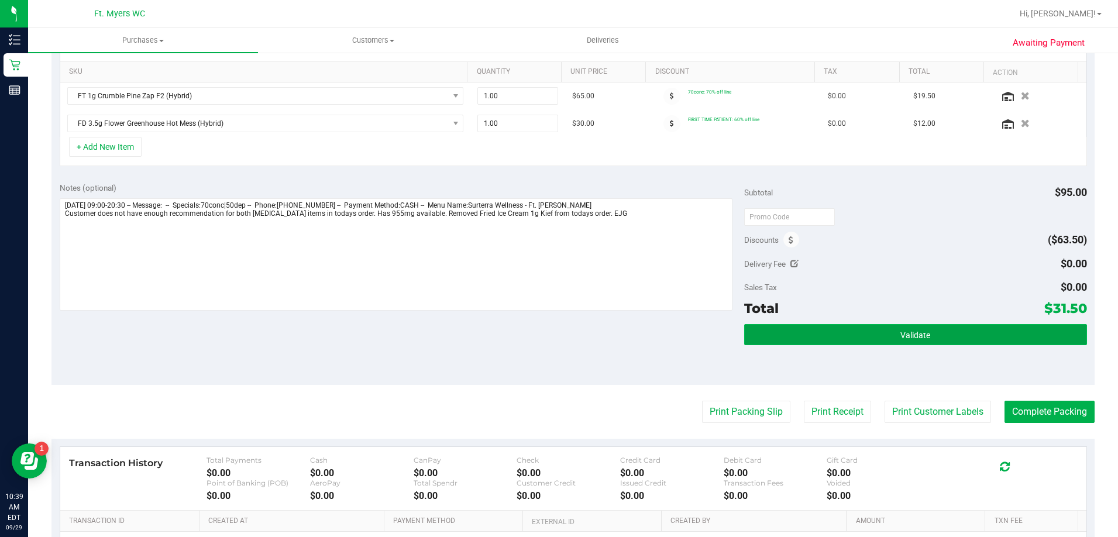
click at [876, 331] on button "Validate" at bounding box center [915, 334] width 342 height 21
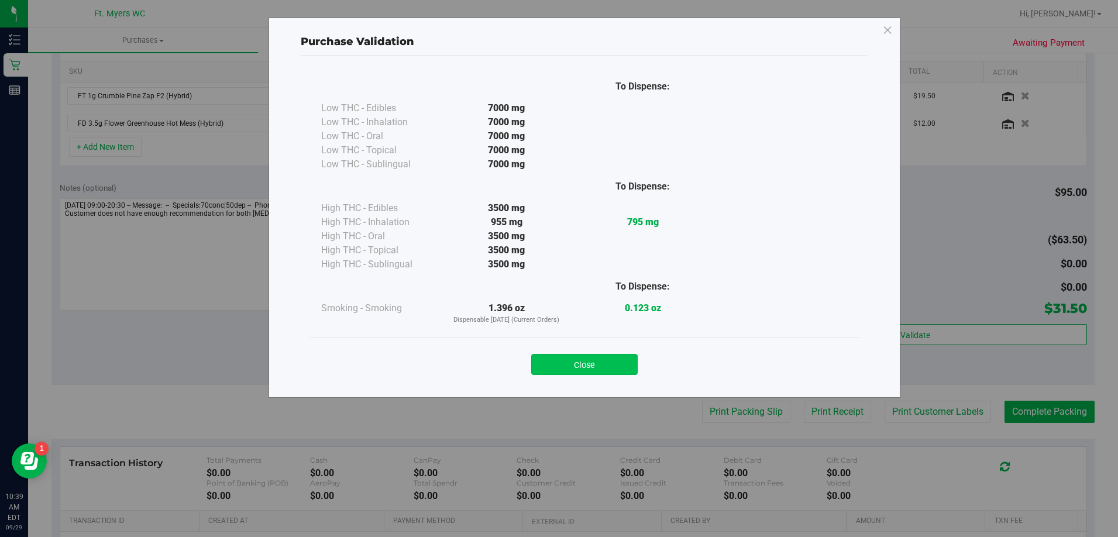
click at [582, 368] on button "Close" at bounding box center [584, 364] width 107 height 21
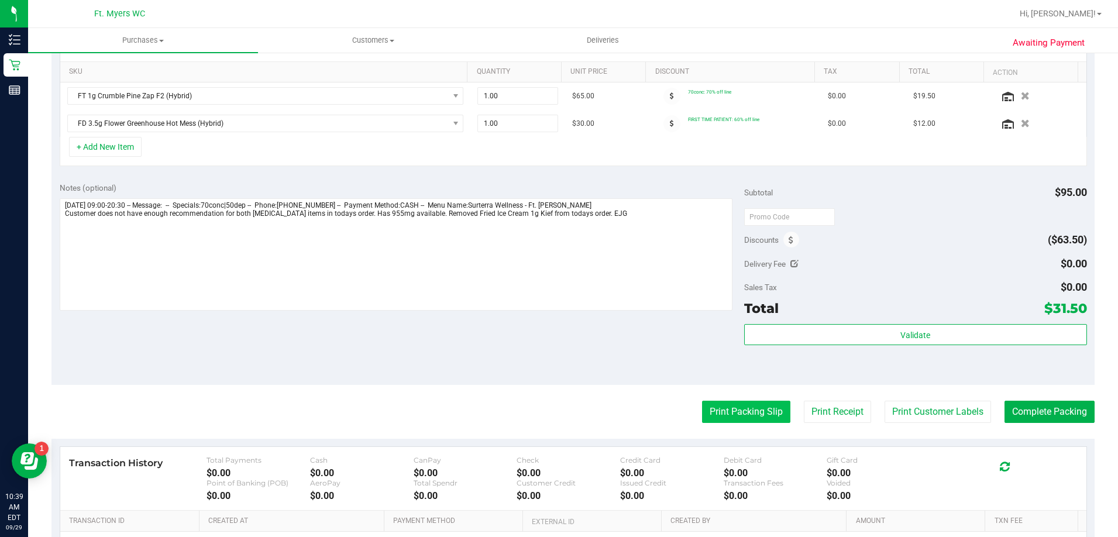
click at [739, 420] on button "Print Packing Slip" at bounding box center [746, 412] width 88 height 22
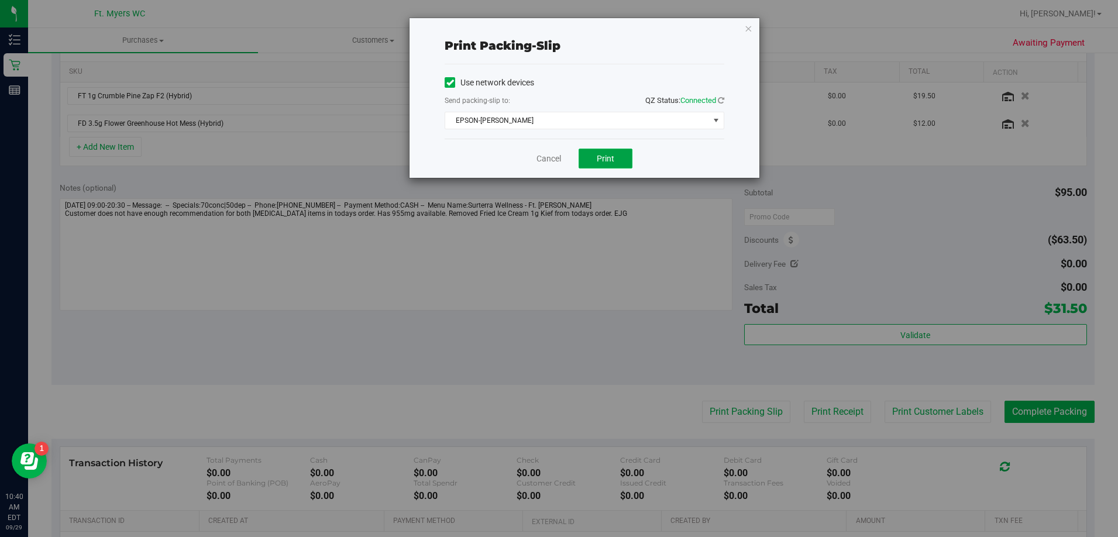
click at [613, 157] on span "Print" at bounding box center [606, 158] width 18 height 9
click at [548, 160] on link "Cancel" at bounding box center [549, 159] width 25 height 12
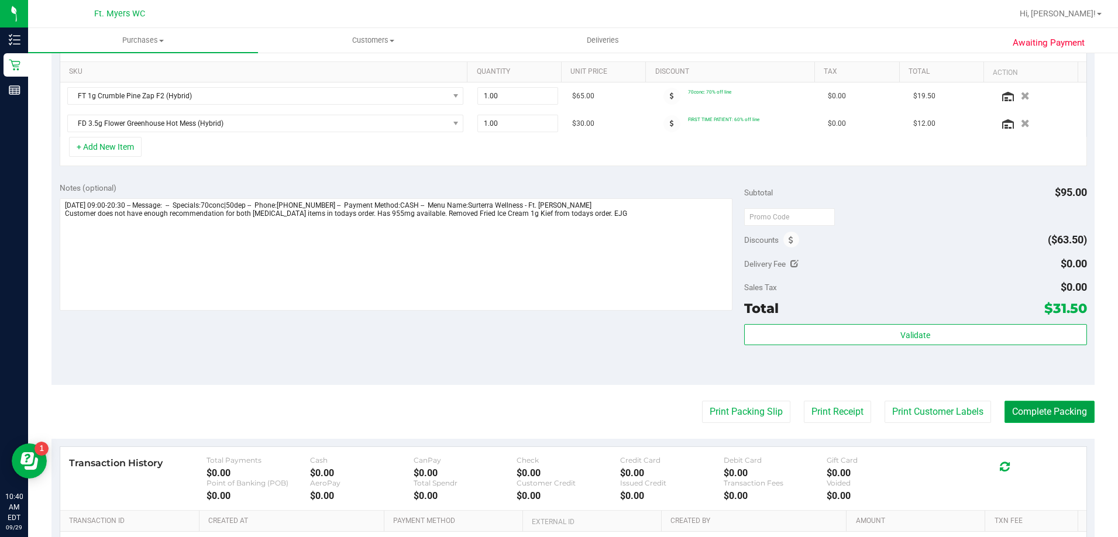
click at [1036, 410] on button "Complete Packing" at bounding box center [1050, 412] width 90 height 22
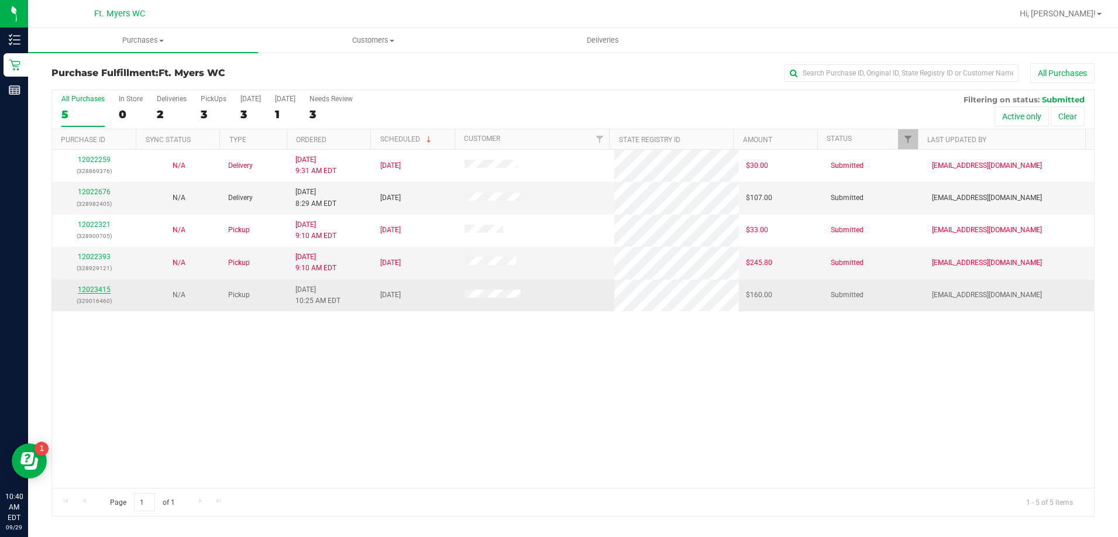
click at [109, 290] on link "12023415" at bounding box center [94, 290] width 33 height 8
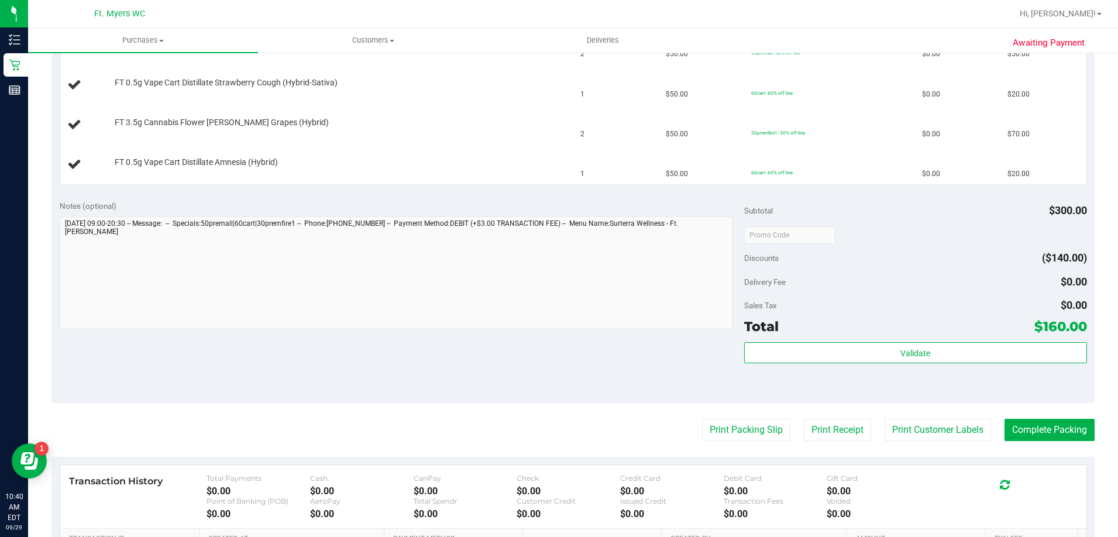
scroll to position [351, 0]
click at [729, 432] on button "Print Packing Slip" at bounding box center [746, 429] width 88 height 22
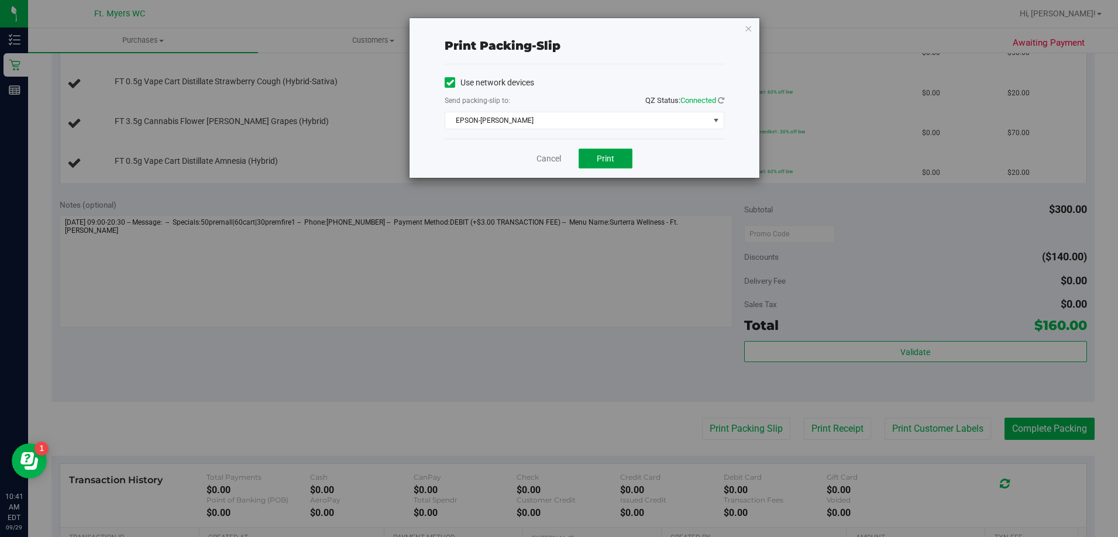
click at [623, 160] on button "Print" at bounding box center [606, 159] width 54 height 20
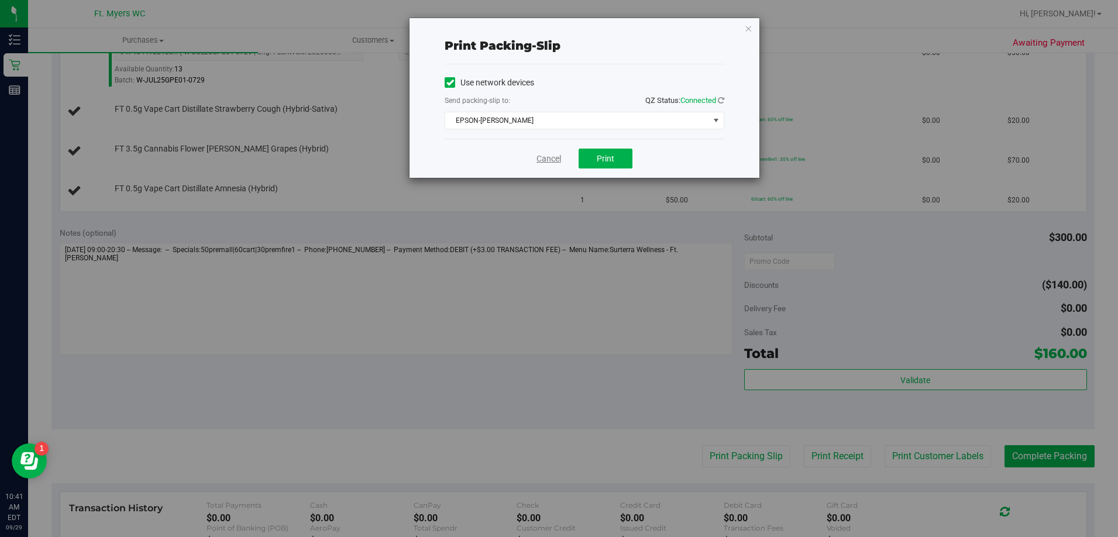
click at [554, 161] on link "Cancel" at bounding box center [549, 159] width 25 height 12
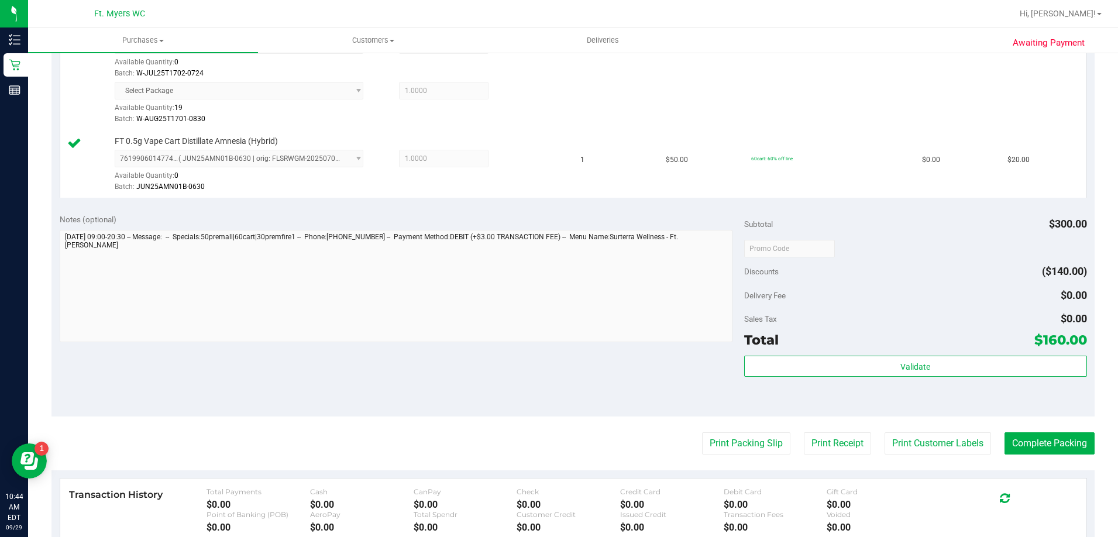
scroll to position [527, 0]
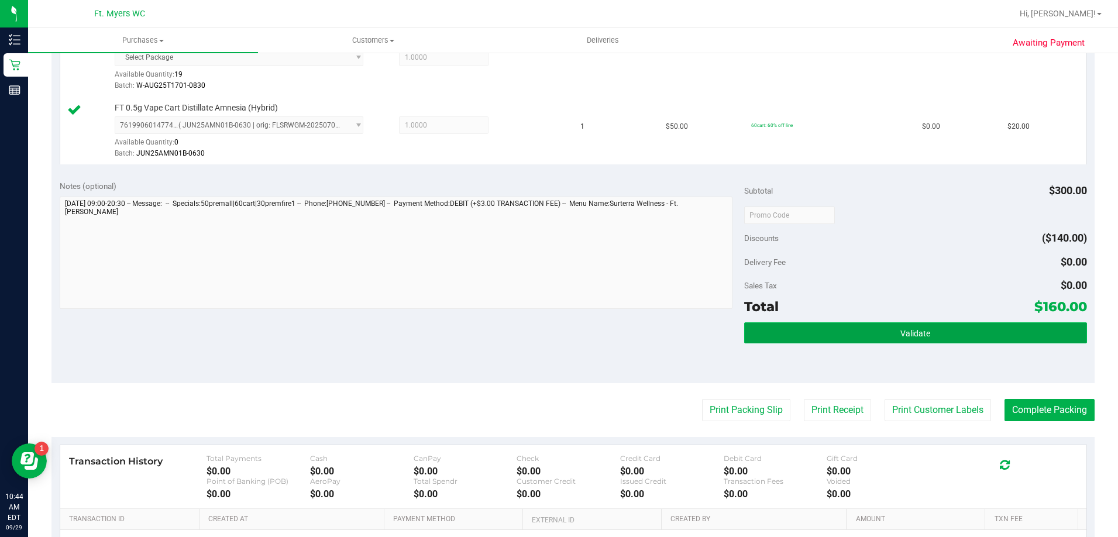
click at [905, 330] on span "Validate" at bounding box center [916, 333] width 30 height 9
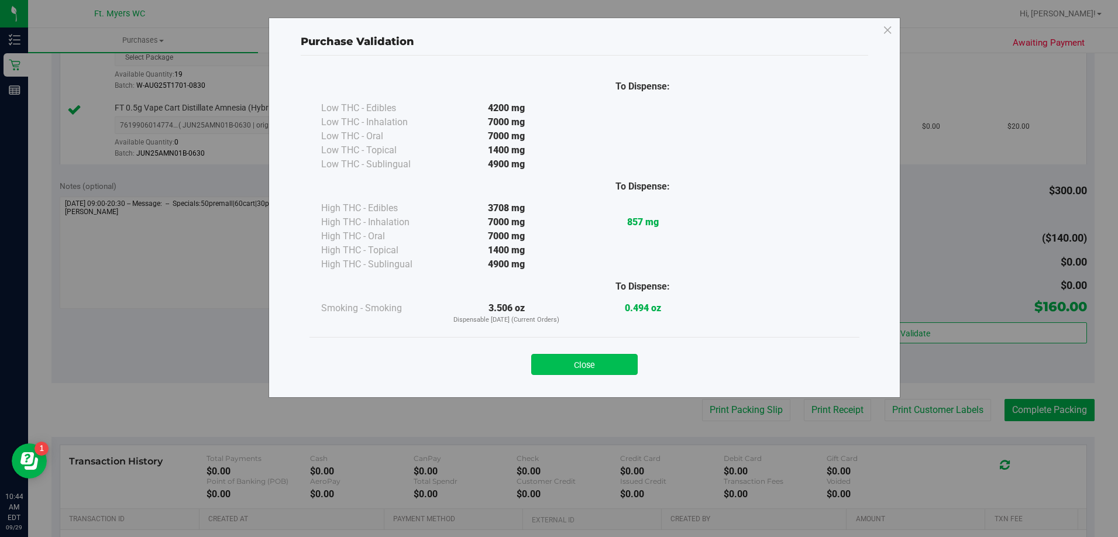
click at [616, 361] on button "Close" at bounding box center [584, 364] width 107 height 21
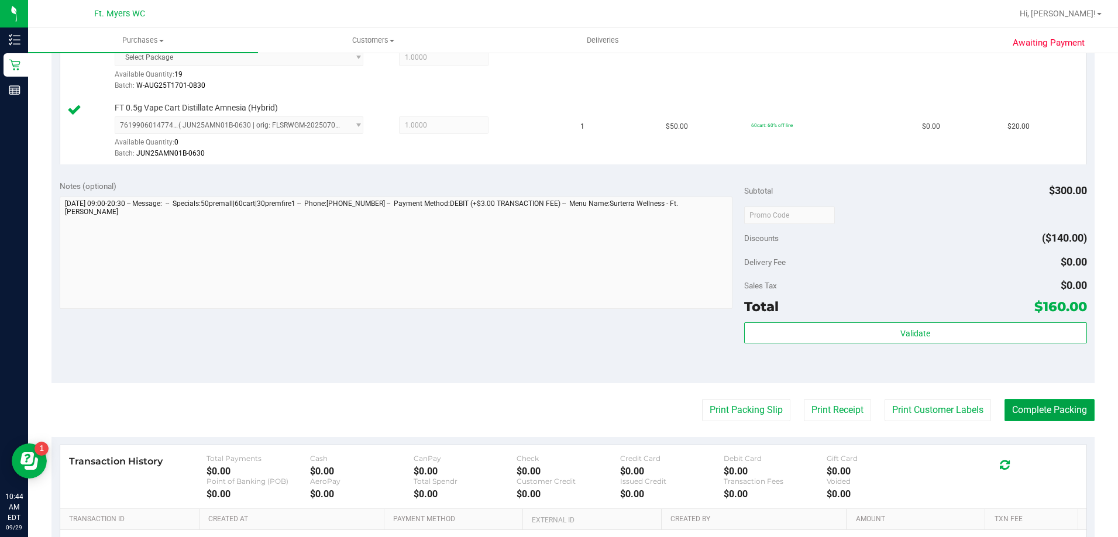
click at [1042, 414] on button "Complete Packing" at bounding box center [1050, 410] width 90 height 22
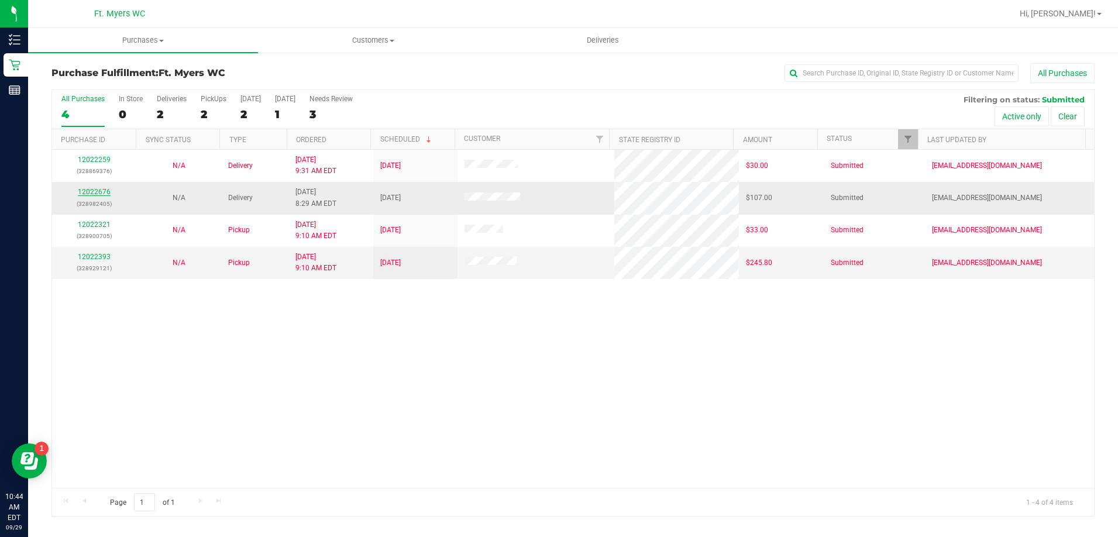
click at [101, 193] on link "12022676" at bounding box center [94, 192] width 33 height 8
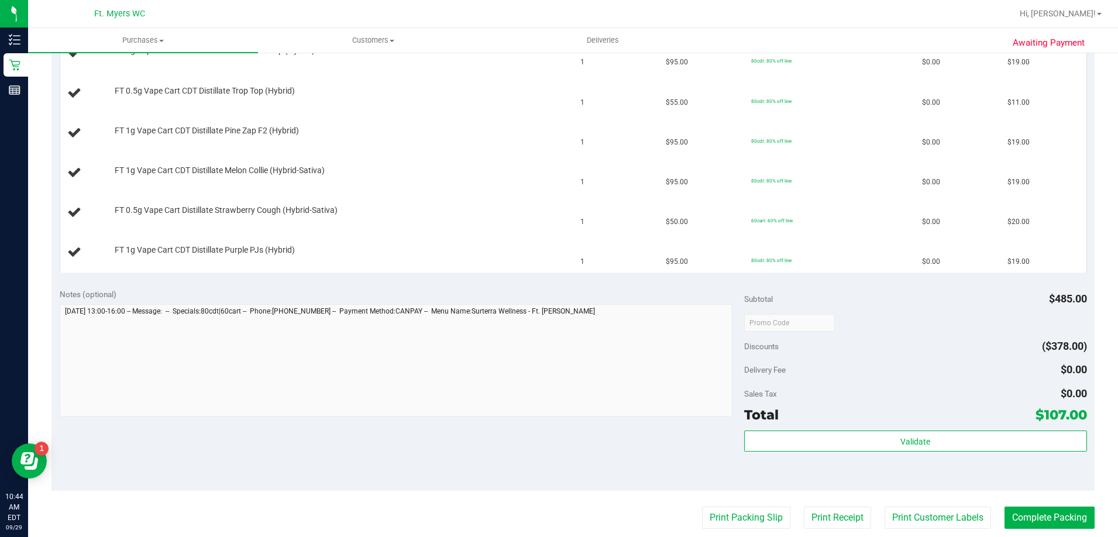
scroll to position [351, 0]
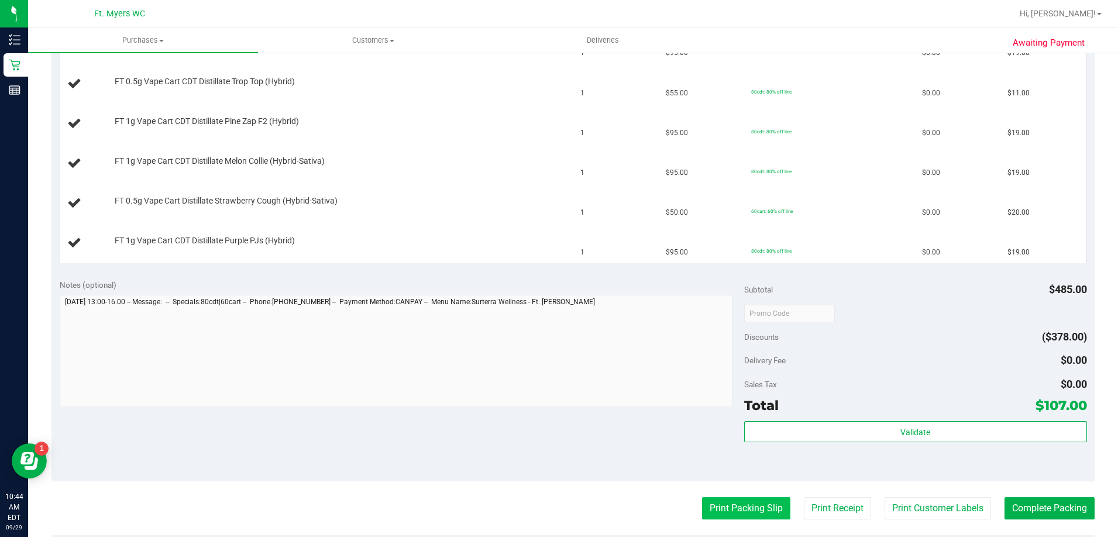
click at [728, 513] on button "Print Packing Slip" at bounding box center [746, 508] width 88 height 22
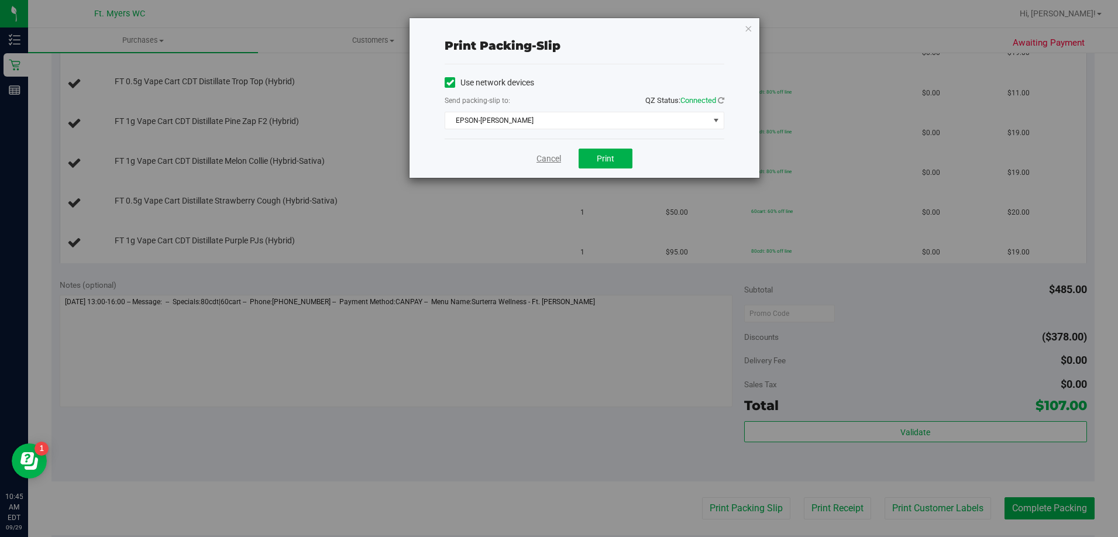
click at [540, 158] on link "Cancel" at bounding box center [549, 159] width 25 height 12
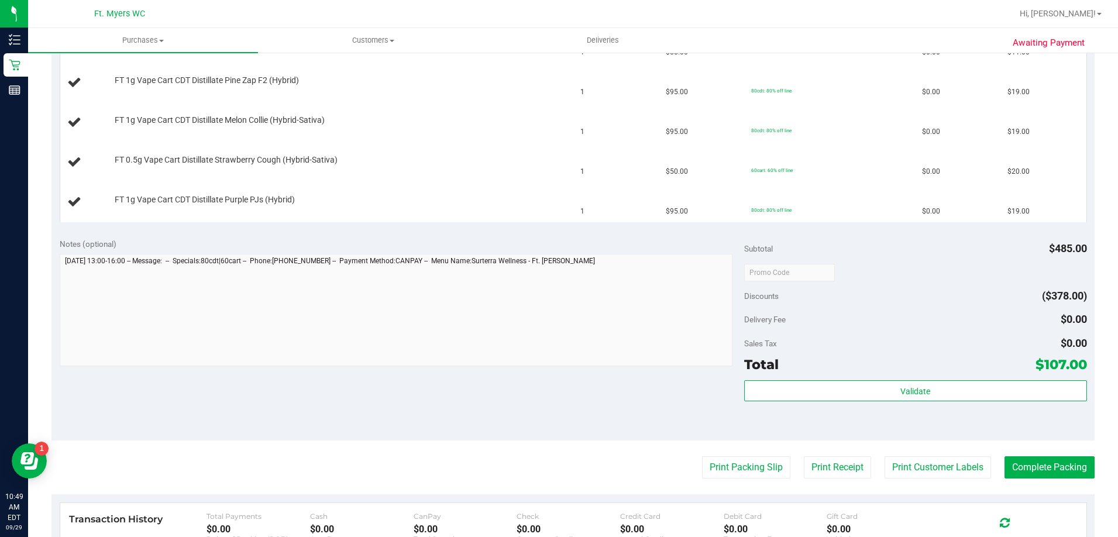
scroll to position [410, 0]
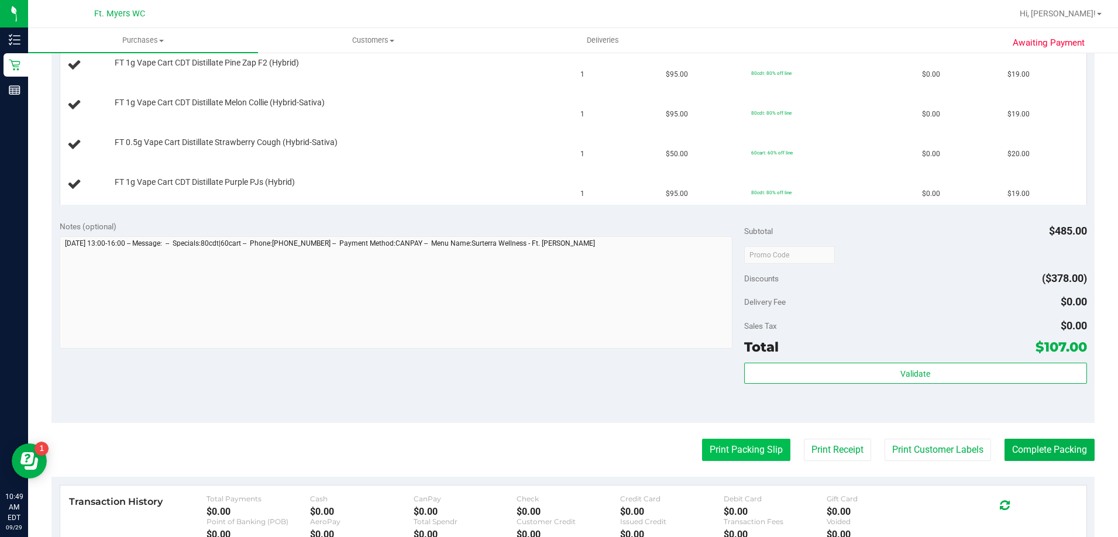
click at [742, 448] on button "Print Packing Slip" at bounding box center [746, 450] width 88 height 22
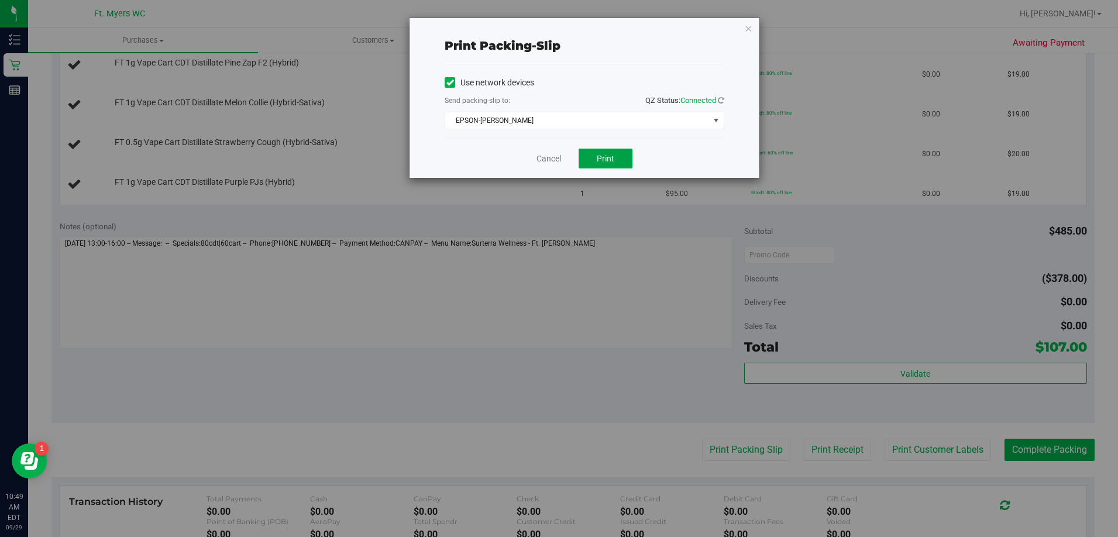
click at [607, 150] on button "Print" at bounding box center [606, 159] width 54 height 20
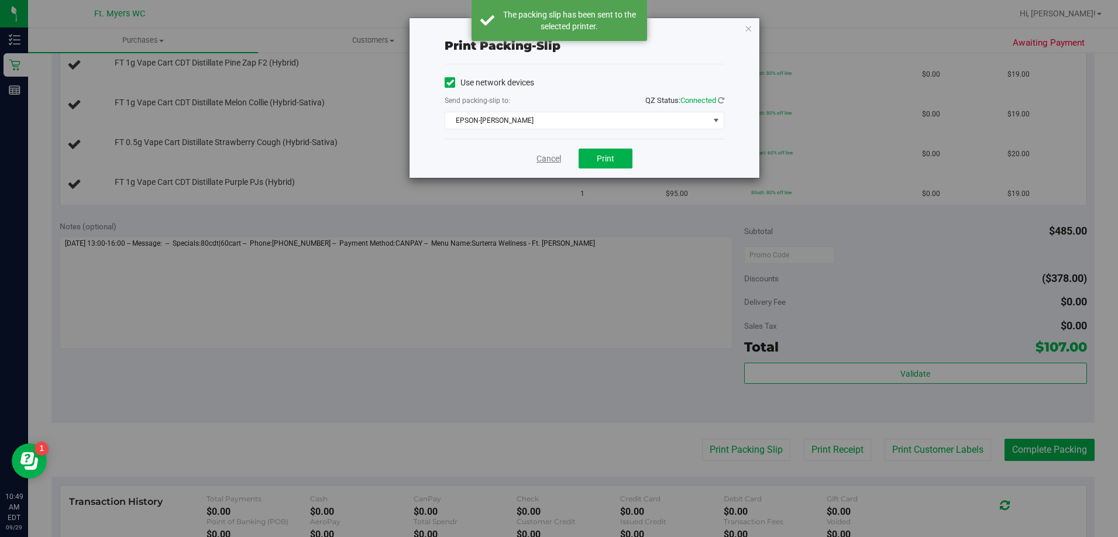
click at [547, 160] on link "Cancel" at bounding box center [549, 159] width 25 height 12
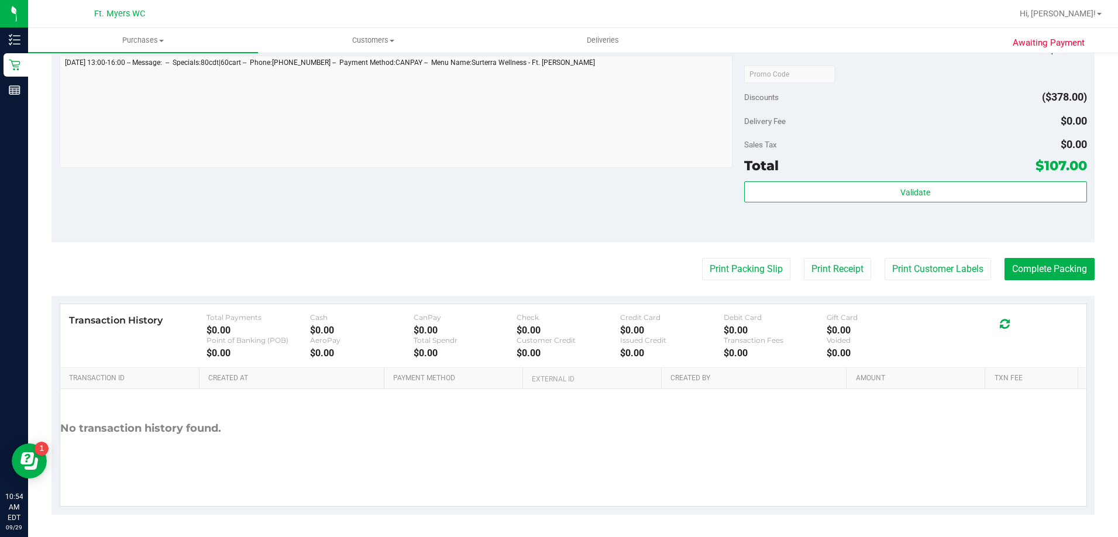
scroll to position [770, 0]
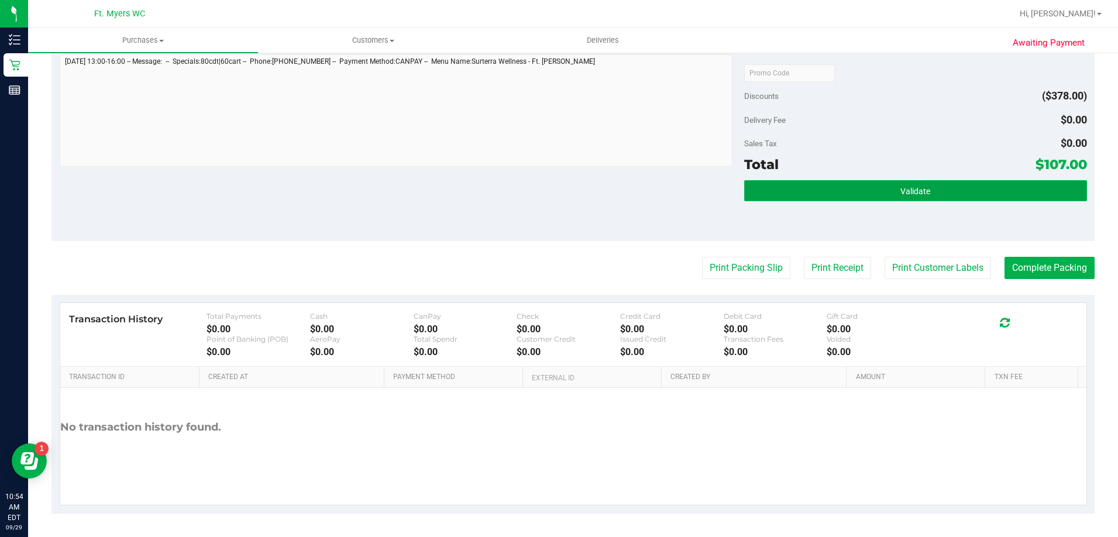
click at [913, 189] on span "Validate" at bounding box center [916, 191] width 30 height 9
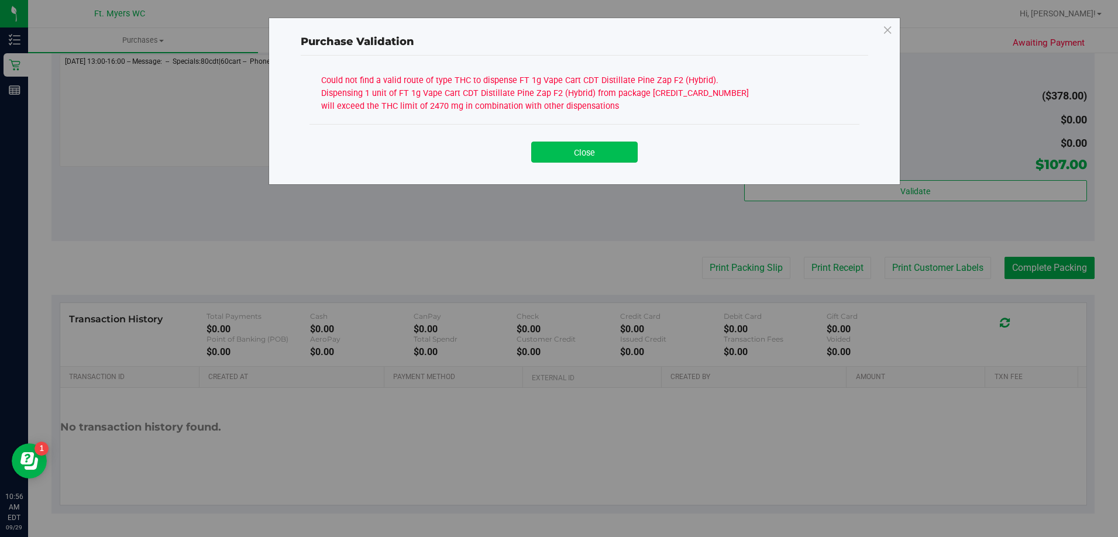
click at [621, 153] on button "Close" at bounding box center [584, 152] width 107 height 21
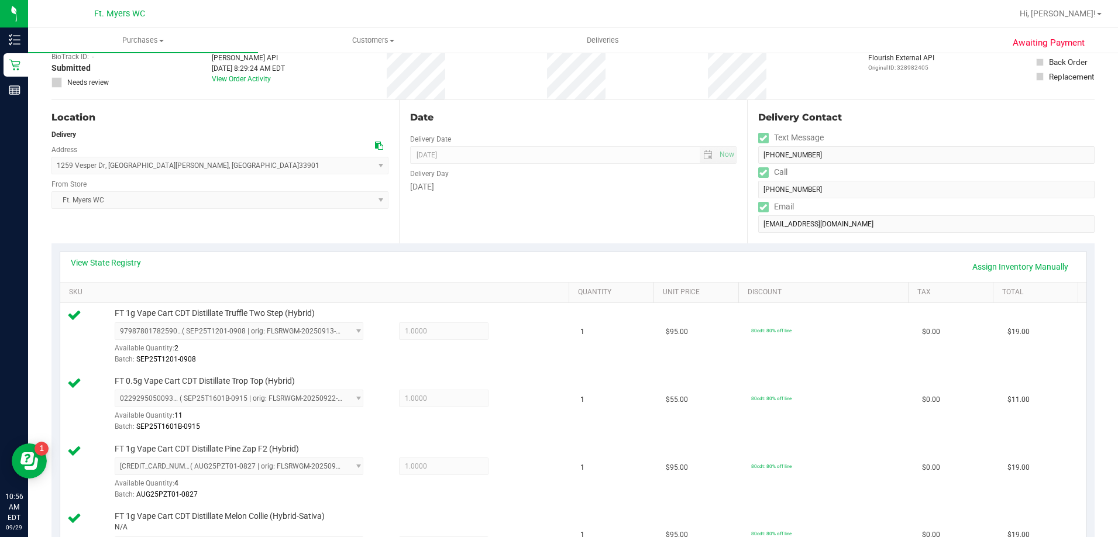
scroll to position [0, 0]
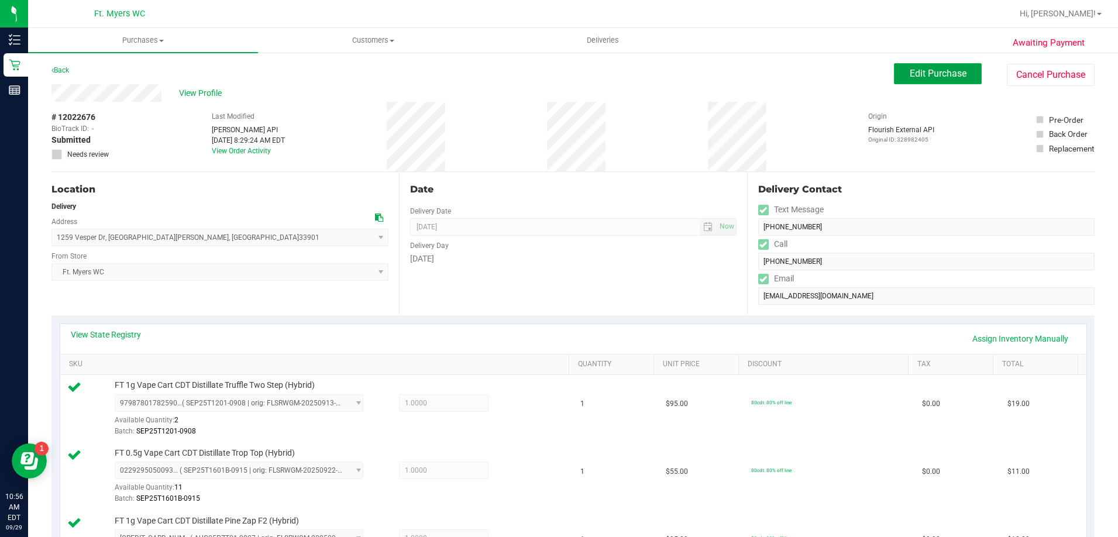
click at [928, 73] on span "Edit Purchase" at bounding box center [938, 73] width 57 height 11
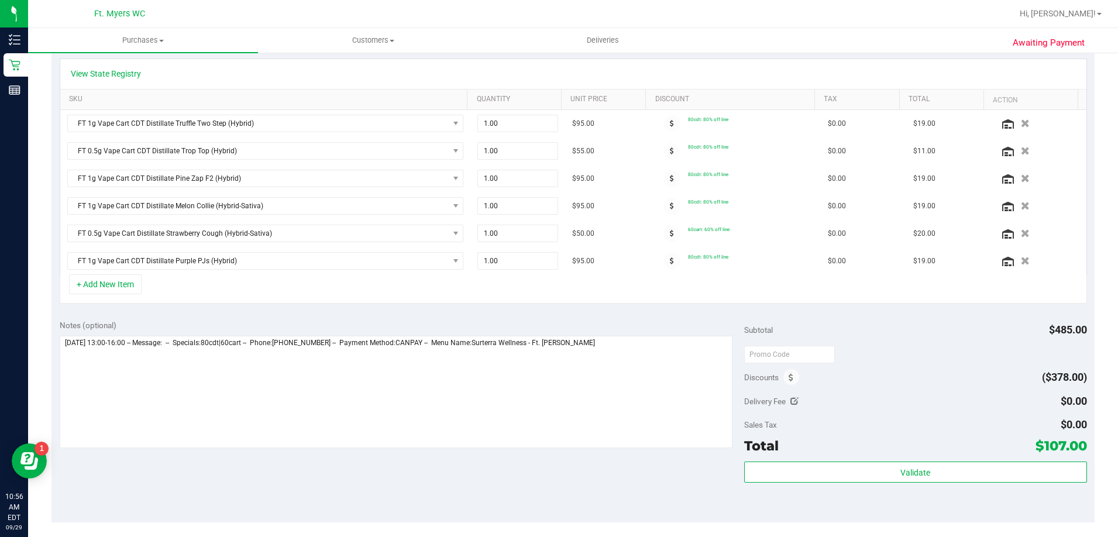
scroll to position [293, 0]
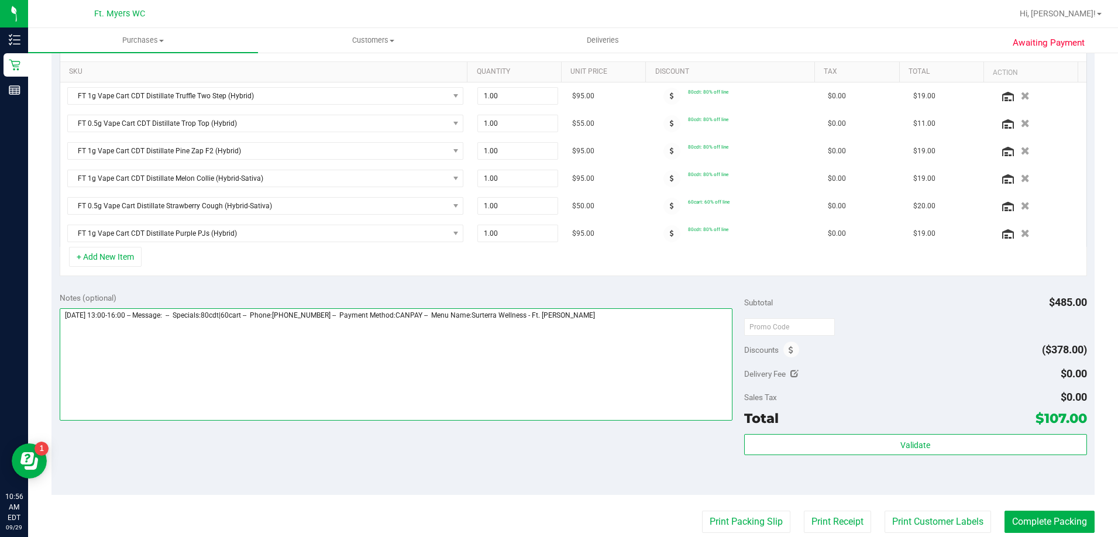
click at [613, 317] on textarea at bounding box center [397, 364] width 674 height 112
click at [258, 322] on textarea at bounding box center [397, 364] width 674 height 112
click at [206, 324] on textarea at bounding box center [397, 364] width 674 height 112
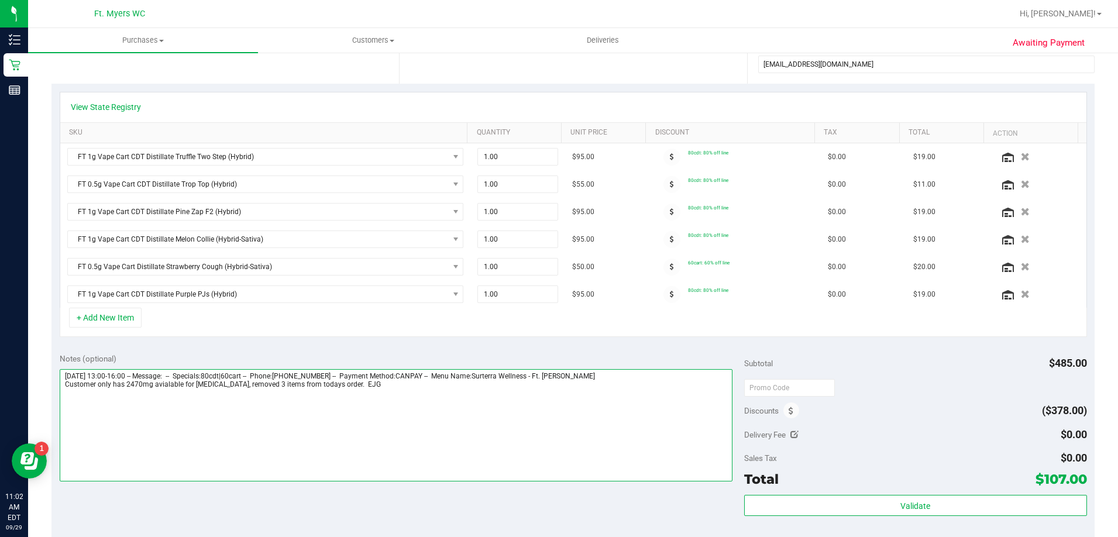
scroll to position [254, 0]
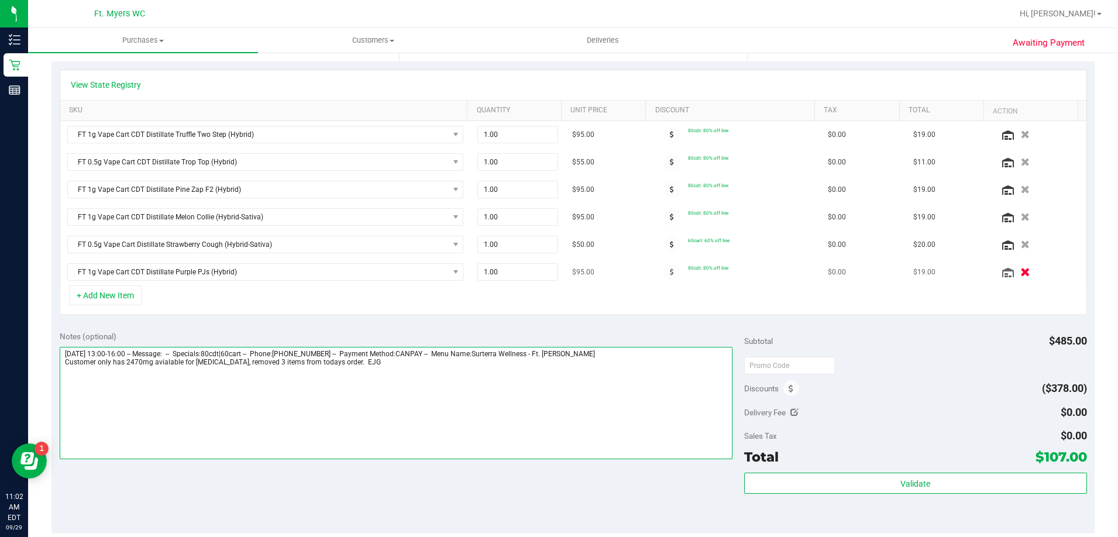
type textarea "[DATE] 13:00-16:00 -- Message: -- Specials:80cdt|60cart -- Phone:[PHONE_NUMBER]…"
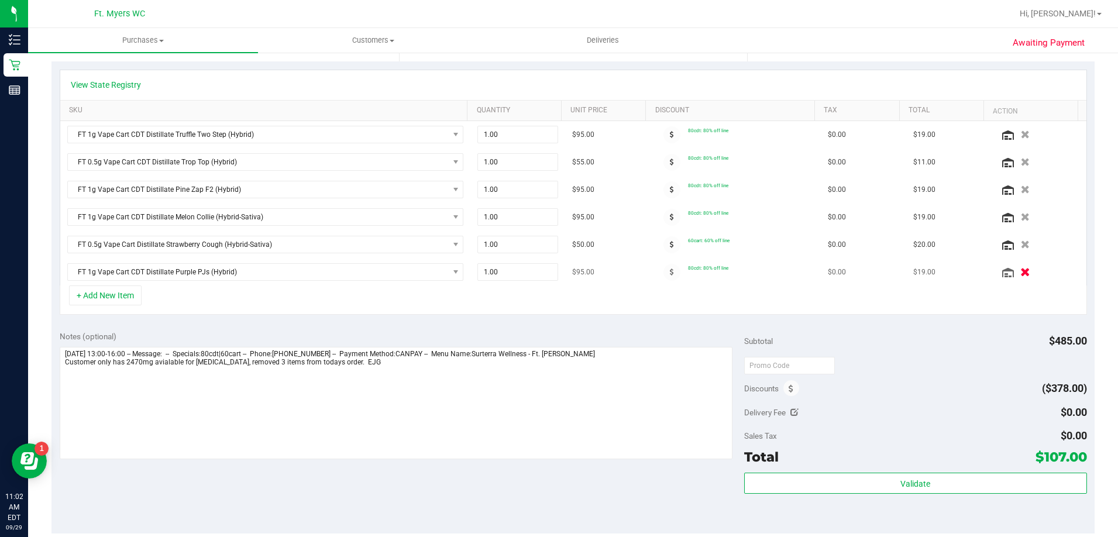
click at [1021, 277] on icon "button" at bounding box center [1026, 272] width 10 height 9
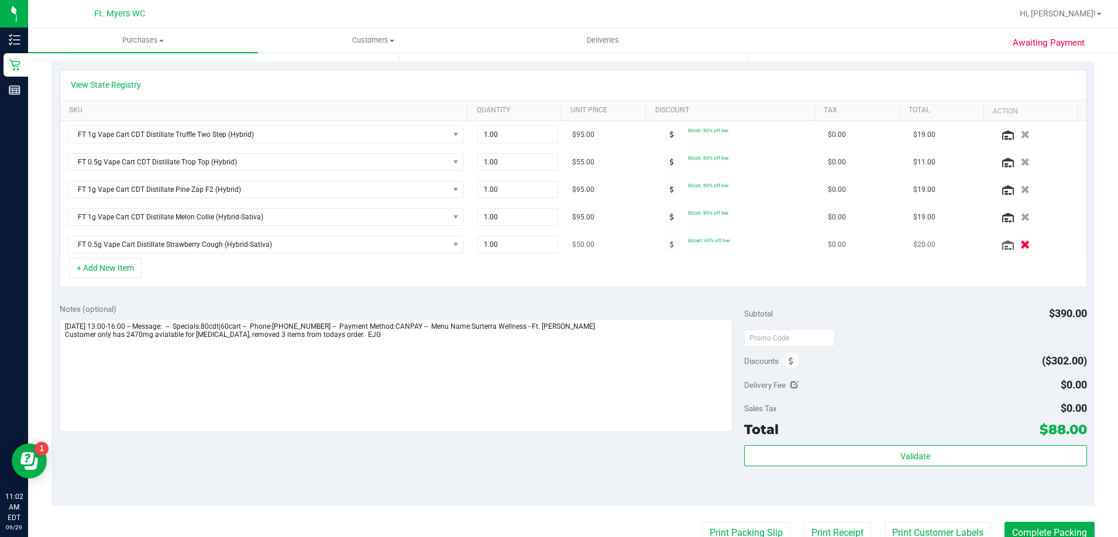
click at [1021, 243] on icon "button" at bounding box center [1026, 245] width 10 height 9
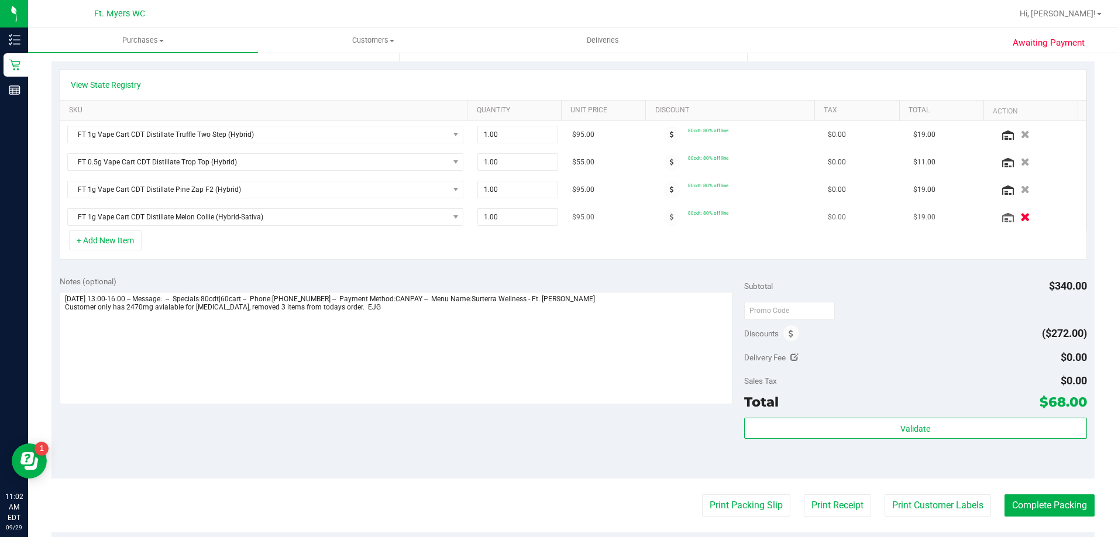
click at [1015, 221] on button "button" at bounding box center [1025, 217] width 20 height 12
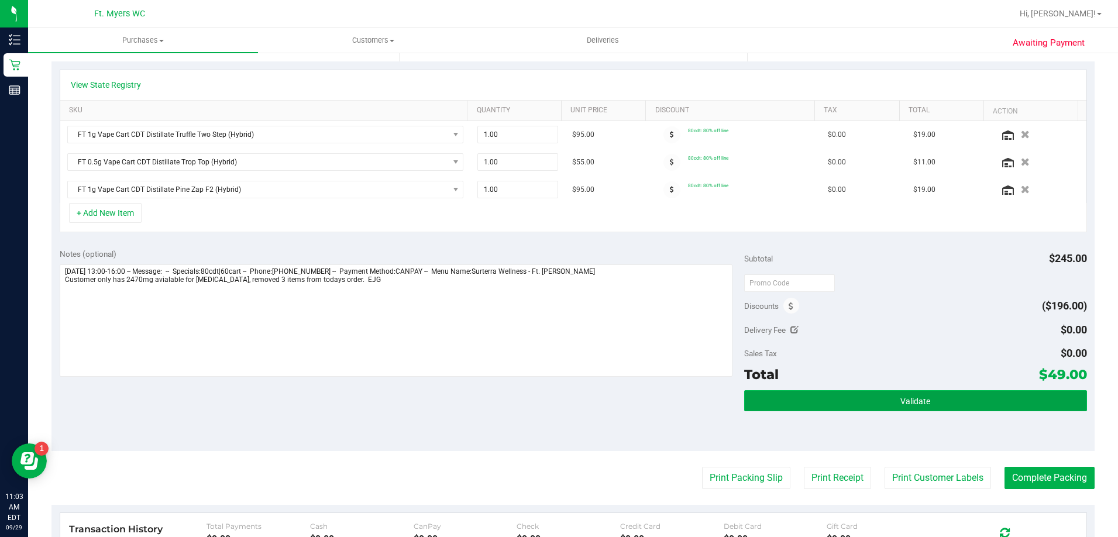
click at [911, 394] on button "Validate" at bounding box center [915, 400] width 342 height 21
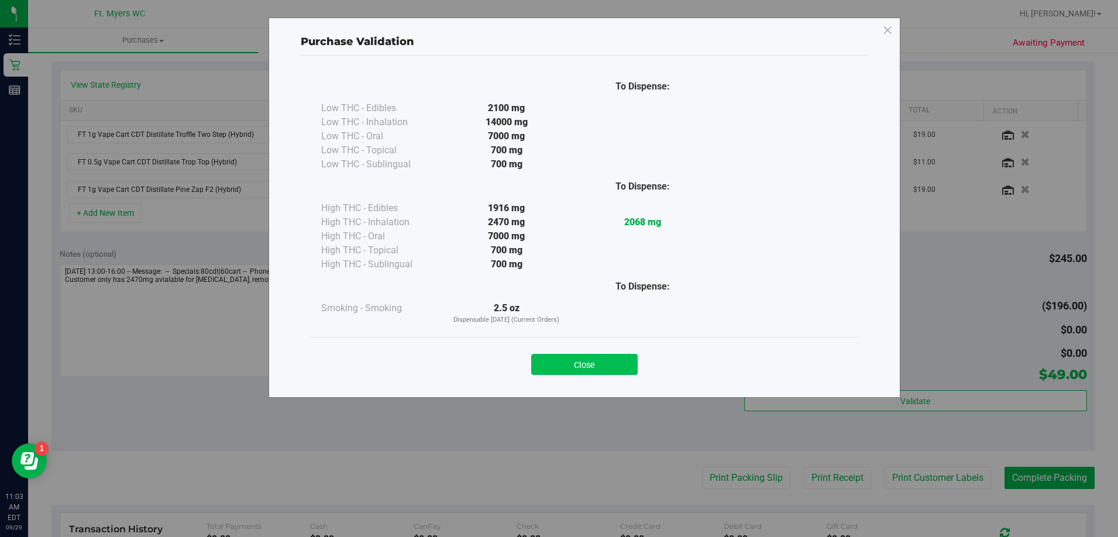
click at [593, 356] on button "Close" at bounding box center [584, 364] width 107 height 21
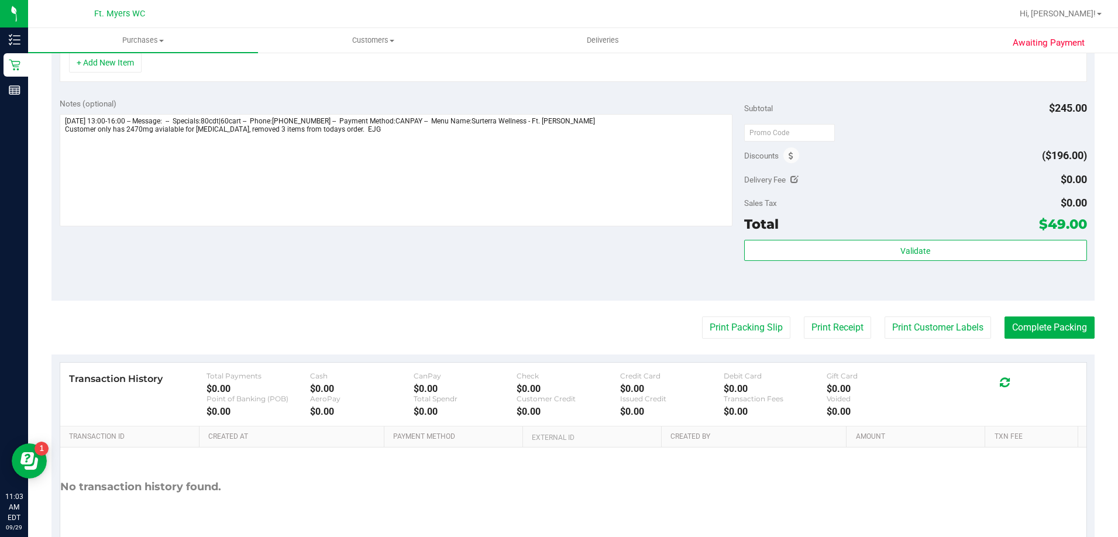
scroll to position [464, 0]
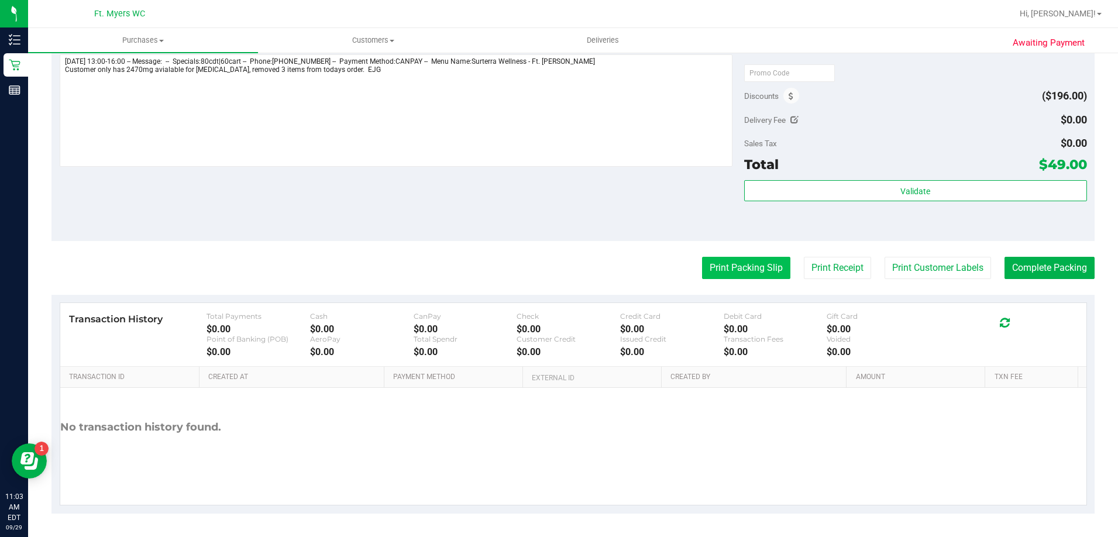
click at [727, 267] on button "Print Packing Slip" at bounding box center [746, 268] width 88 height 22
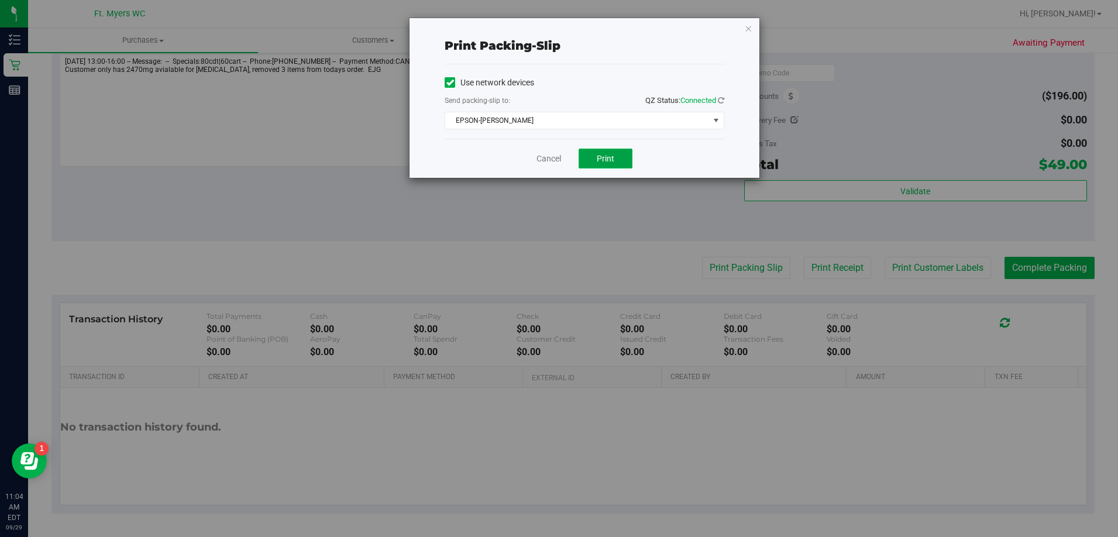
click at [589, 159] on button "Print" at bounding box center [606, 159] width 54 height 20
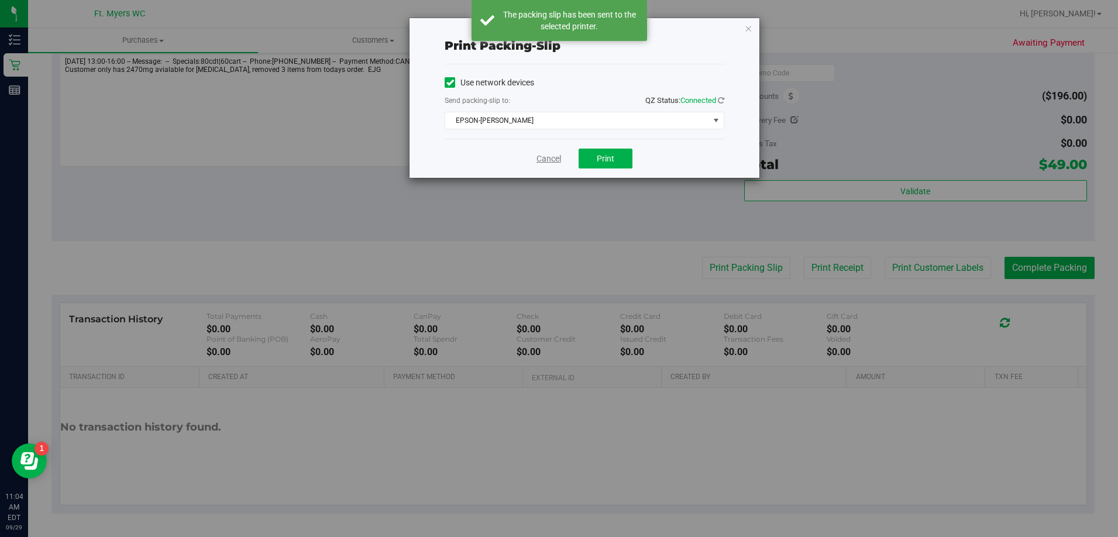
click at [545, 156] on link "Cancel" at bounding box center [549, 159] width 25 height 12
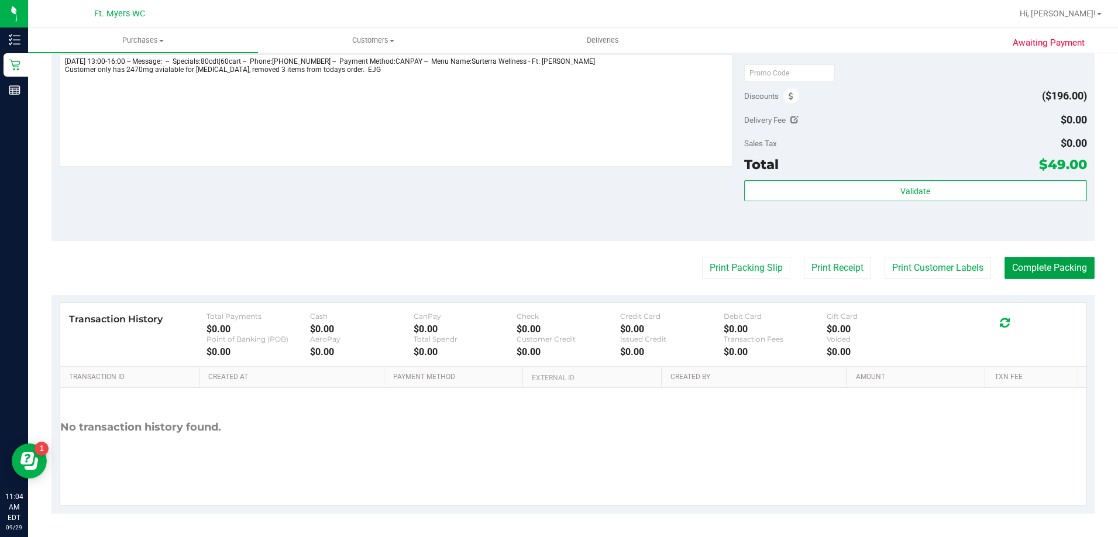
click at [1035, 266] on button "Complete Packing" at bounding box center [1050, 268] width 90 height 22
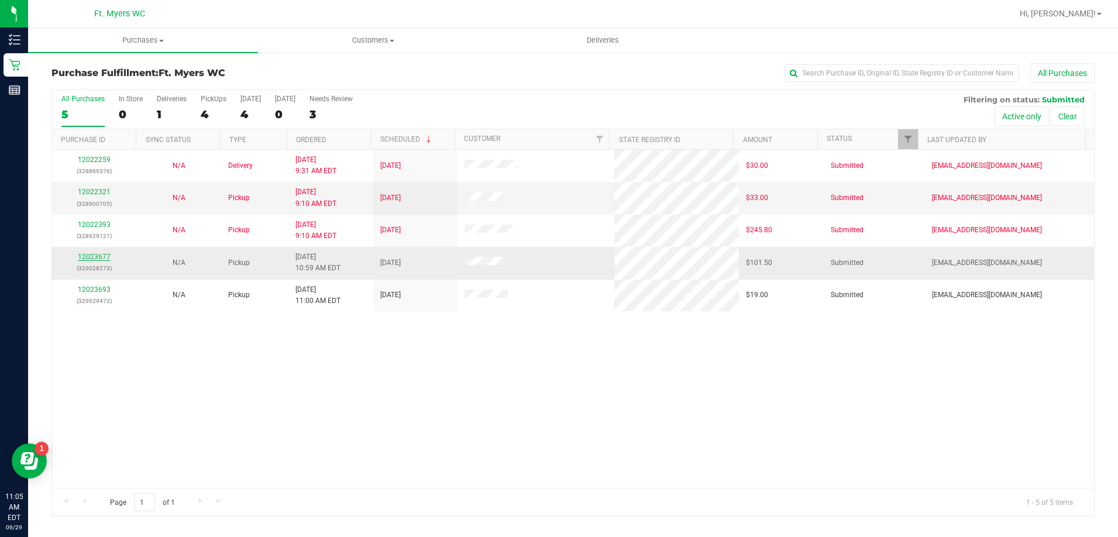
click at [103, 257] on link "12023677" at bounding box center [94, 257] width 33 height 8
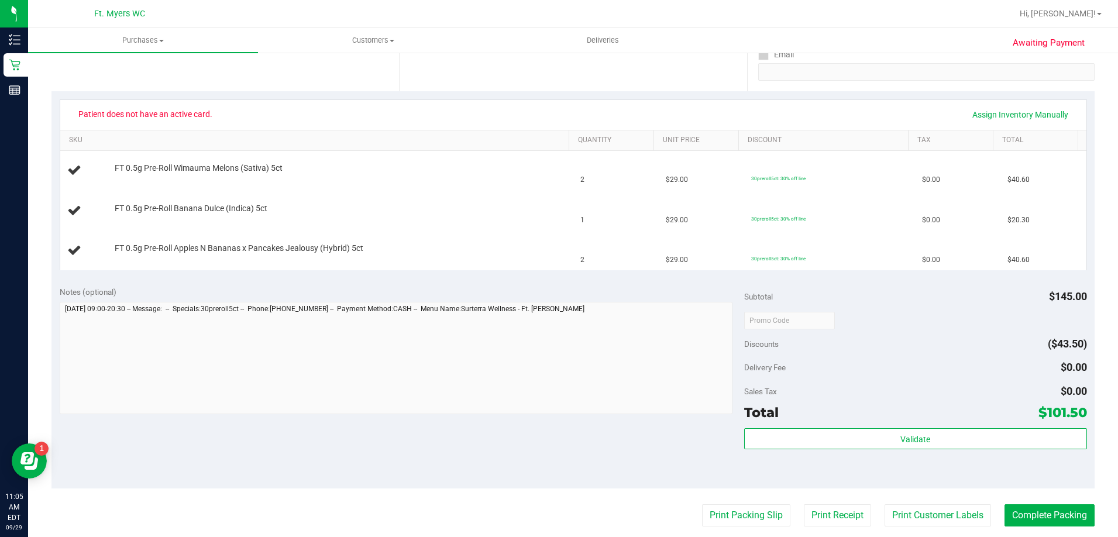
scroll to position [234, 0]
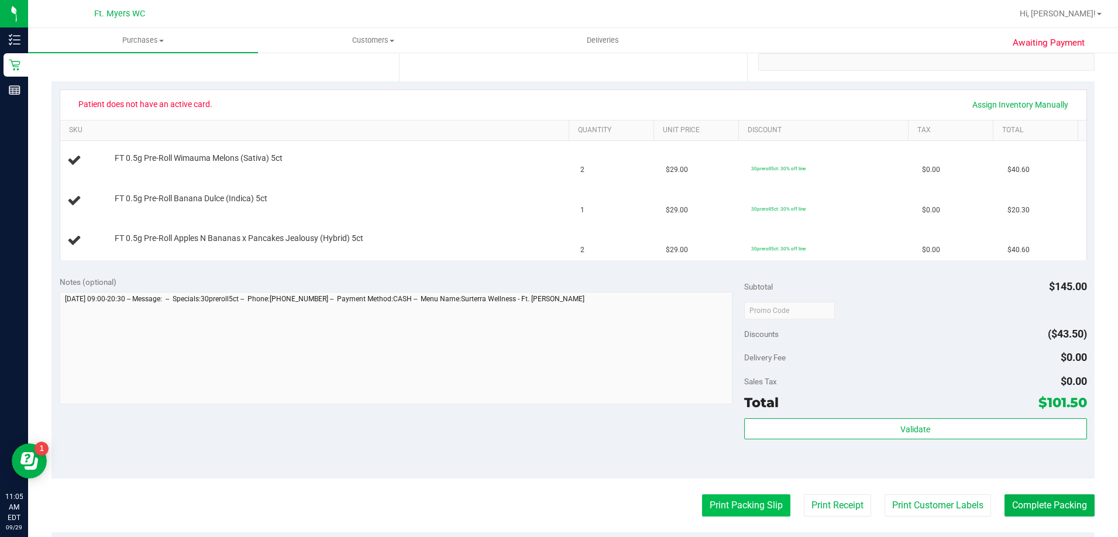
click at [758, 504] on button "Print Packing Slip" at bounding box center [746, 506] width 88 height 22
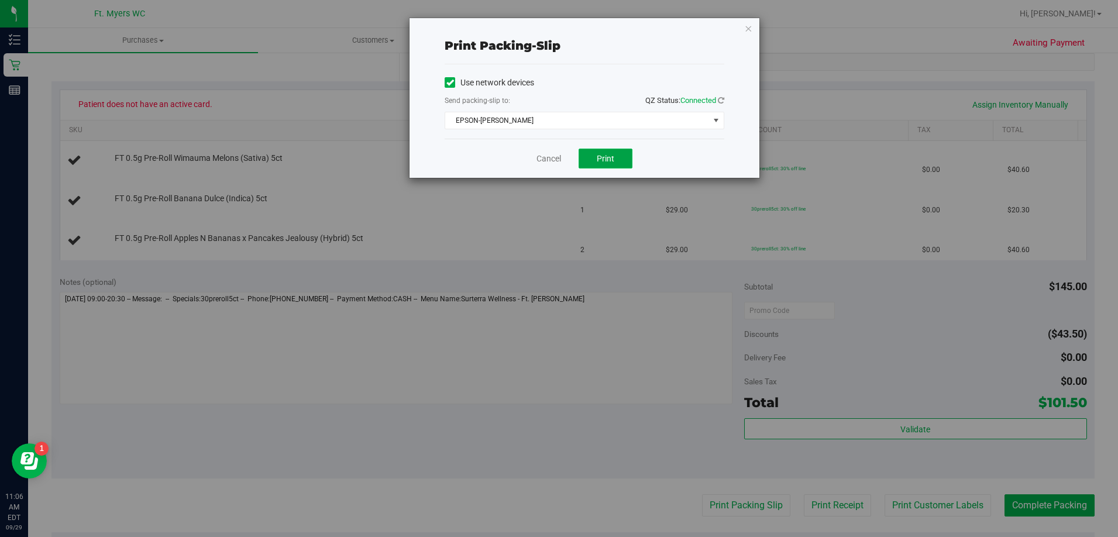
click at [609, 149] on button "Print" at bounding box center [606, 159] width 54 height 20
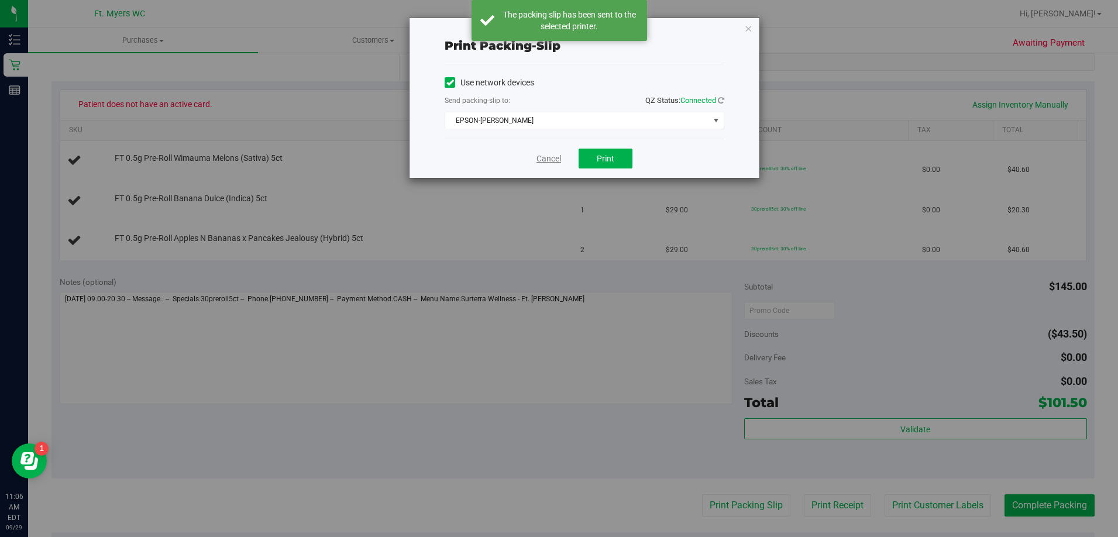
click at [547, 160] on link "Cancel" at bounding box center [549, 159] width 25 height 12
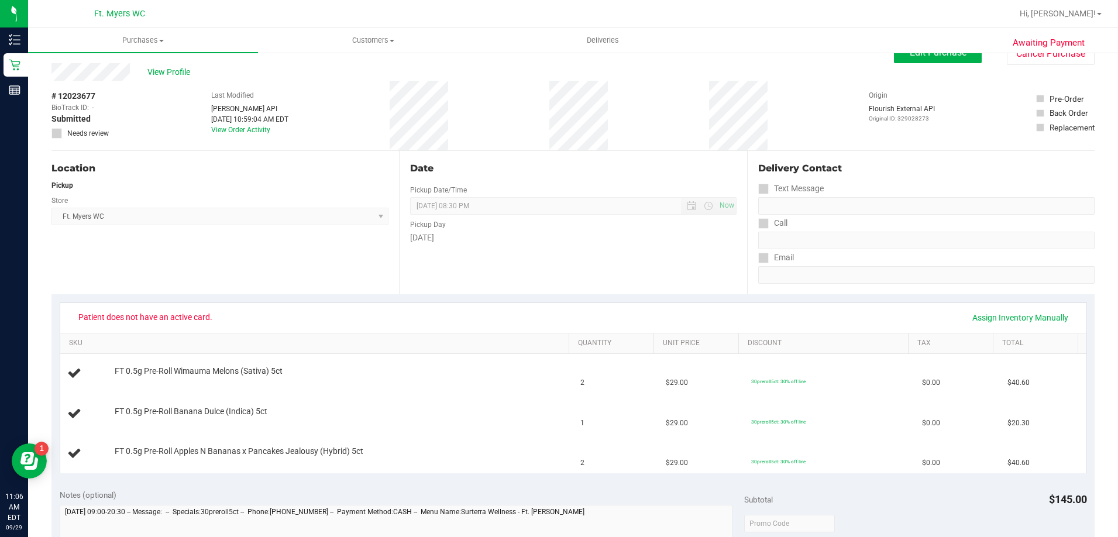
scroll to position [0, 0]
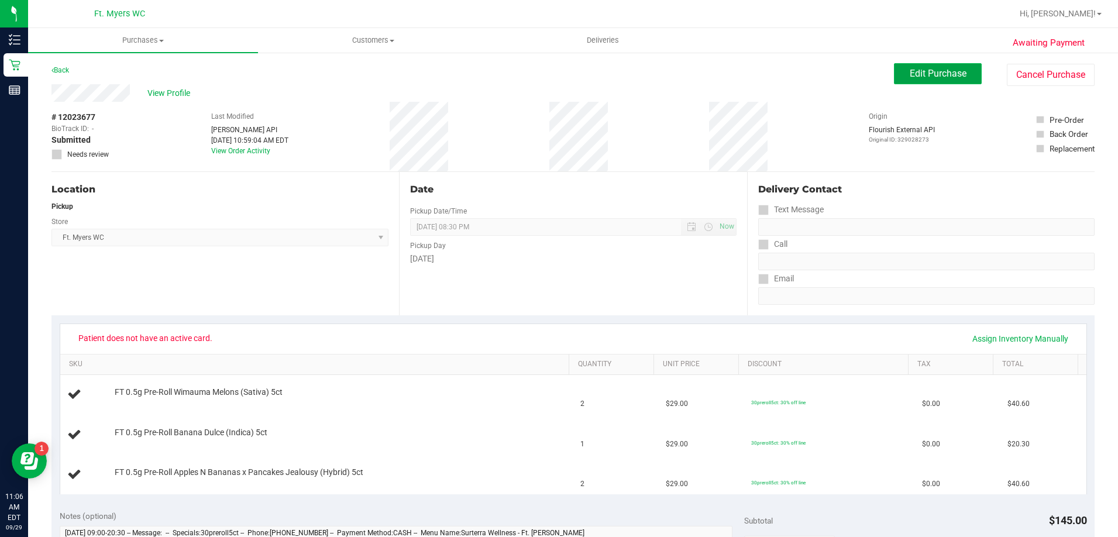
click at [921, 71] on span "Edit Purchase" at bounding box center [938, 73] width 57 height 11
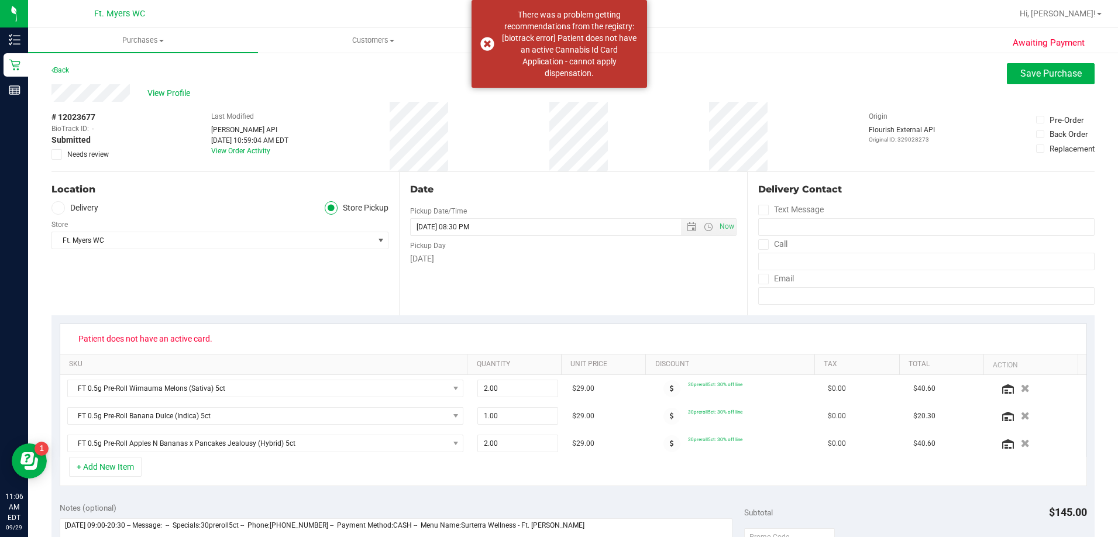
click at [57, 155] on icon at bounding box center [57, 155] width 8 height 0
click at [0, 0] on input "Needs review" at bounding box center [0, 0] width 0 height 0
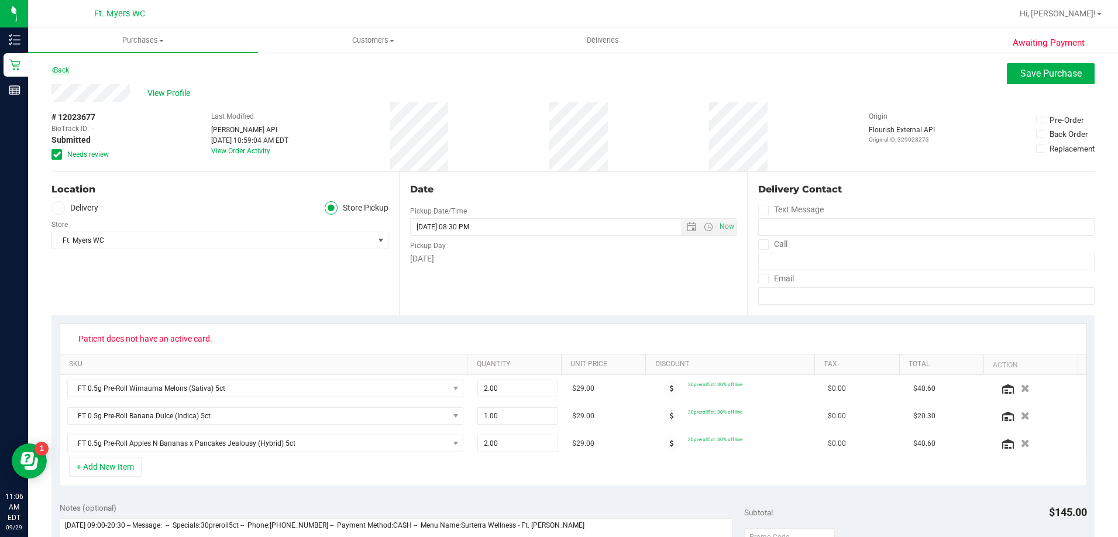
click at [63, 68] on link "Back" at bounding box center [61, 70] width 18 height 8
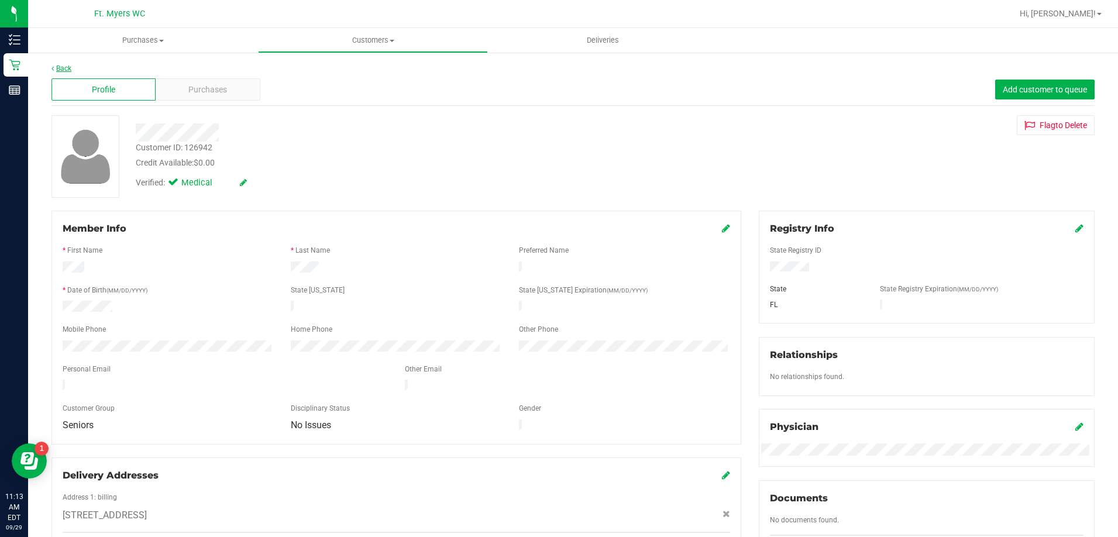
click at [58, 66] on link "Back" at bounding box center [62, 68] width 20 height 8
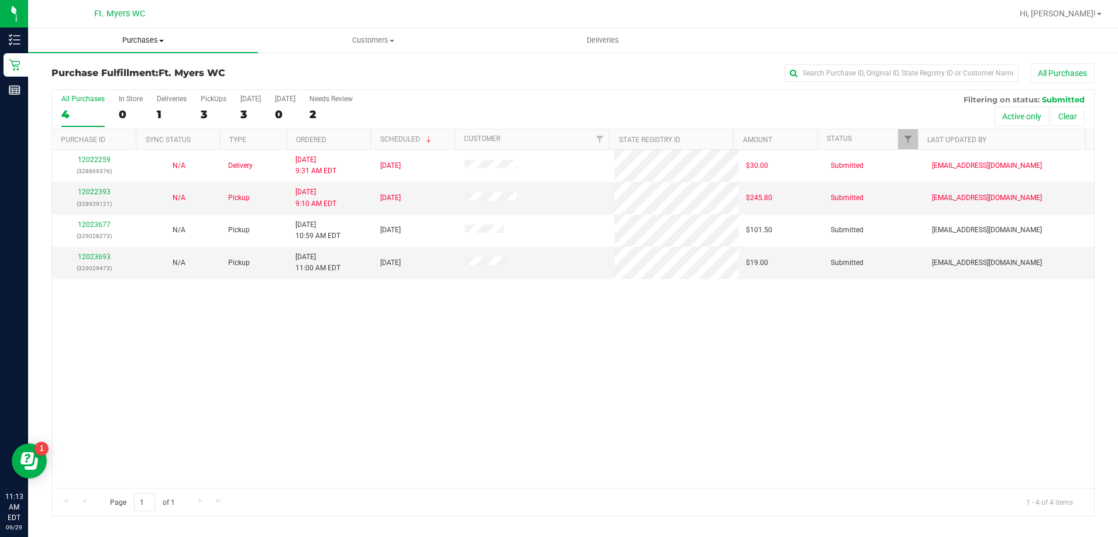
click at [135, 40] on span "Purchases" at bounding box center [143, 40] width 230 height 11
click at [90, 81] on span "Fulfillment" at bounding box center [64, 85] width 73 height 10
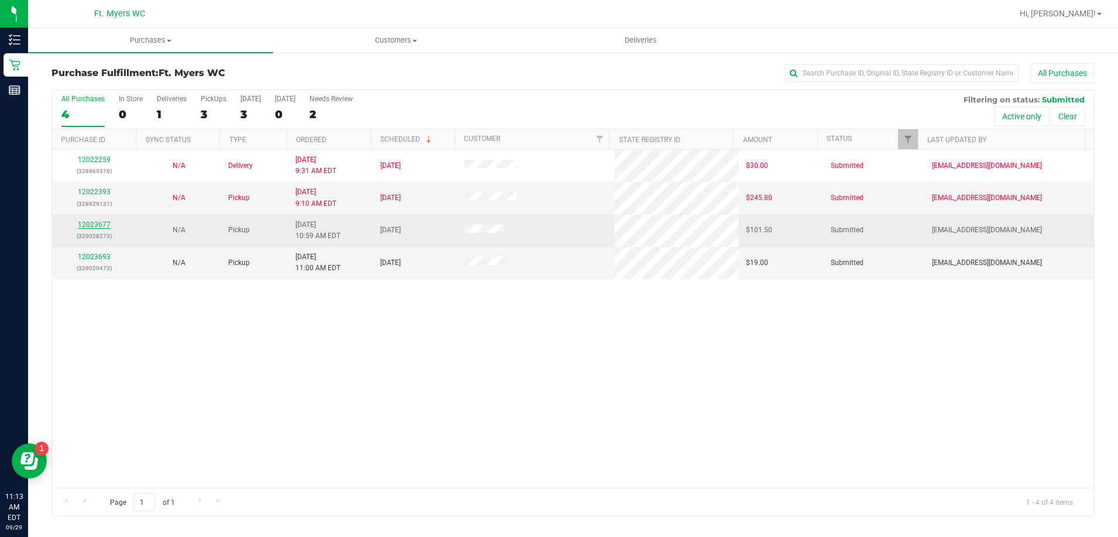
click at [97, 221] on link "12023677" at bounding box center [94, 225] width 33 height 8
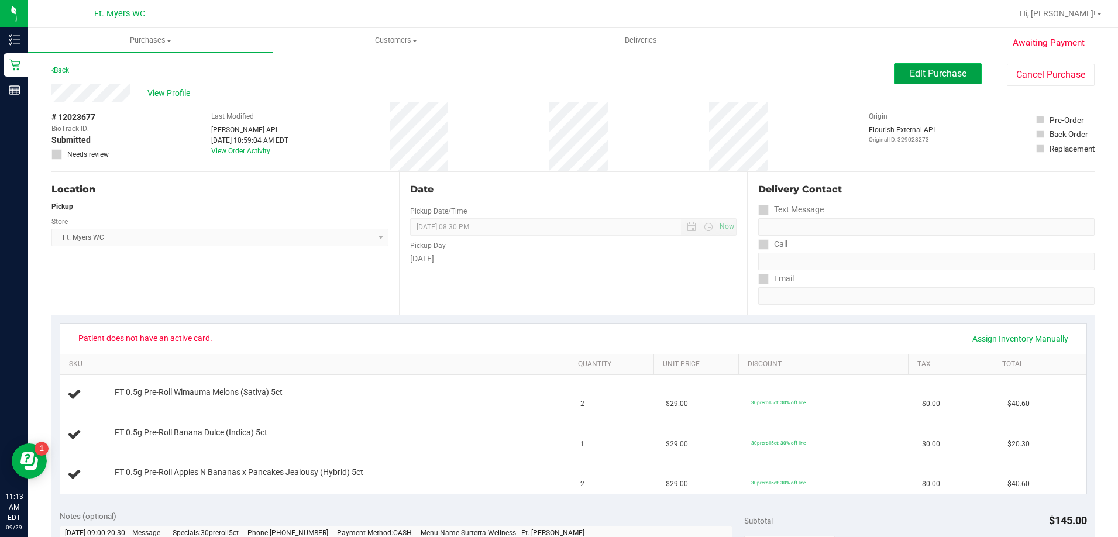
click at [942, 75] on span "Edit Purchase" at bounding box center [938, 73] width 57 height 11
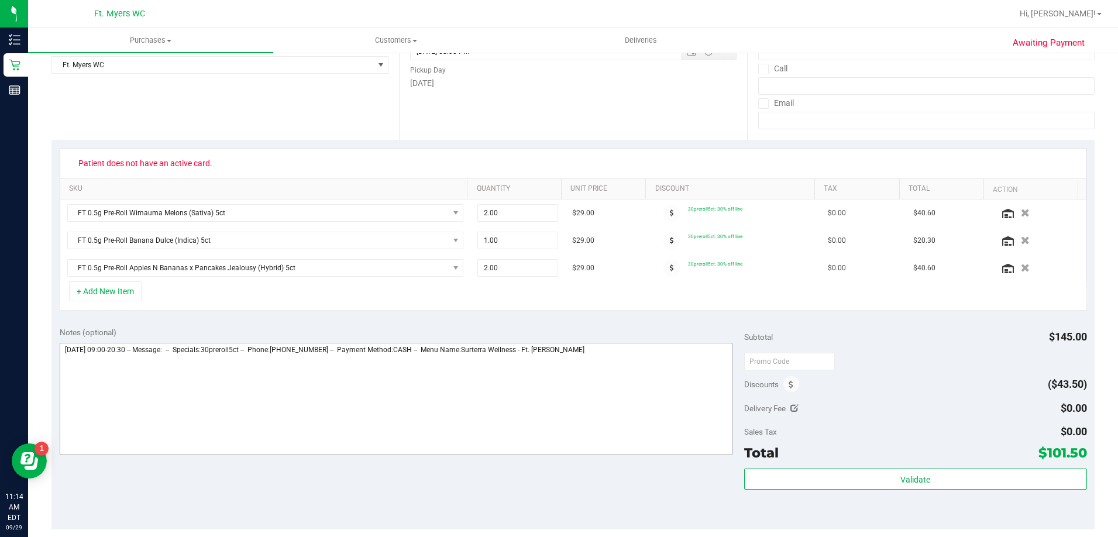
scroll to position [293, 0]
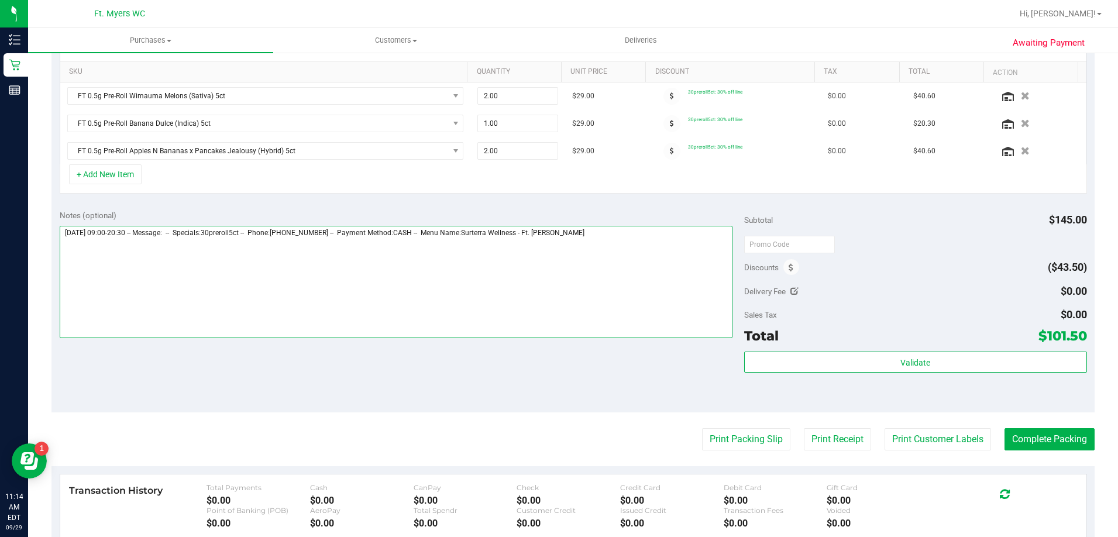
click at [601, 241] on textarea at bounding box center [397, 282] width 674 height 112
click at [303, 239] on textarea at bounding box center [397, 282] width 674 height 112
click at [305, 241] on textarea at bounding box center [397, 282] width 674 height 112
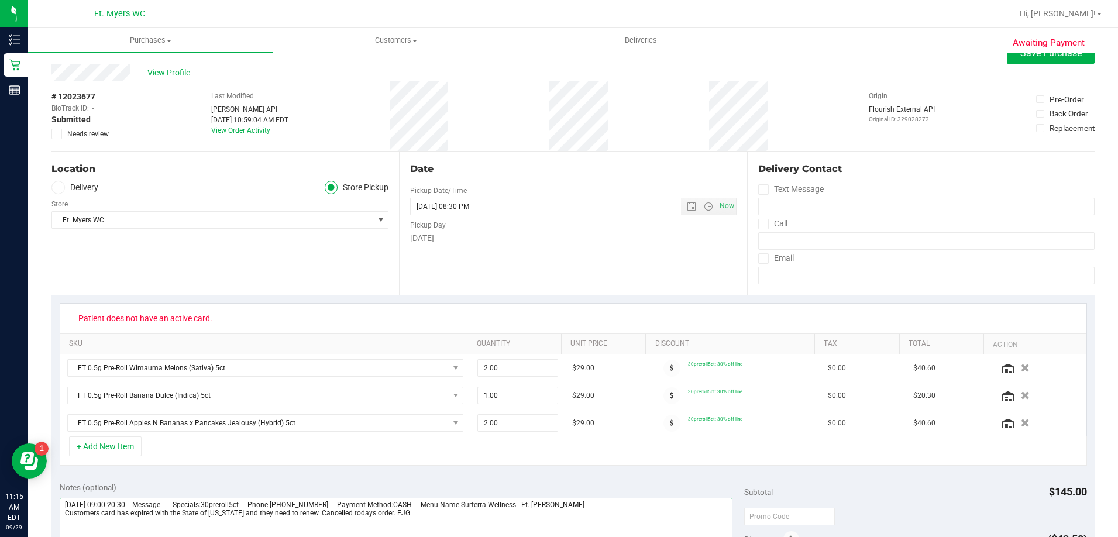
scroll to position [0, 0]
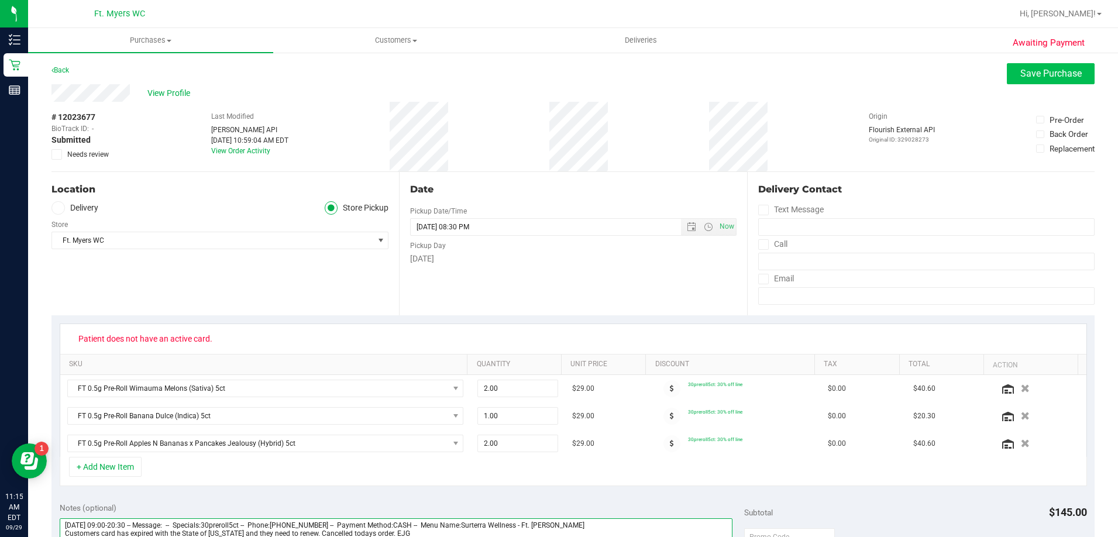
type textarea "[DATE] 09:00-20:30 -- Message: -- Specials:30preroll5ct -- Phone:[PHONE_NUMBER]…"
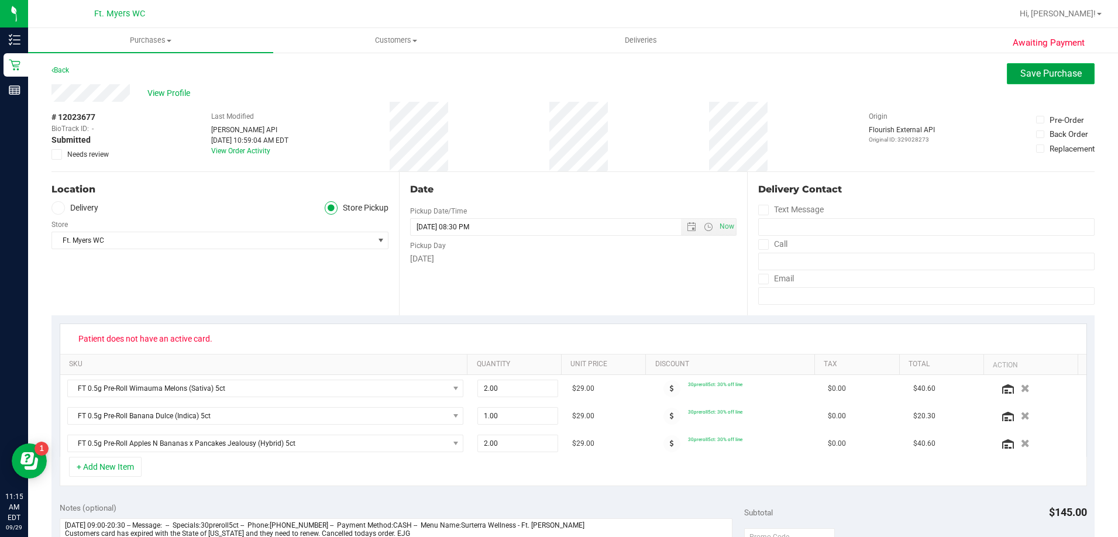
click at [1032, 68] on span "Save Purchase" at bounding box center [1051, 73] width 61 height 11
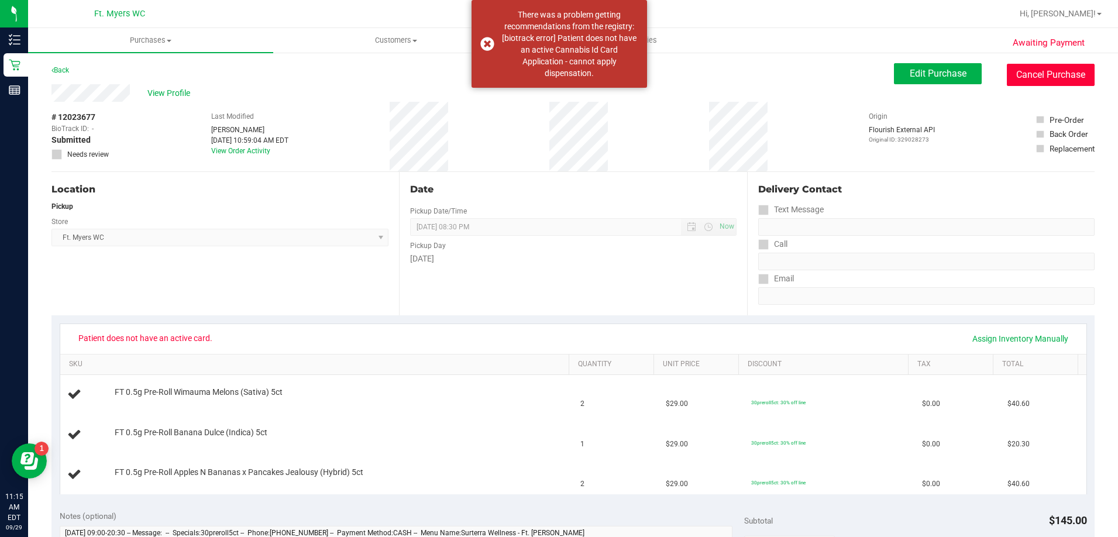
click at [1054, 77] on button "Cancel Purchase" at bounding box center [1051, 75] width 88 height 22
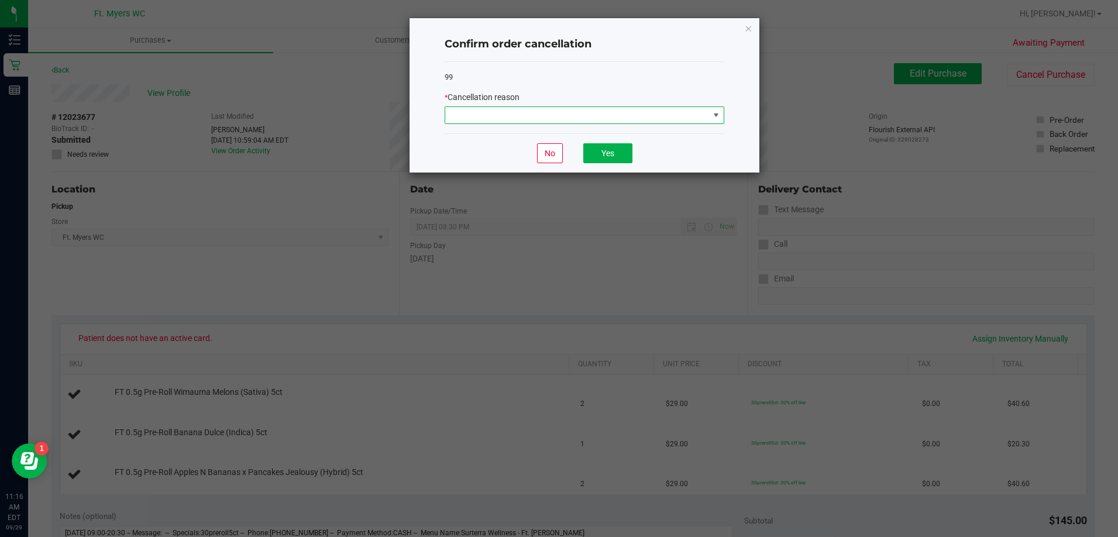
click at [717, 116] on span at bounding box center [716, 115] width 9 height 9
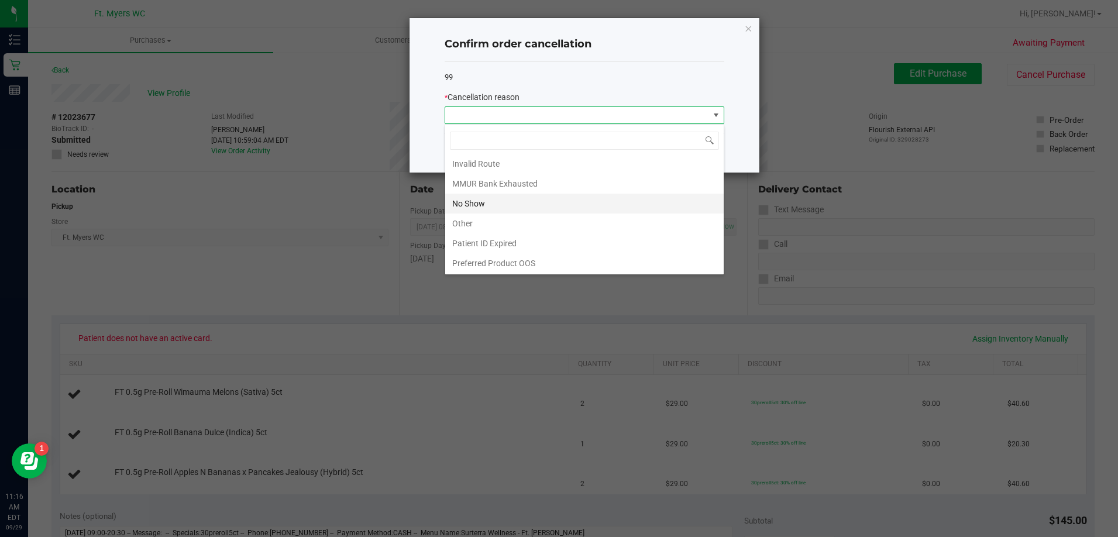
scroll to position [62, 0]
click at [479, 243] on li "Patient ID Expired" at bounding box center [584, 243] width 279 height 20
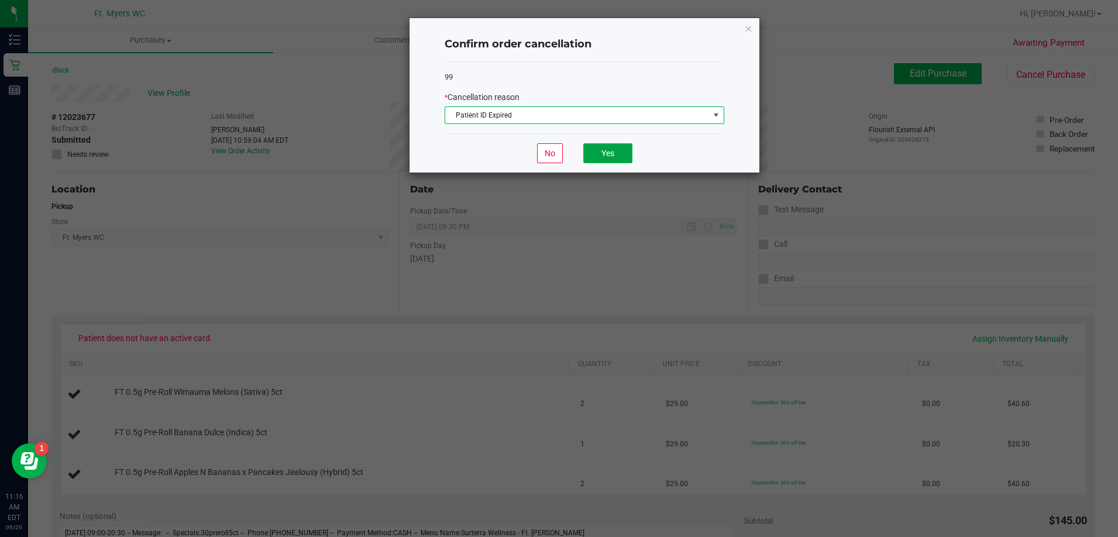
click at [601, 158] on button "Yes" at bounding box center [608, 153] width 49 height 20
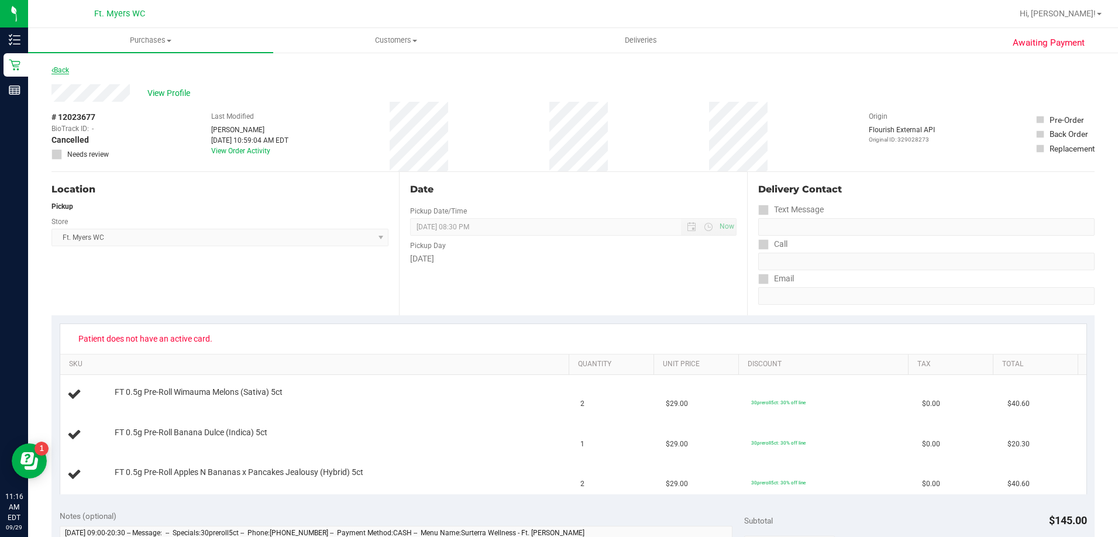
click at [62, 72] on link "Back" at bounding box center [61, 70] width 18 height 8
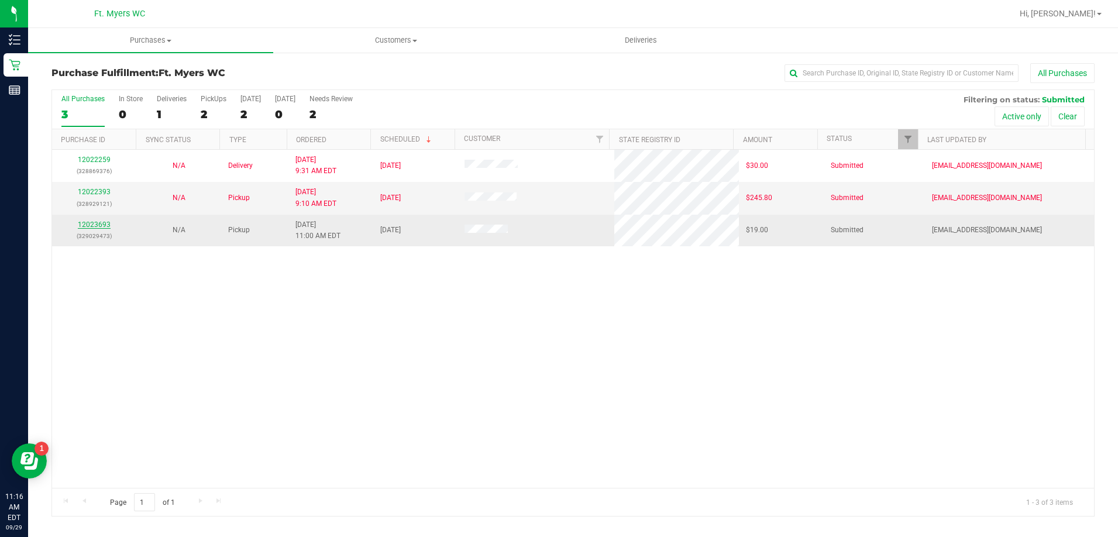
click at [104, 221] on div "12023693 (329029473)" at bounding box center [94, 230] width 70 height 22
click at [109, 228] on link "12023693" at bounding box center [94, 225] width 33 height 8
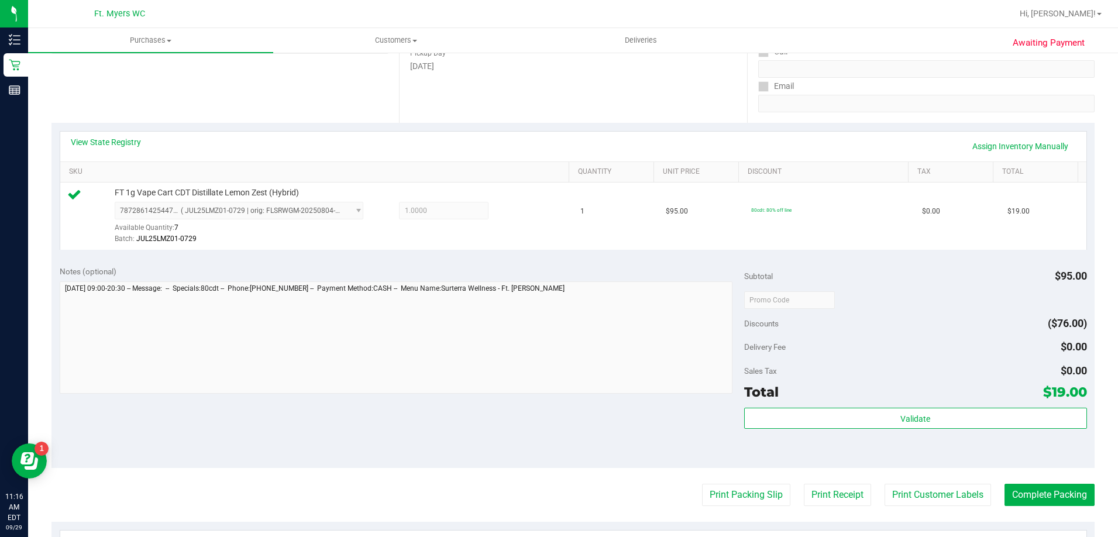
scroll to position [234, 0]
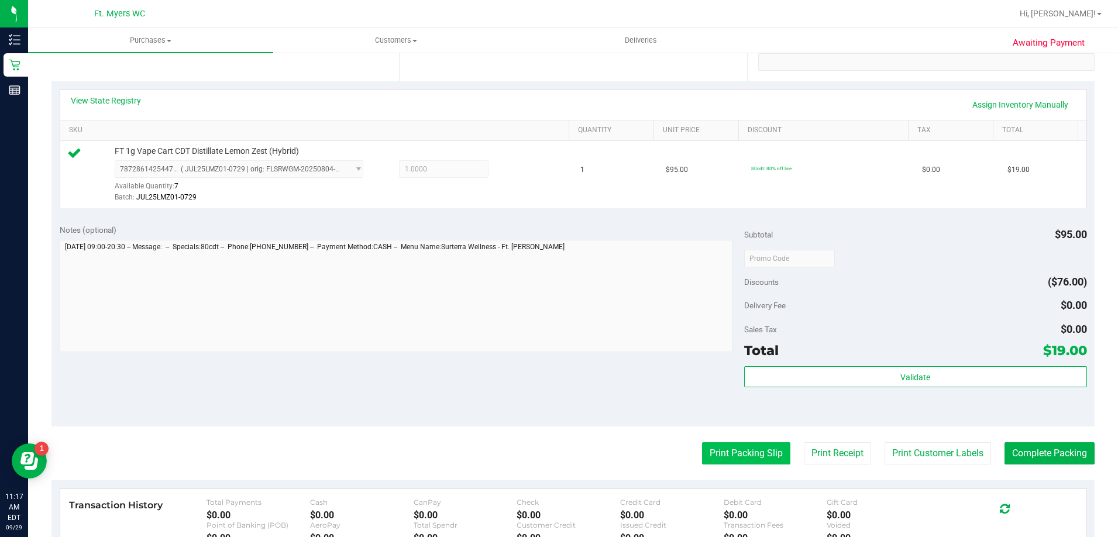
click at [757, 452] on button "Print Packing Slip" at bounding box center [746, 453] width 88 height 22
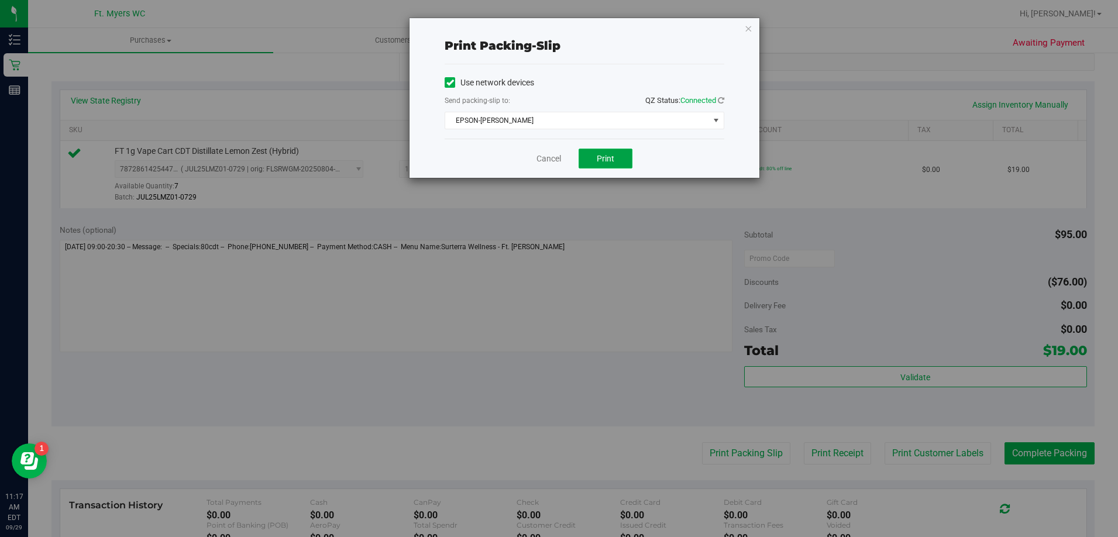
click at [593, 156] on button "Print" at bounding box center [606, 159] width 54 height 20
click at [556, 163] on link "Cancel" at bounding box center [549, 159] width 25 height 12
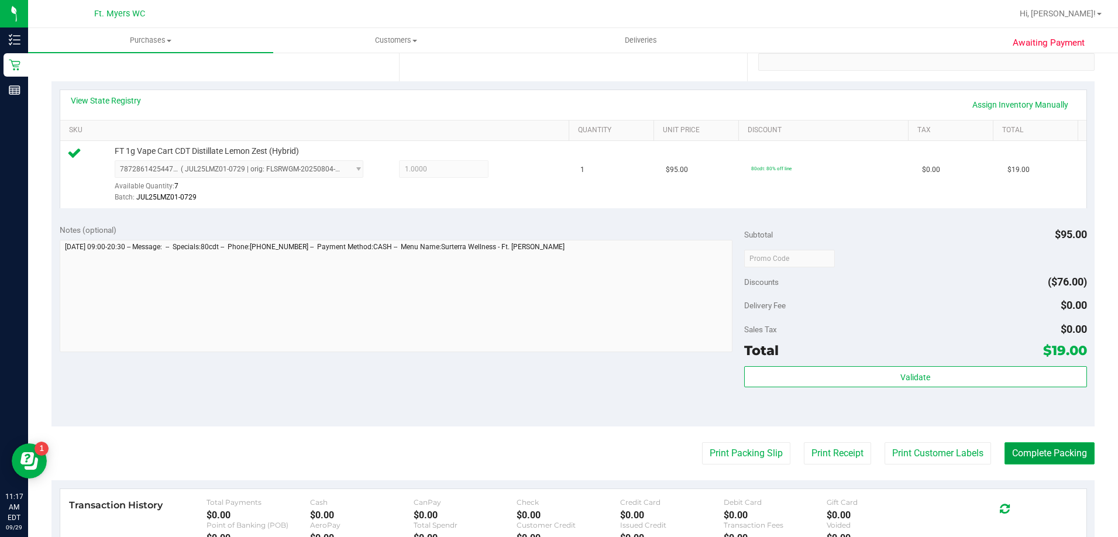
click at [1030, 451] on button "Complete Packing" at bounding box center [1050, 453] width 90 height 22
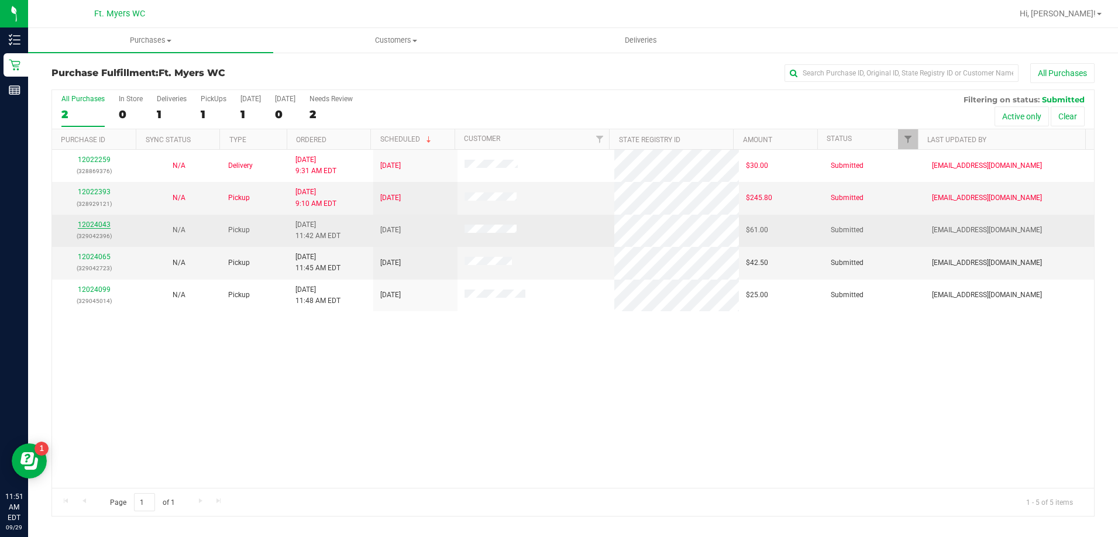
click at [93, 225] on link "12024043" at bounding box center [94, 225] width 33 height 8
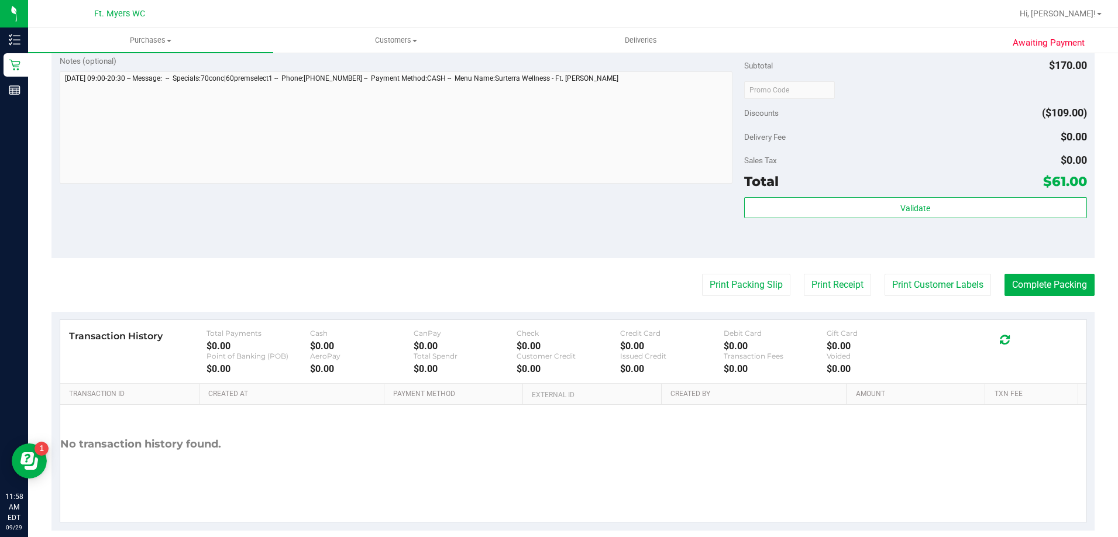
scroll to position [512, 0]
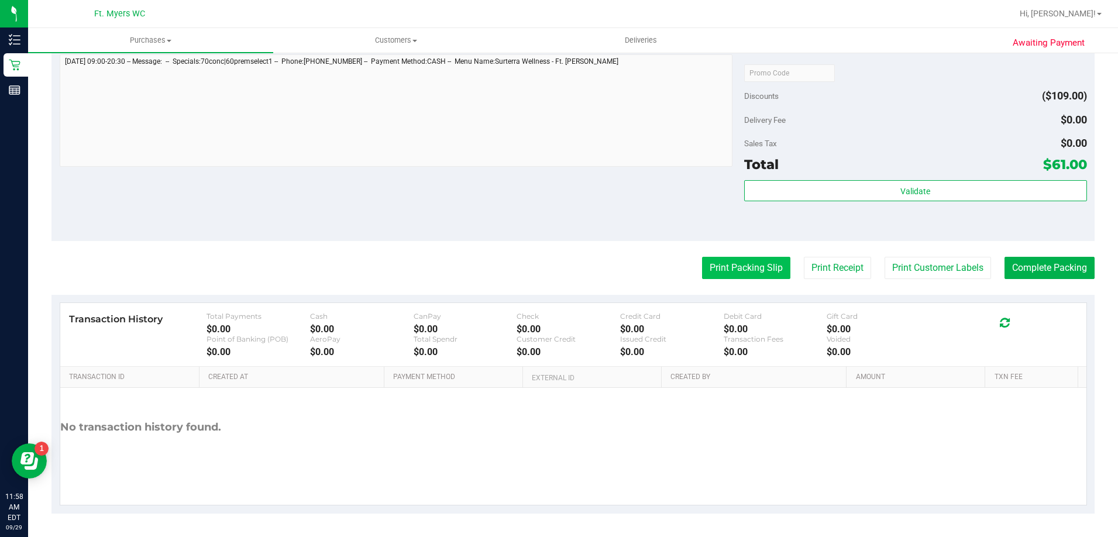
click at [736, 271] on button "Print Packing Slip" at bounding box center [746, 268] width 88 height 22
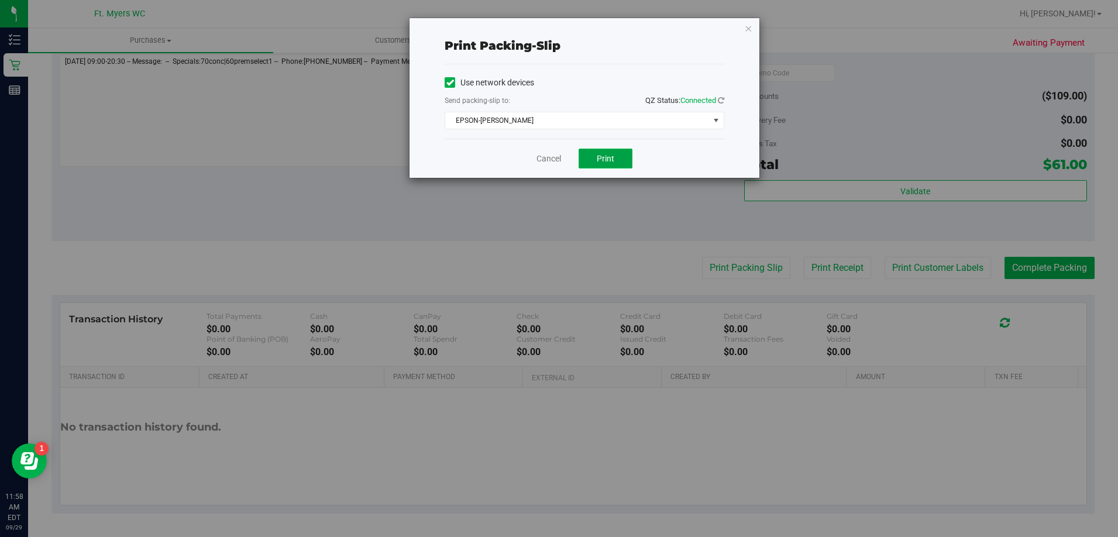
click at [609, 156] on span "Print" at bounding box center [606, 158] width 18 height 9
click at [600, 155] on span "Print" at bounding box center [606, 158] width 18 height 9
click at [551, 153] on link "Cancel" at bounding box center [549, 159] width 25 height 12
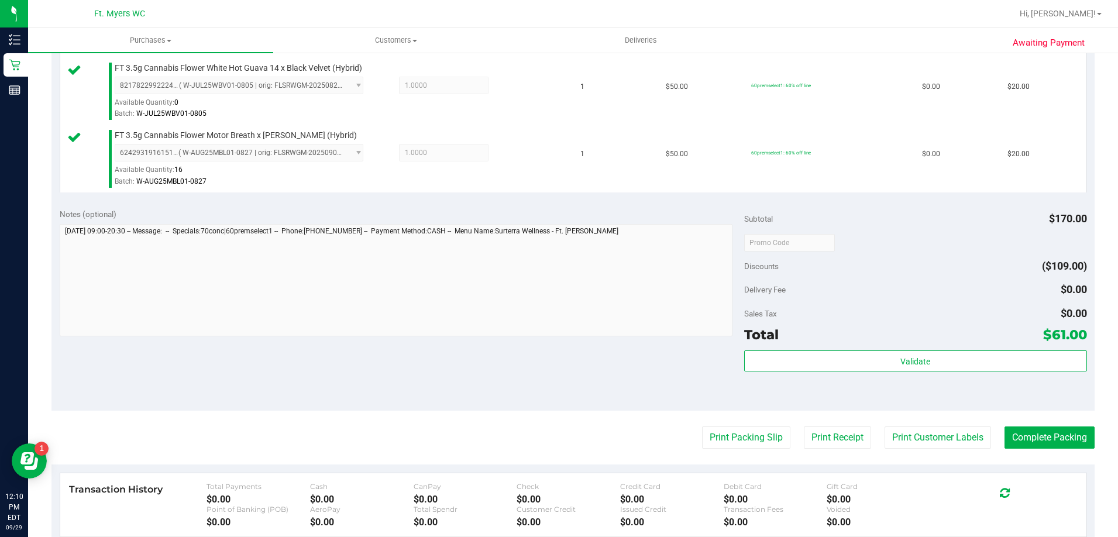
scroll to position [454, 0]
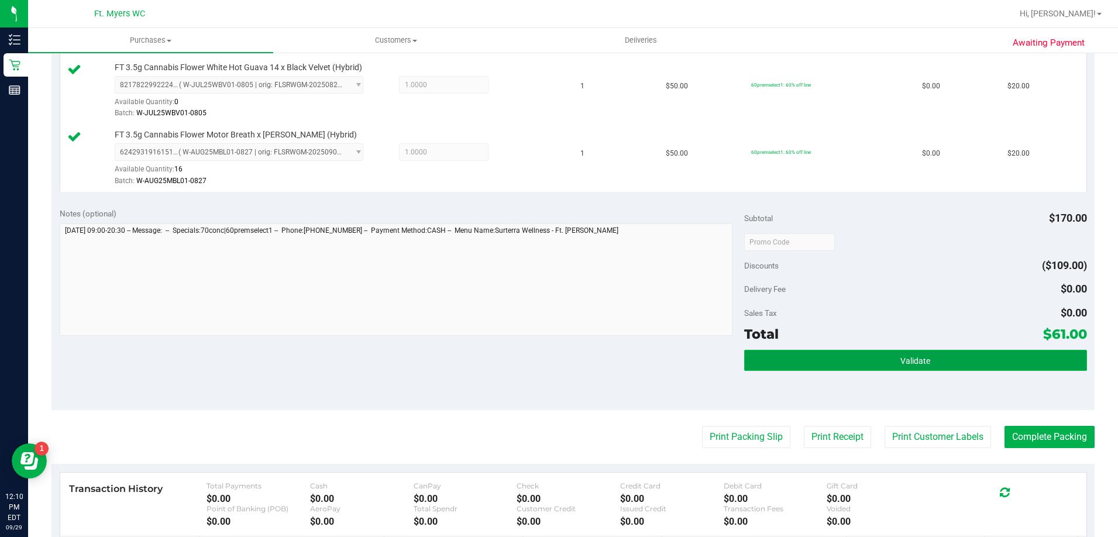
click at [882, 361] on button "Validate" at bounding box center [915, 360] width 342 height 21
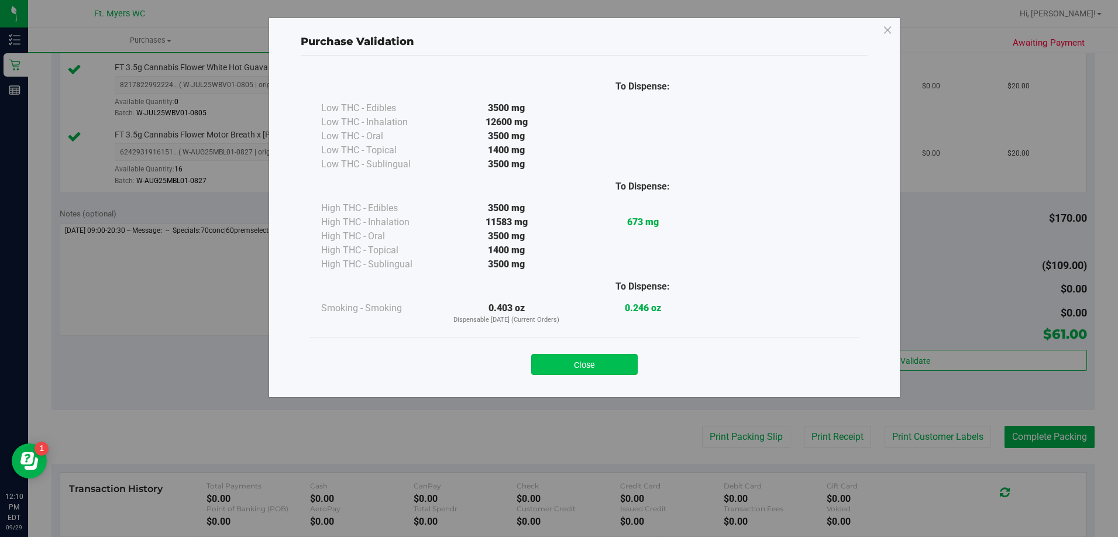
click at [589, 357] on button "Close" at bounding box center [584, 364] width 107 height 21
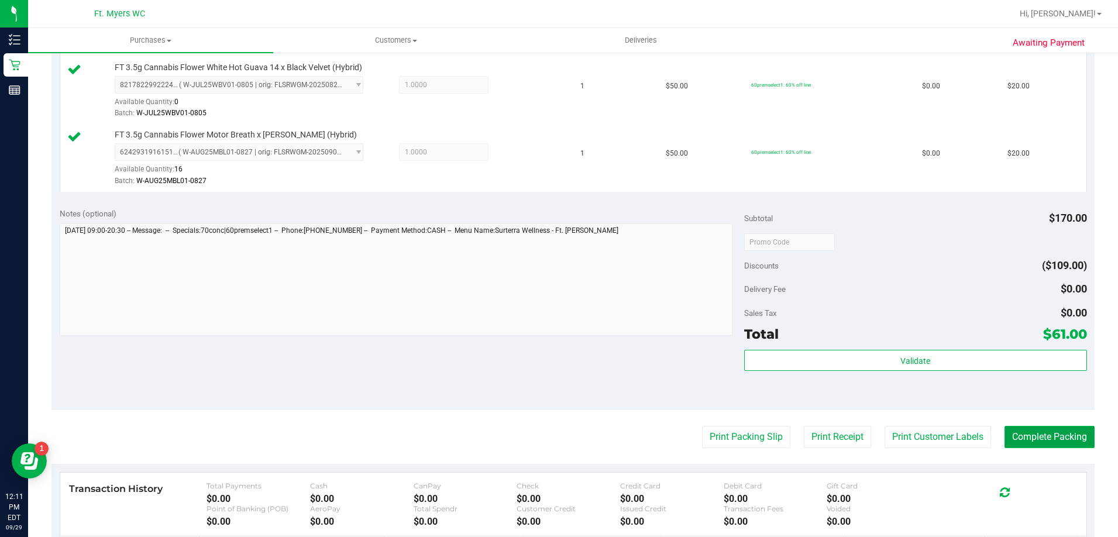
click at [1039, 433] on button "Complete Packing" at bounding box center [1050, 437] width 90 height 22
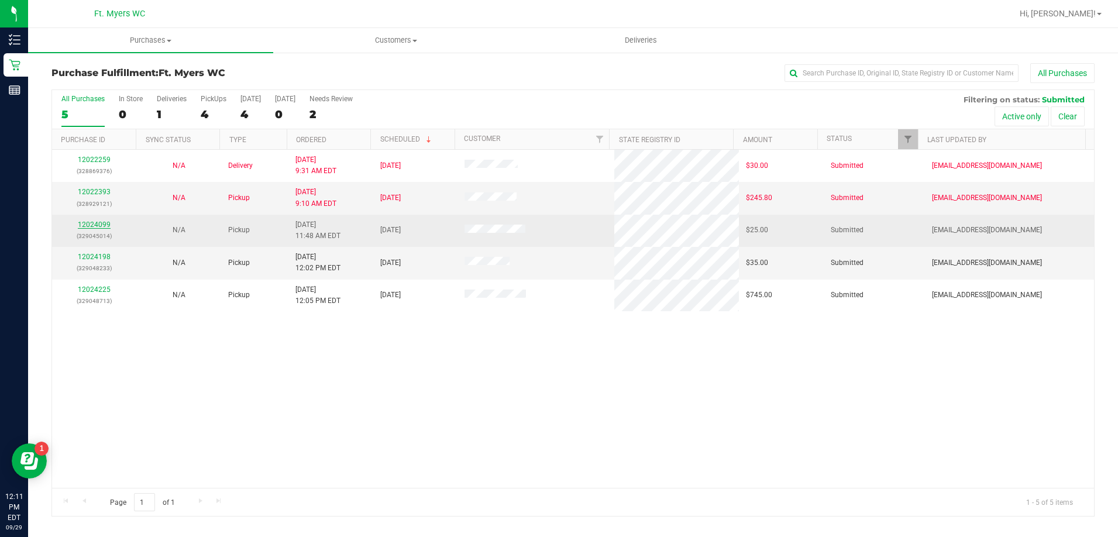
click at [97, 226] on link "12024099" at bounding box center [94, 225] width 33 height 8
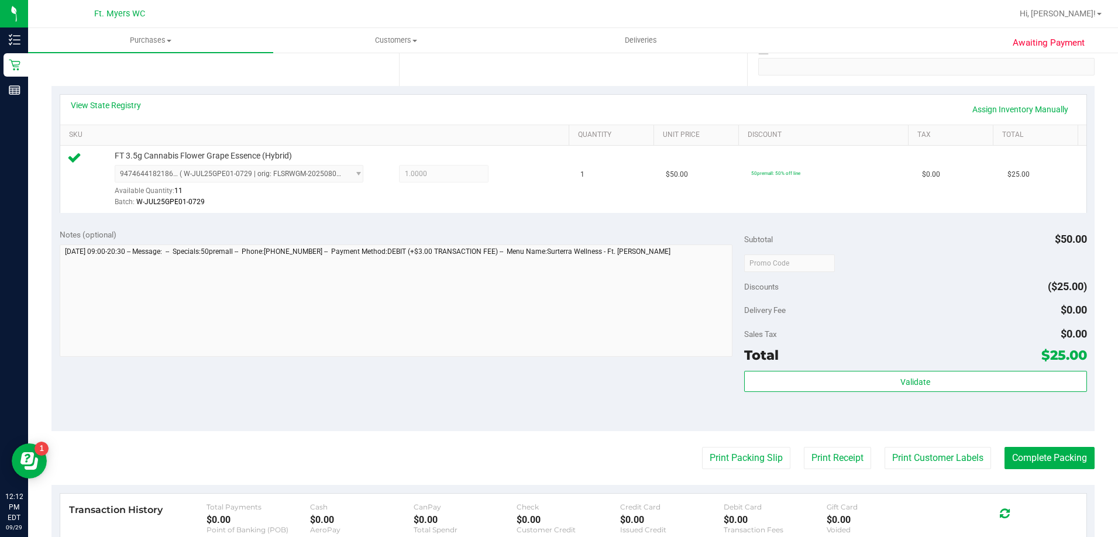
scroll to position [234, 0]
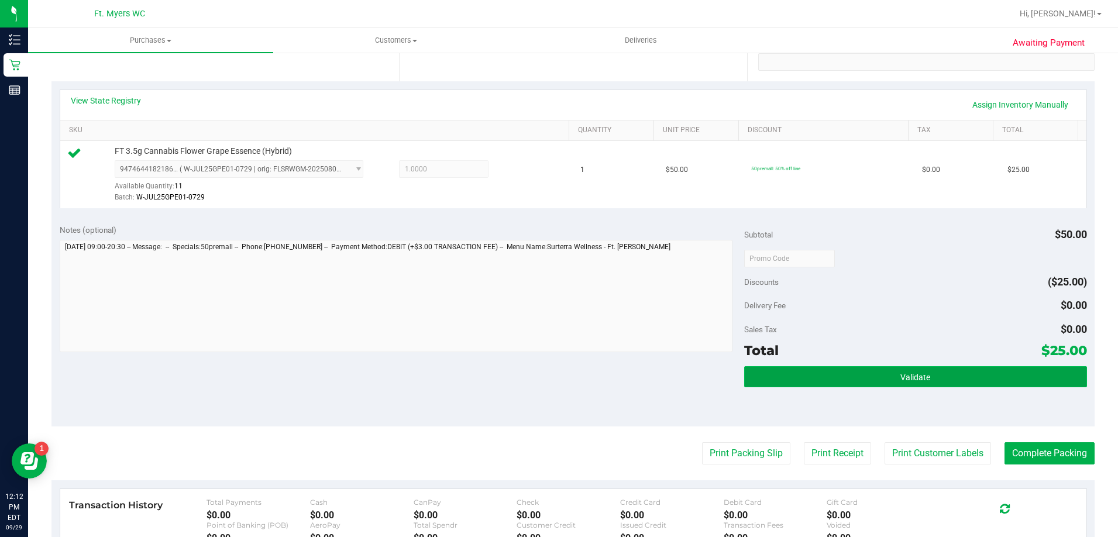
click at [901, 380] on span "Validate" at bounding box center [916, 377] width 30 height 9
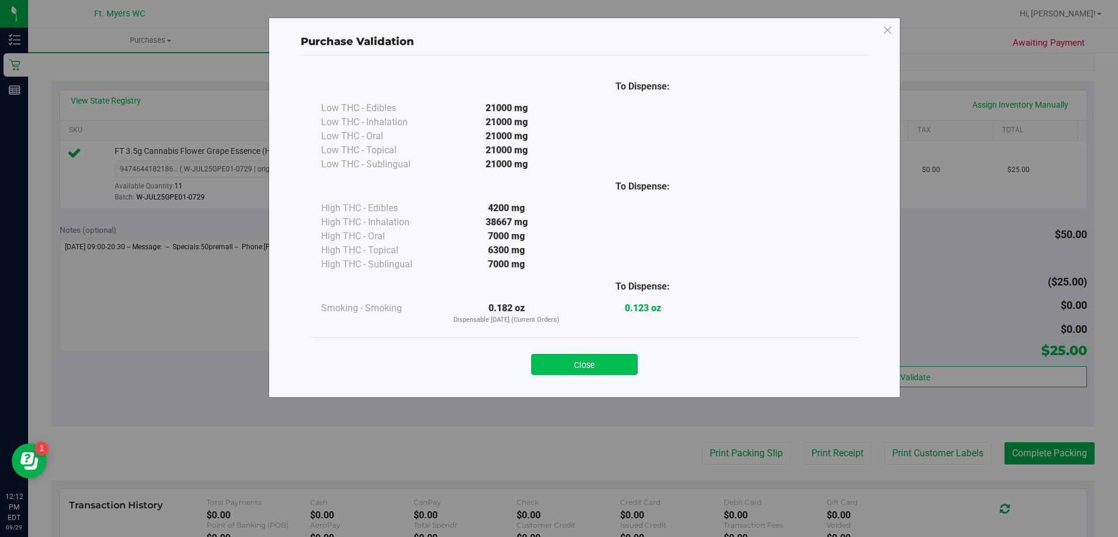
click at [568, 356] on button "Close" at bounding box center [584, 364] width 107 height 21
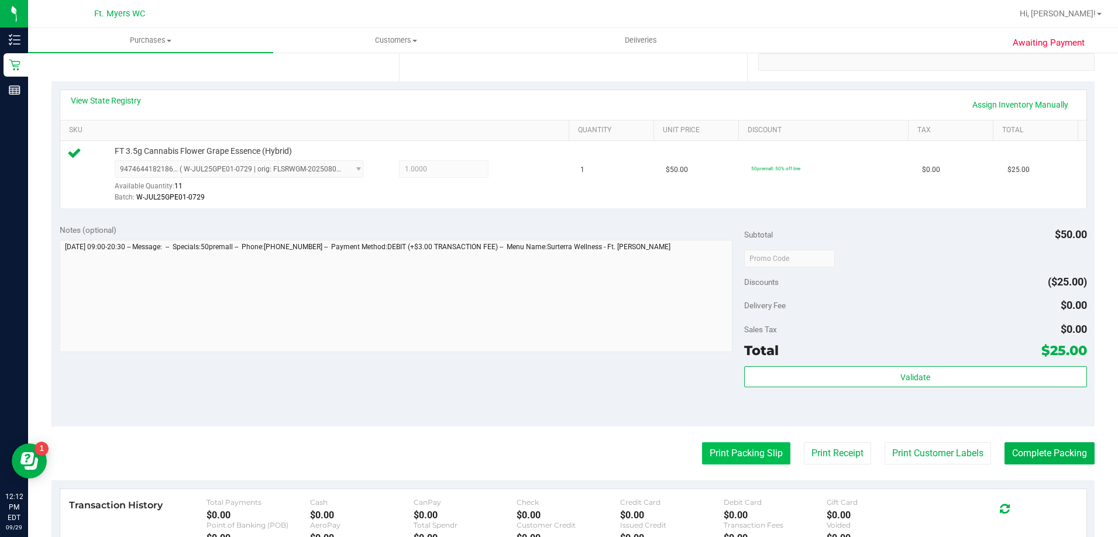
click at [742, 445] on button "Print Packing Slip" at bounding box center [746, 453] width 88 height 22
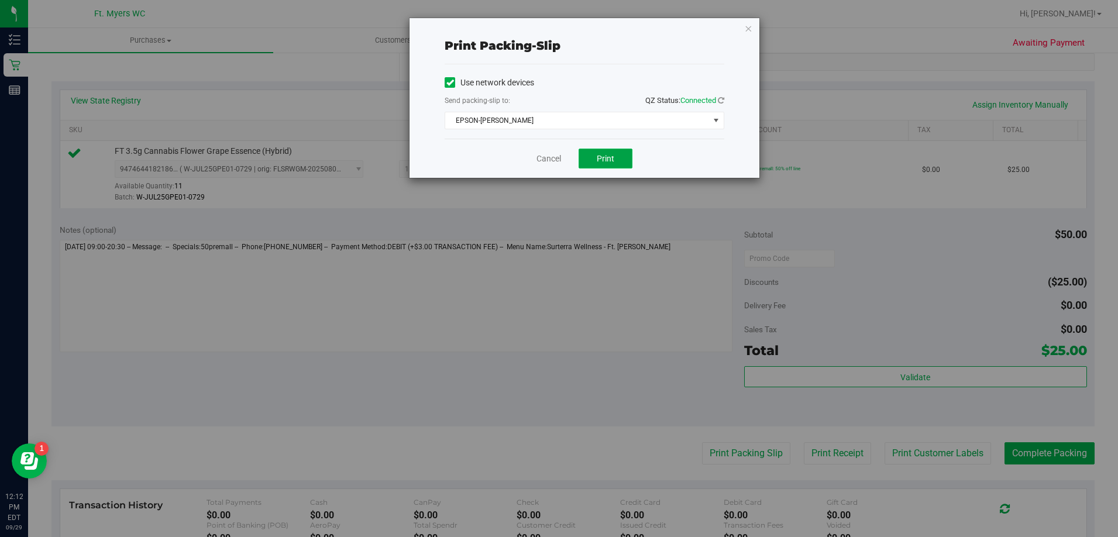
click at [593, 162] on button "Print" at bounding box center [606, 159] width 54 height 20
click at [616, 156] on button "Print" at bounding box center [606, 159] width 54 height 20
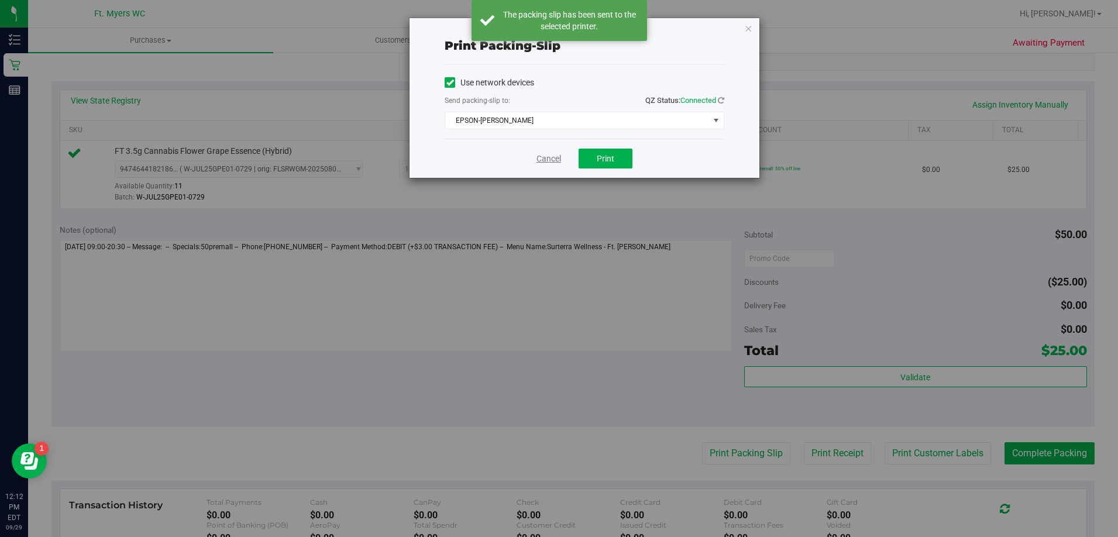
click at [541, 159] on link "Cancel" at bounding box center [549, 159] width 25 height 12
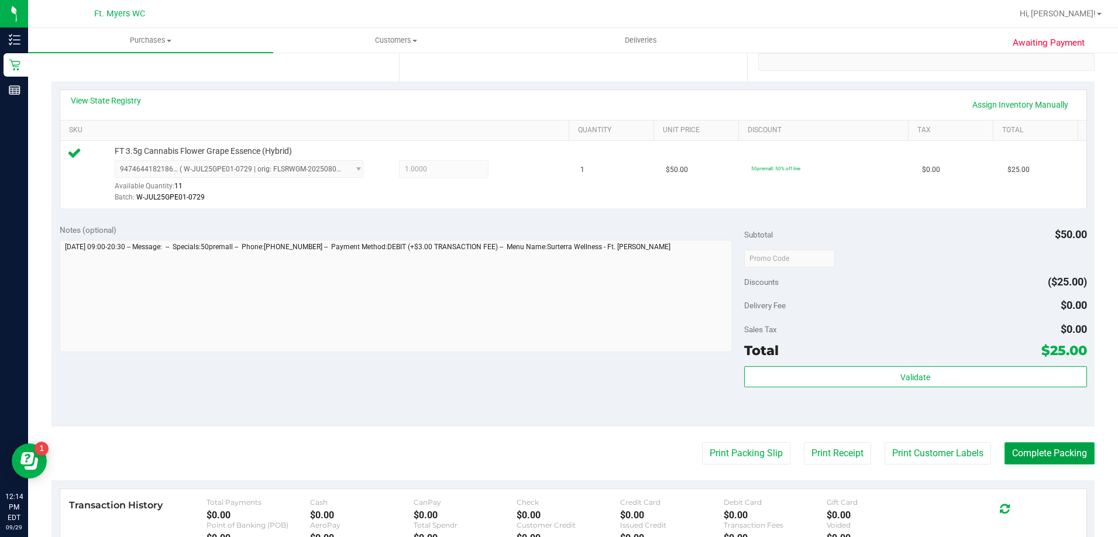
click at [1029, 453] on button "Complete Packing" at bounding box center [1050, 453] width 90 height 22
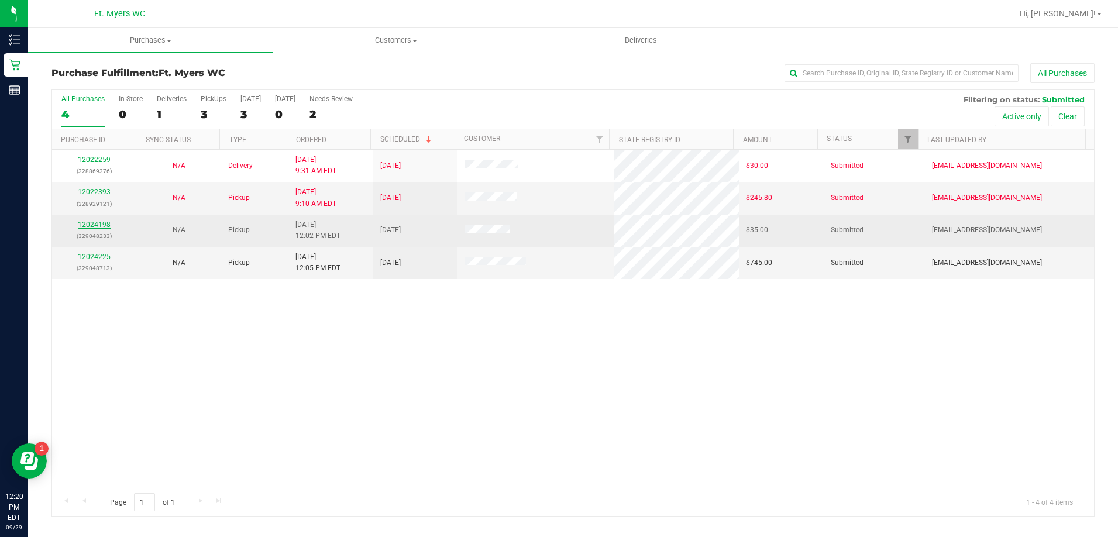
click at [94, 222] on link "12024198" at bounding box center [94, 225] width 33 height 8
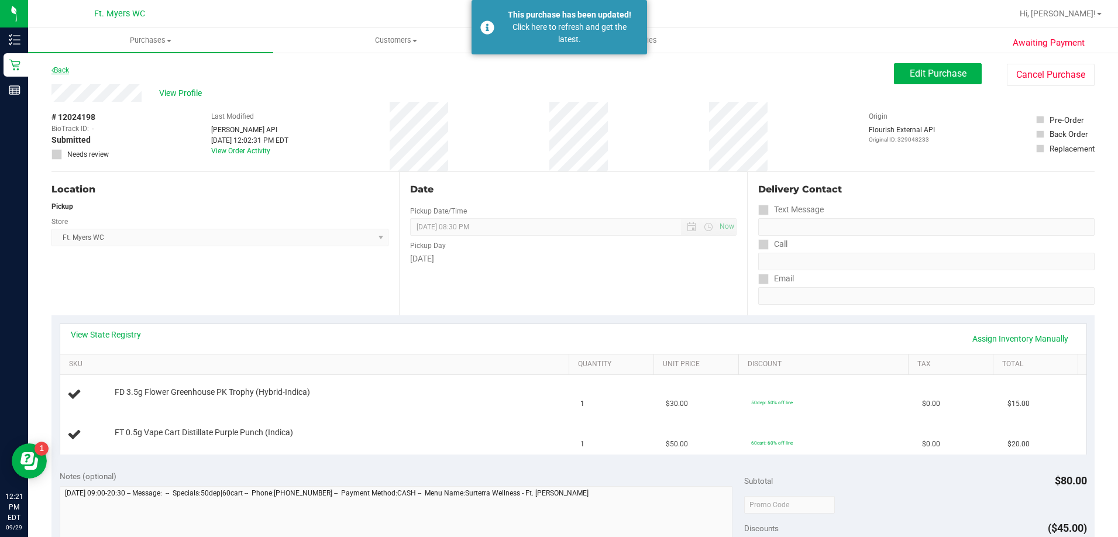
click at [63, 71] on link "Back" at bounding box center [61, 70] width 18 height 8
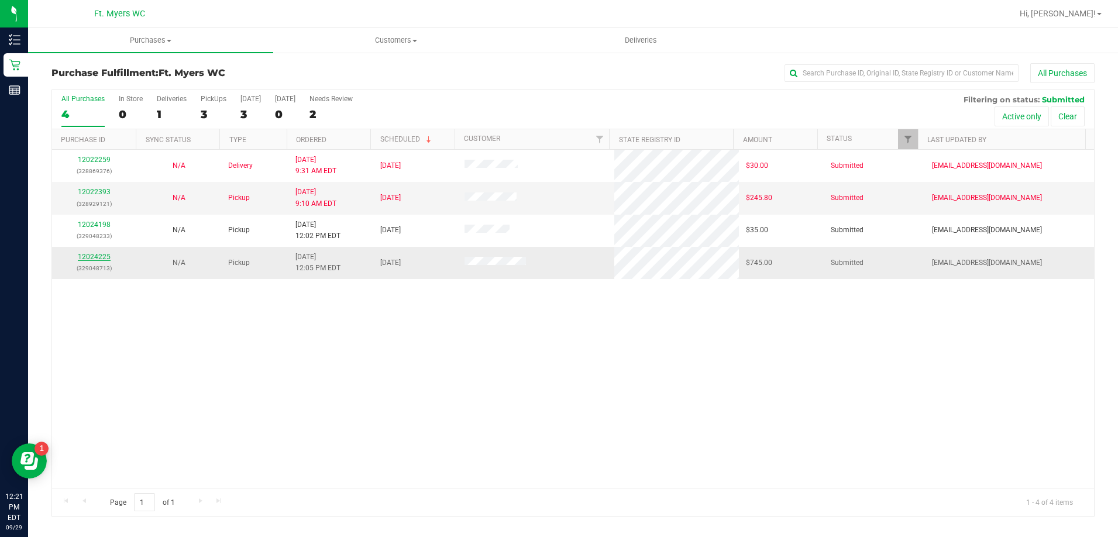
click at [101, 255] on link "12024225" at bounding box center [94, 257] width 33 height 8
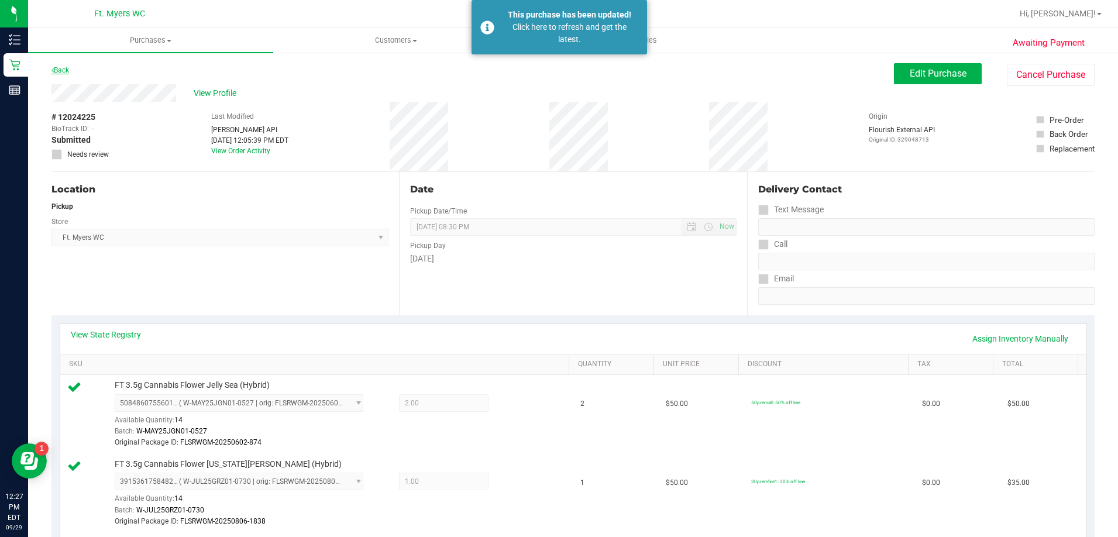
click at [53, 68] on icon at bounding box center [53, 70] width 2 height 7
